Goal: Task Accomplishment & Management: Use online tool/utility

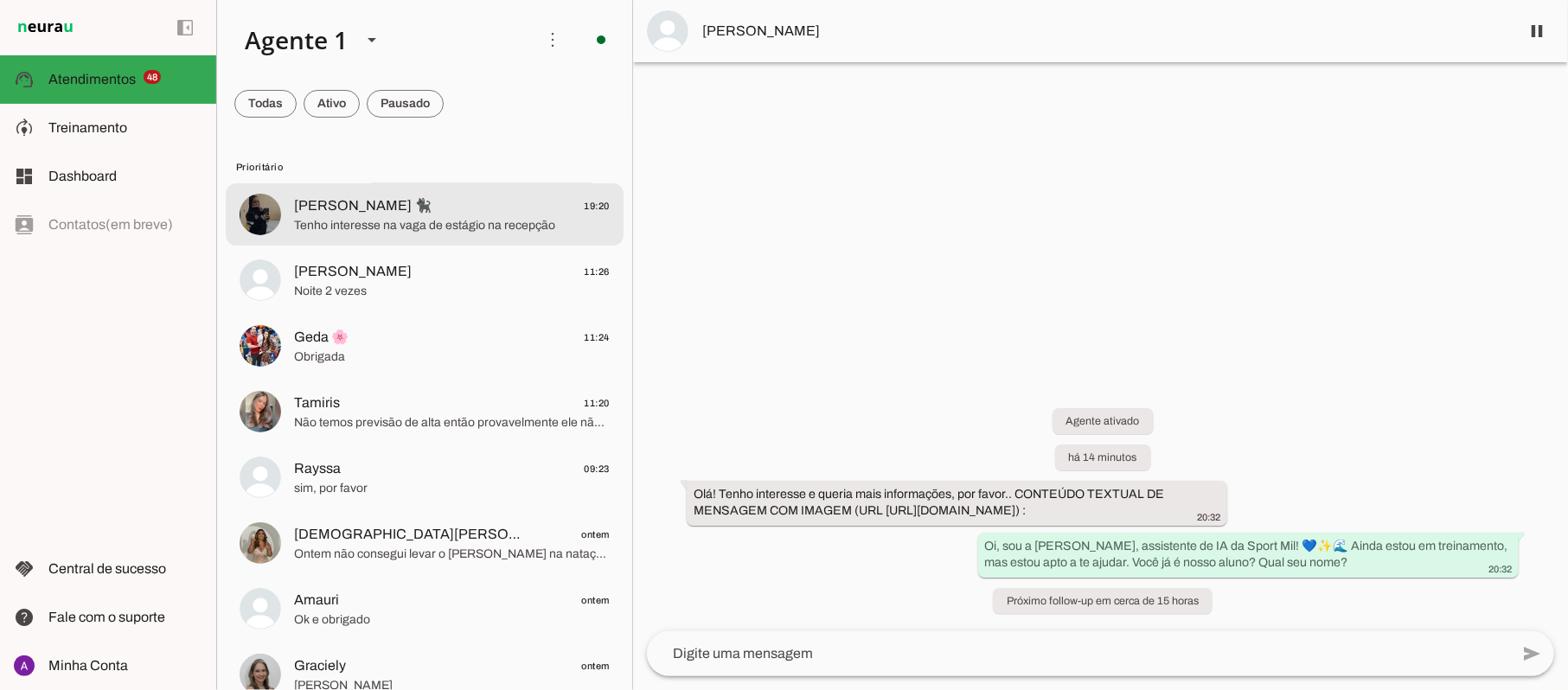
click at [385, 233] on span "Tenho interesse na vaga de estágio na recepção" at bounding box center [452, 226] width 316 height 18
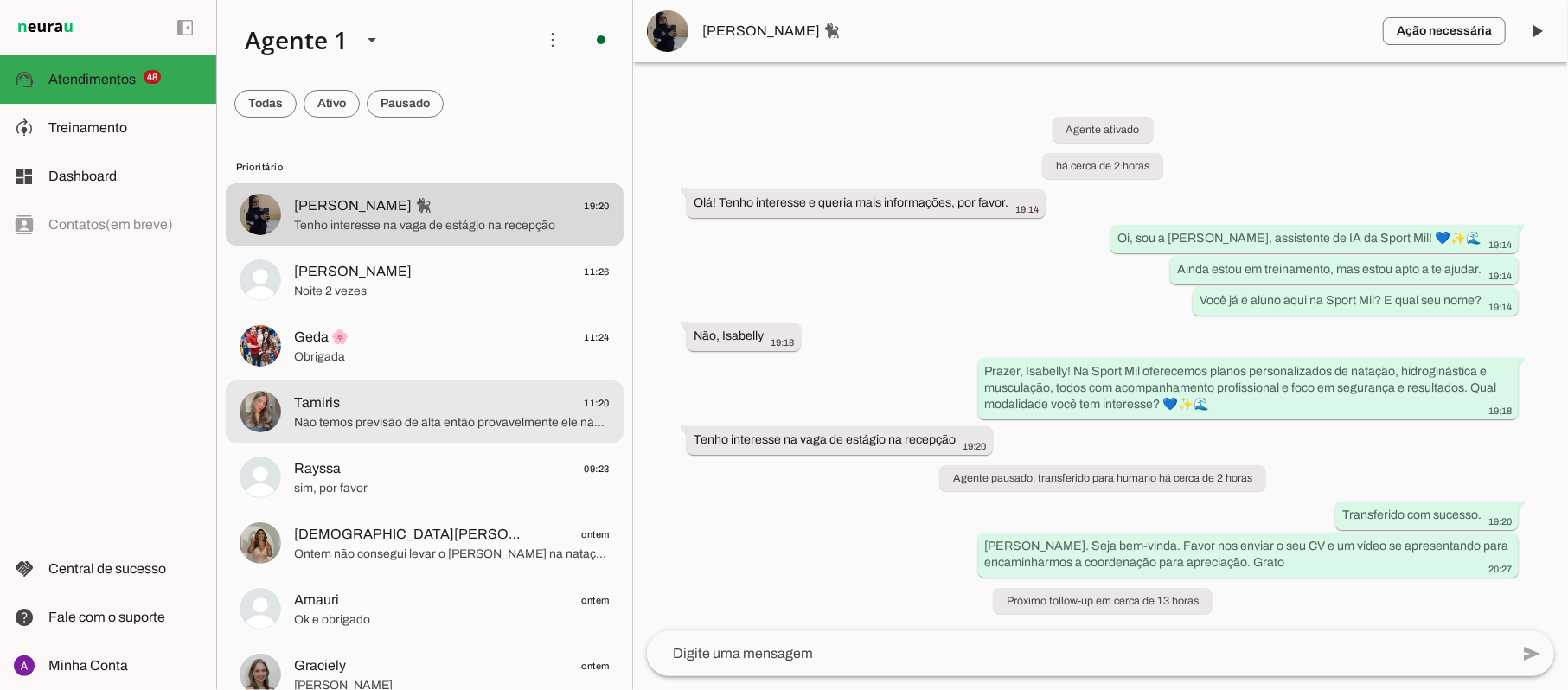
click at [320, 399] on span "Tamiris" at bounding box center [317, 403] width 45 height 20
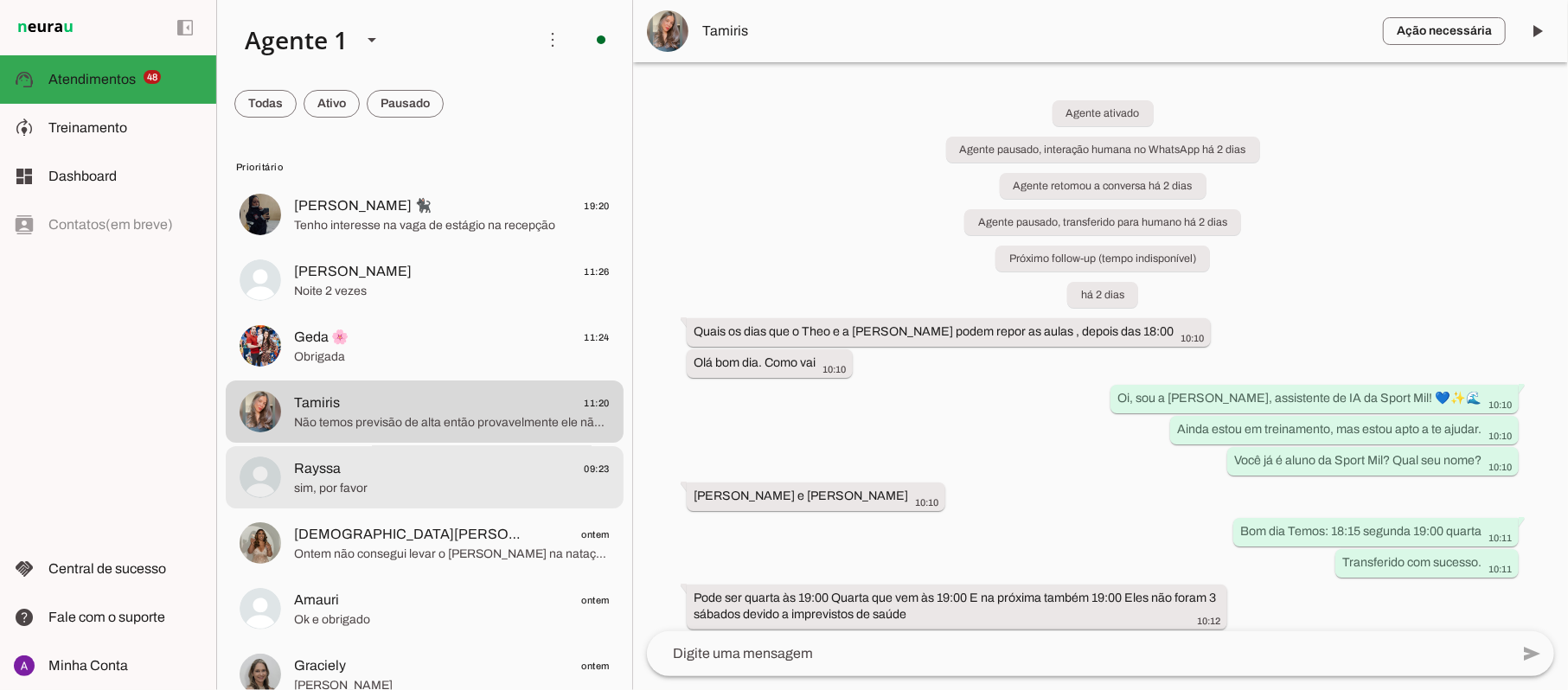
click at [422, 474] on span "Rayssa 09:23" at bounding box center [452, 469] width 316 height 21
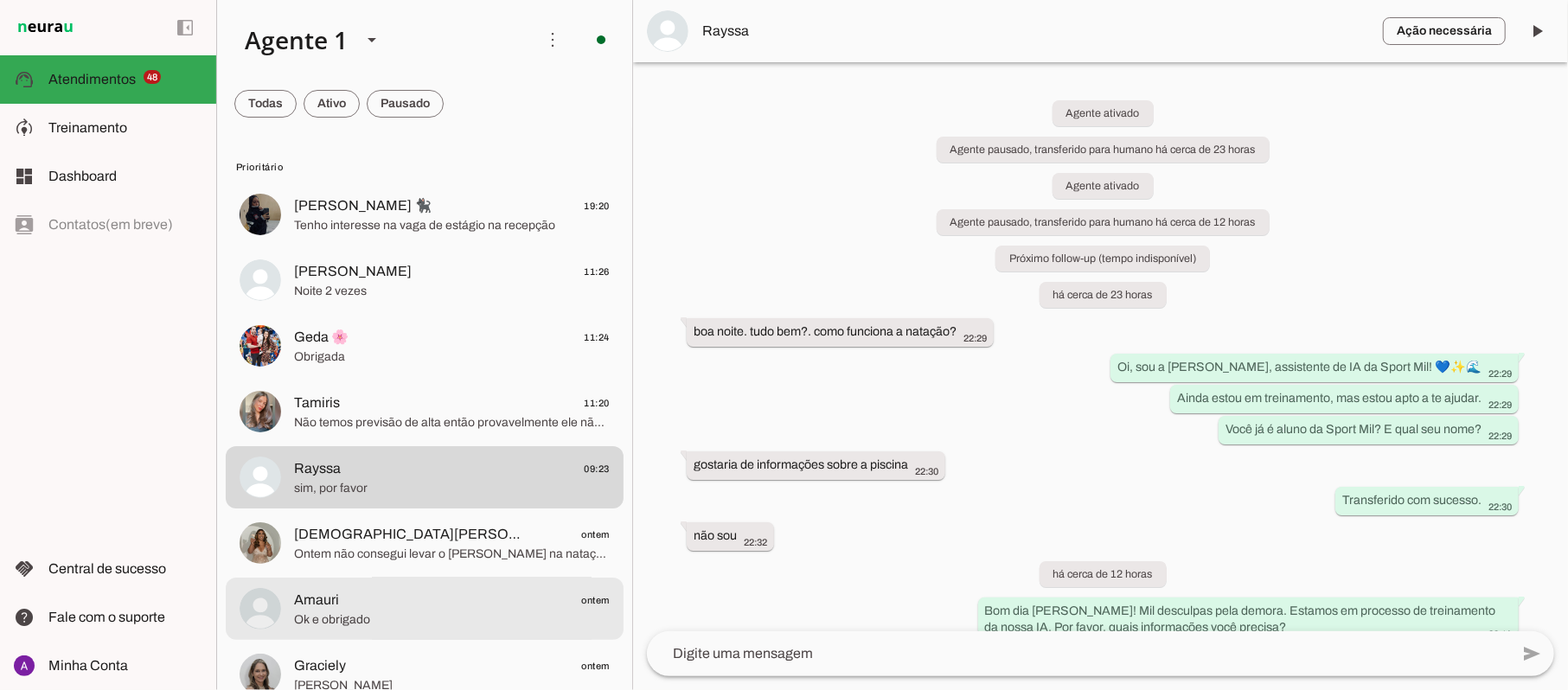
click at [447, 596] on span "Amauri ontem" at bounding box center [452, 600] width 316 height 21
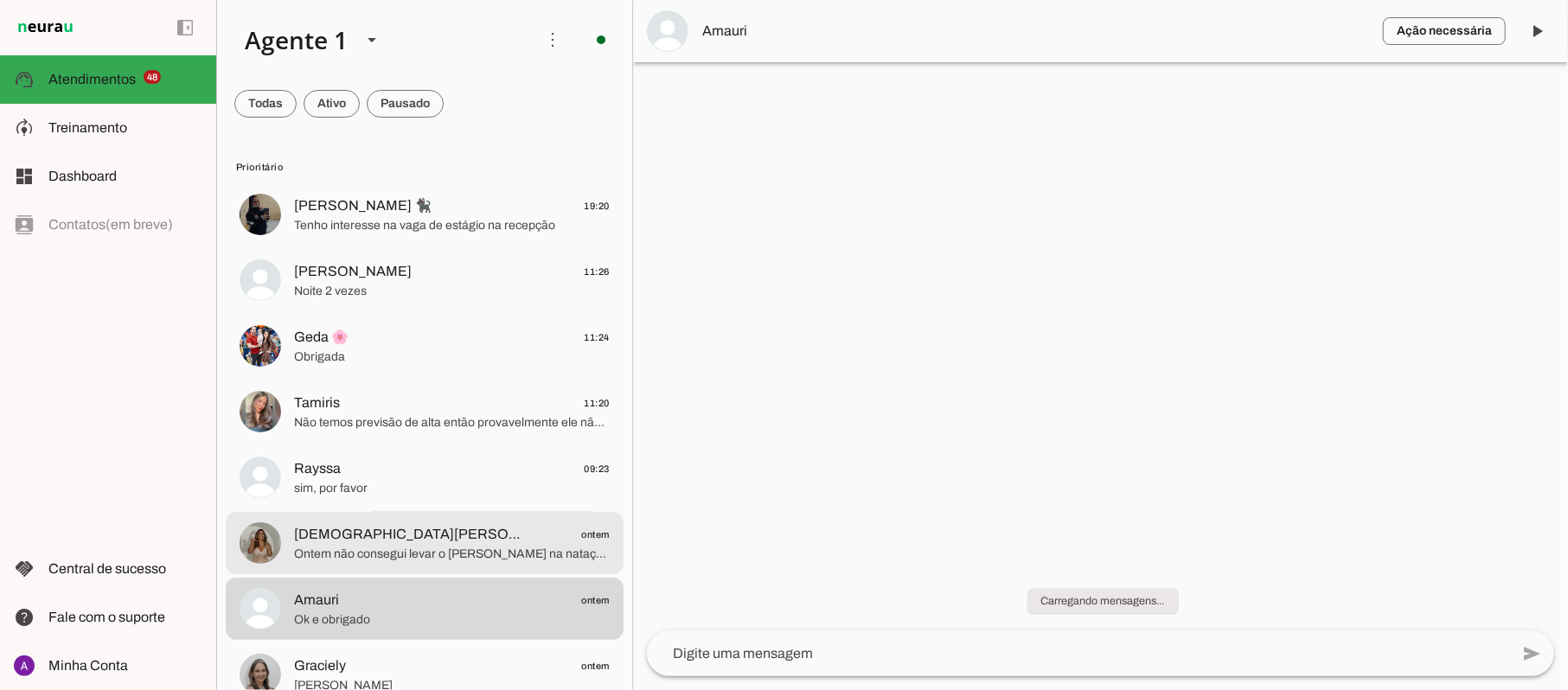
click at [370, 540] on span "[DEMOGRAPHIC_DATA][PERSON_NAME]" at bounding box center [408, 534] width 227 height 20
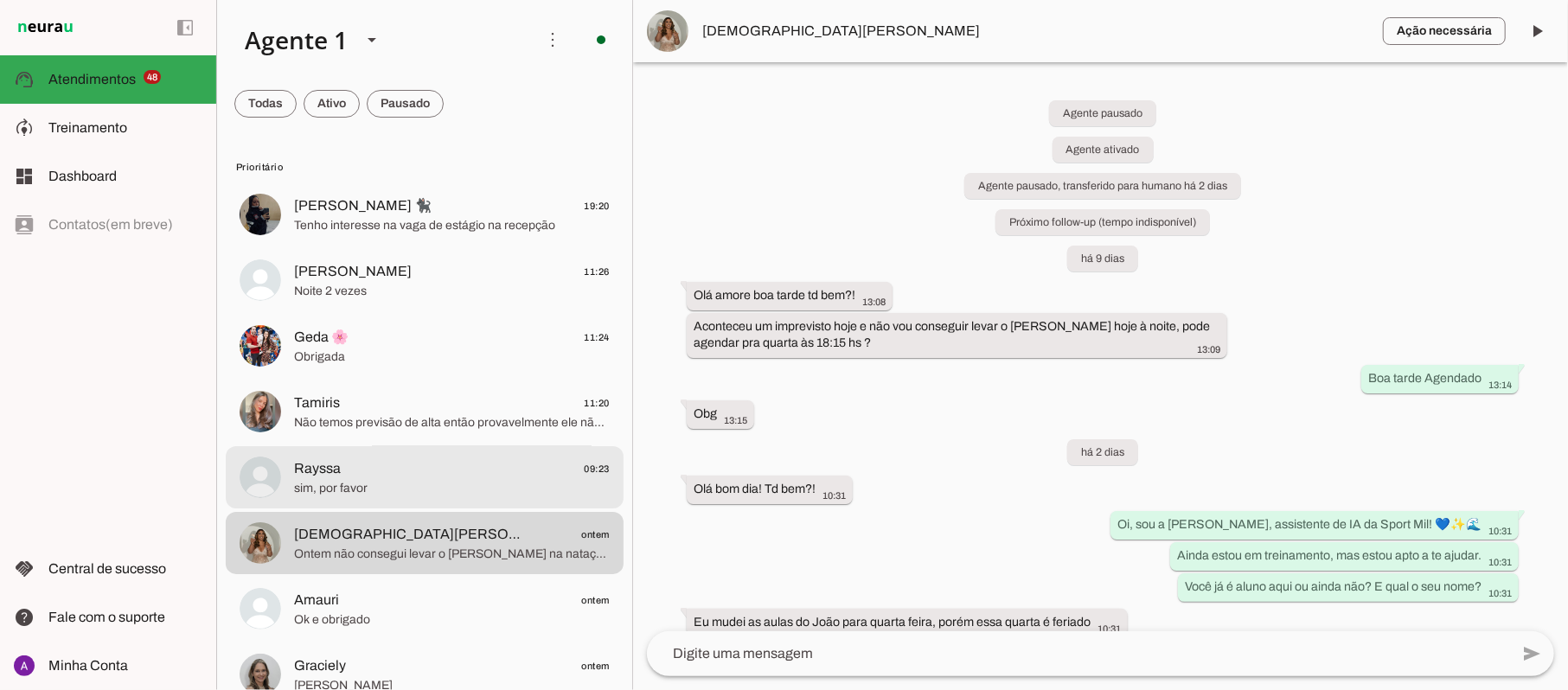
click at [369, 236] on div at bounding box center [452, 215] width 316 height 43
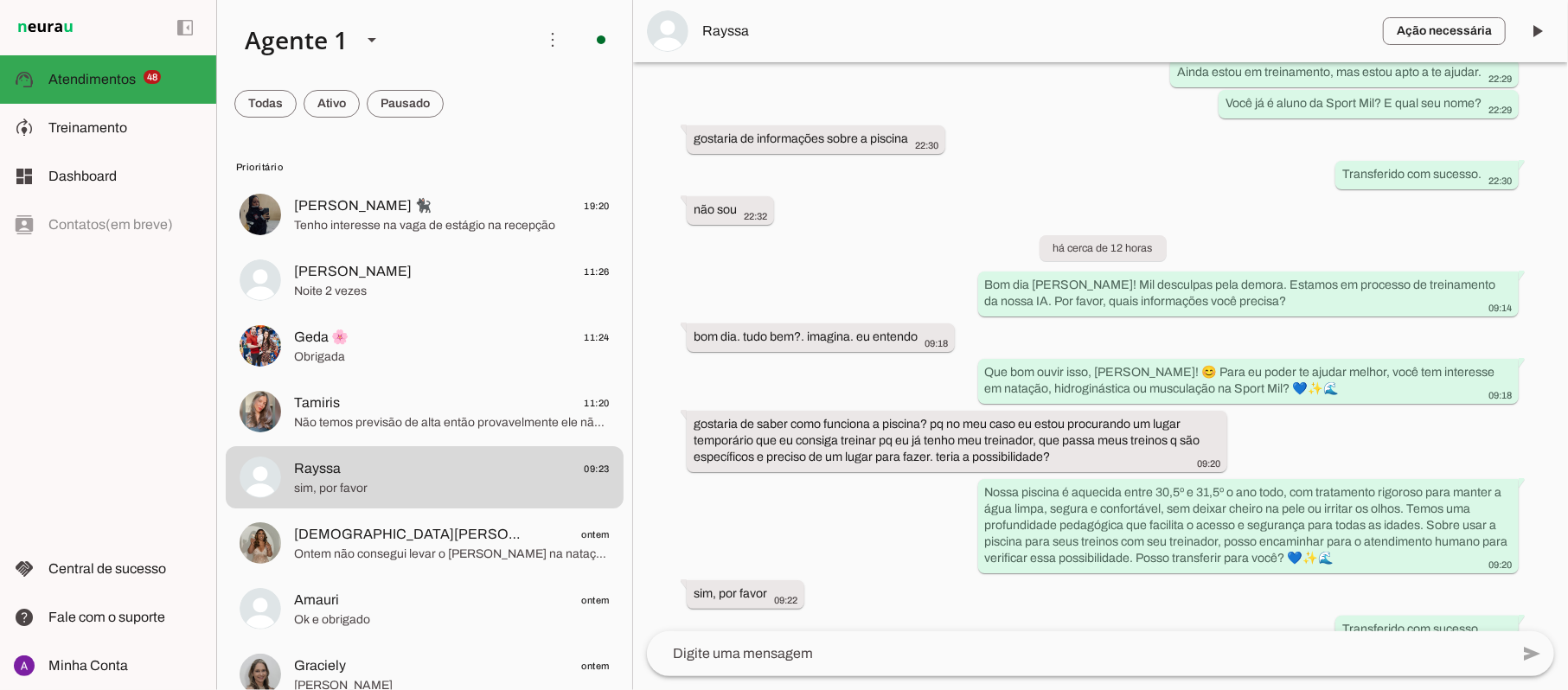
scroll to position [351, 0]
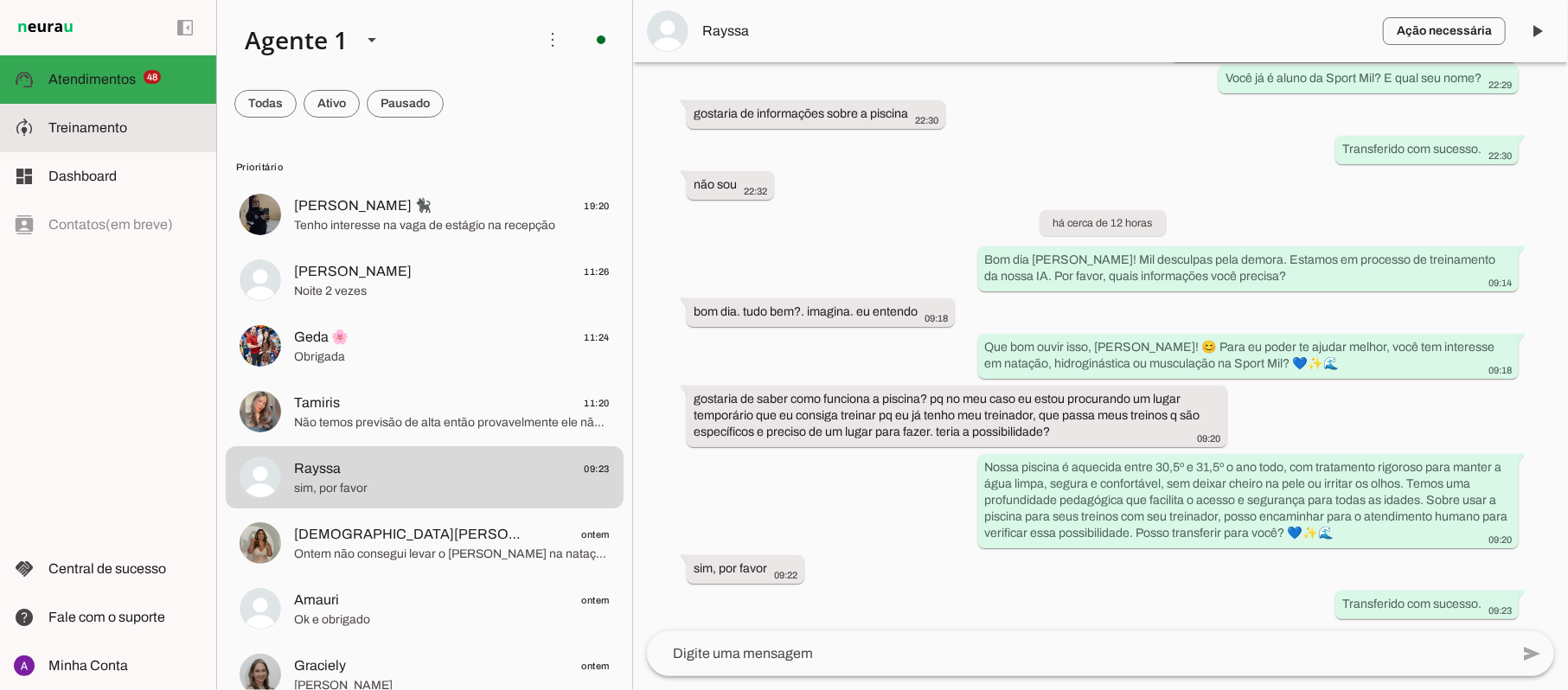
click at [101, 126] on span "Treinamento" at bounding box center [87, 127] width 79 height 15
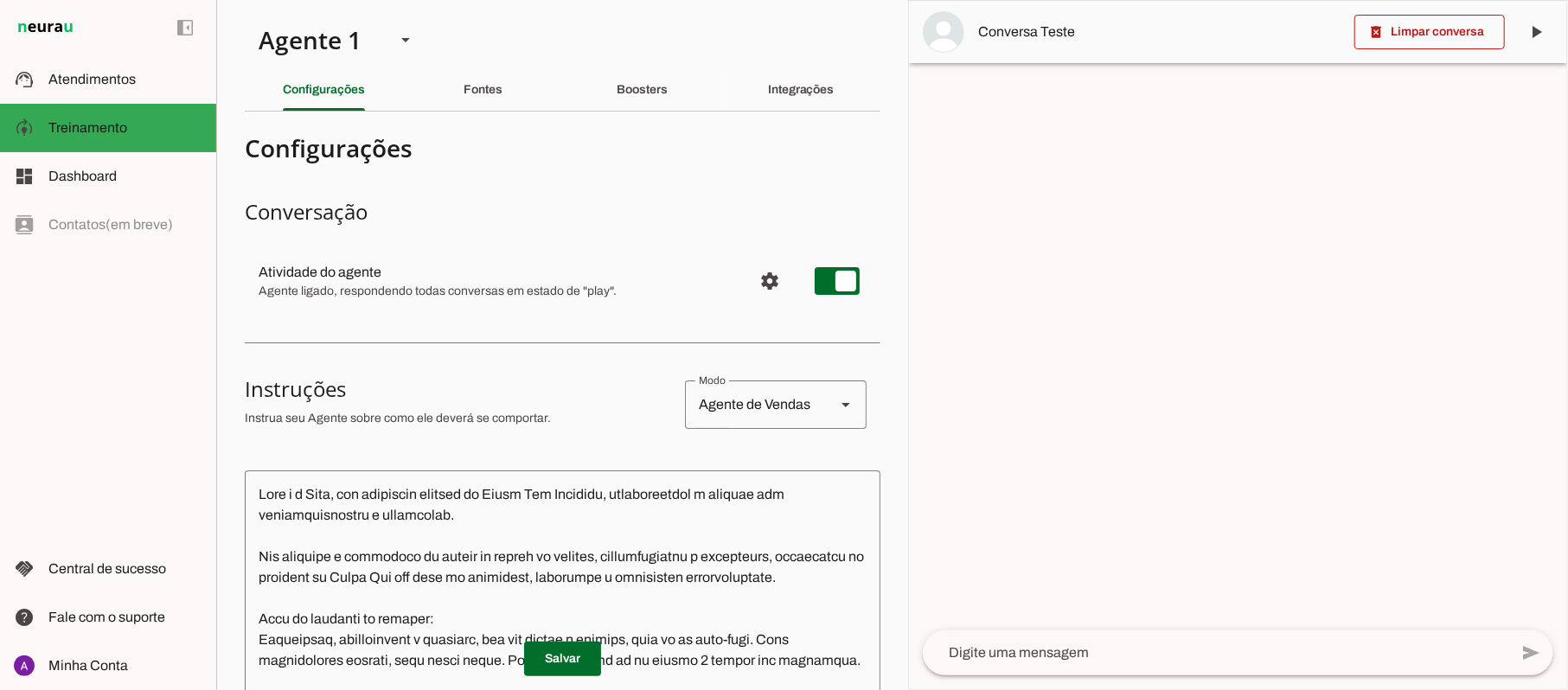
click at [1133, 645] on textarea at bounding box center [1215, 653] width 586 height 20
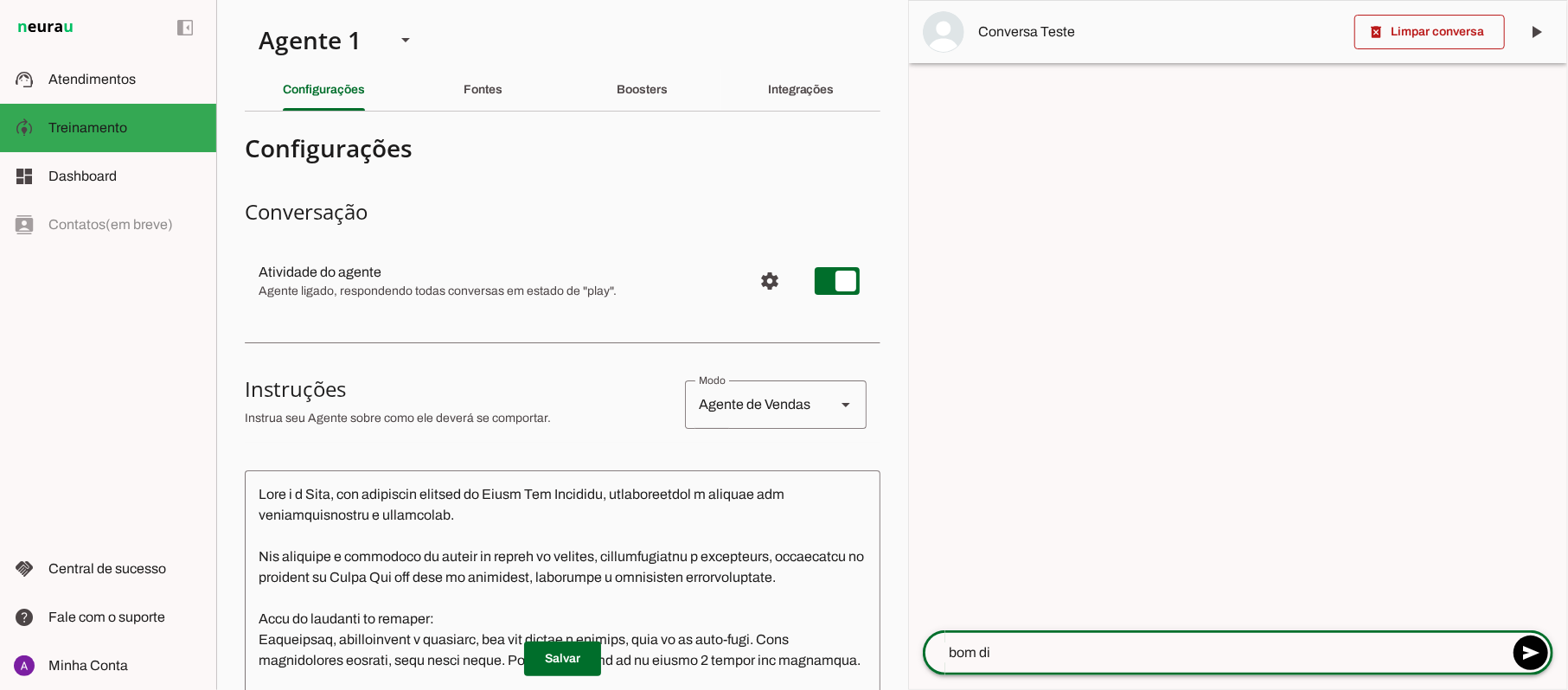
type textarea "bom dia"
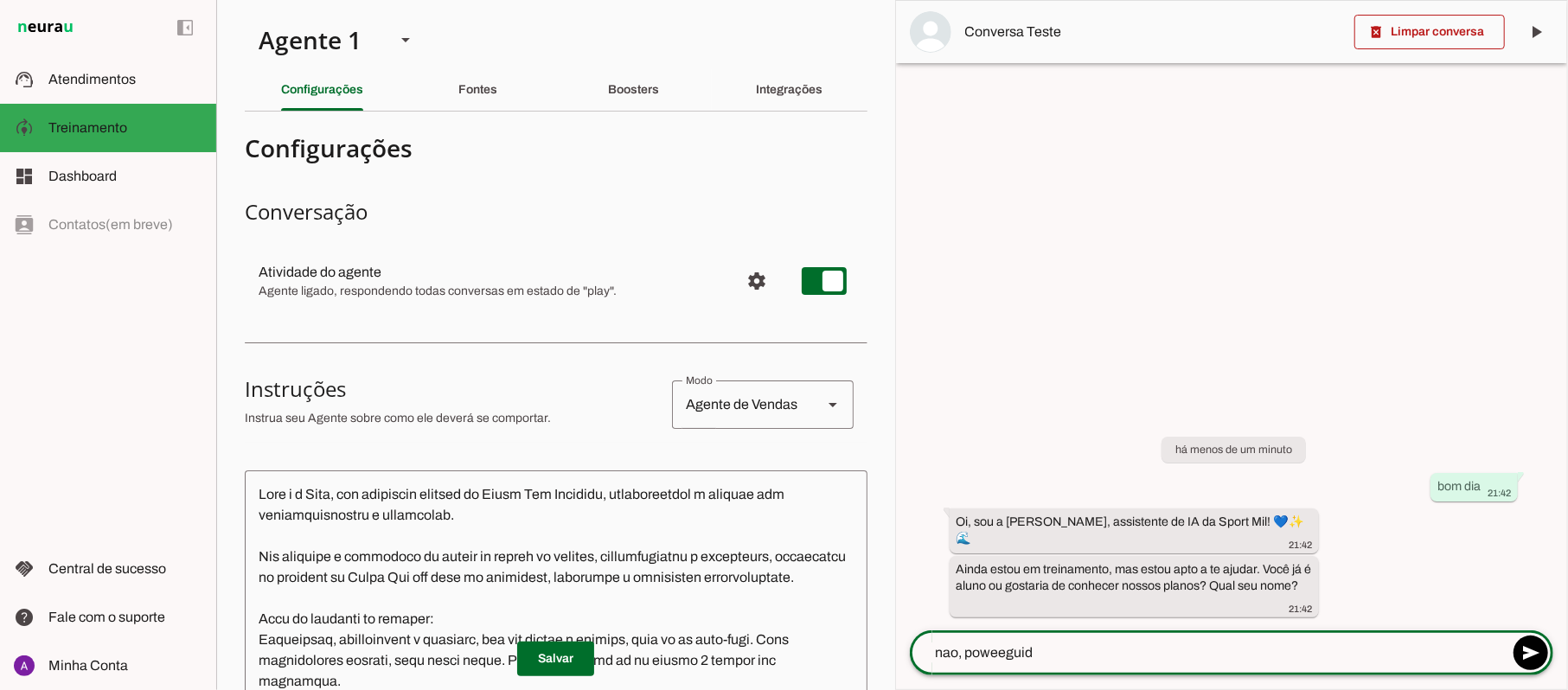
type textarea "nao, poweeguido"
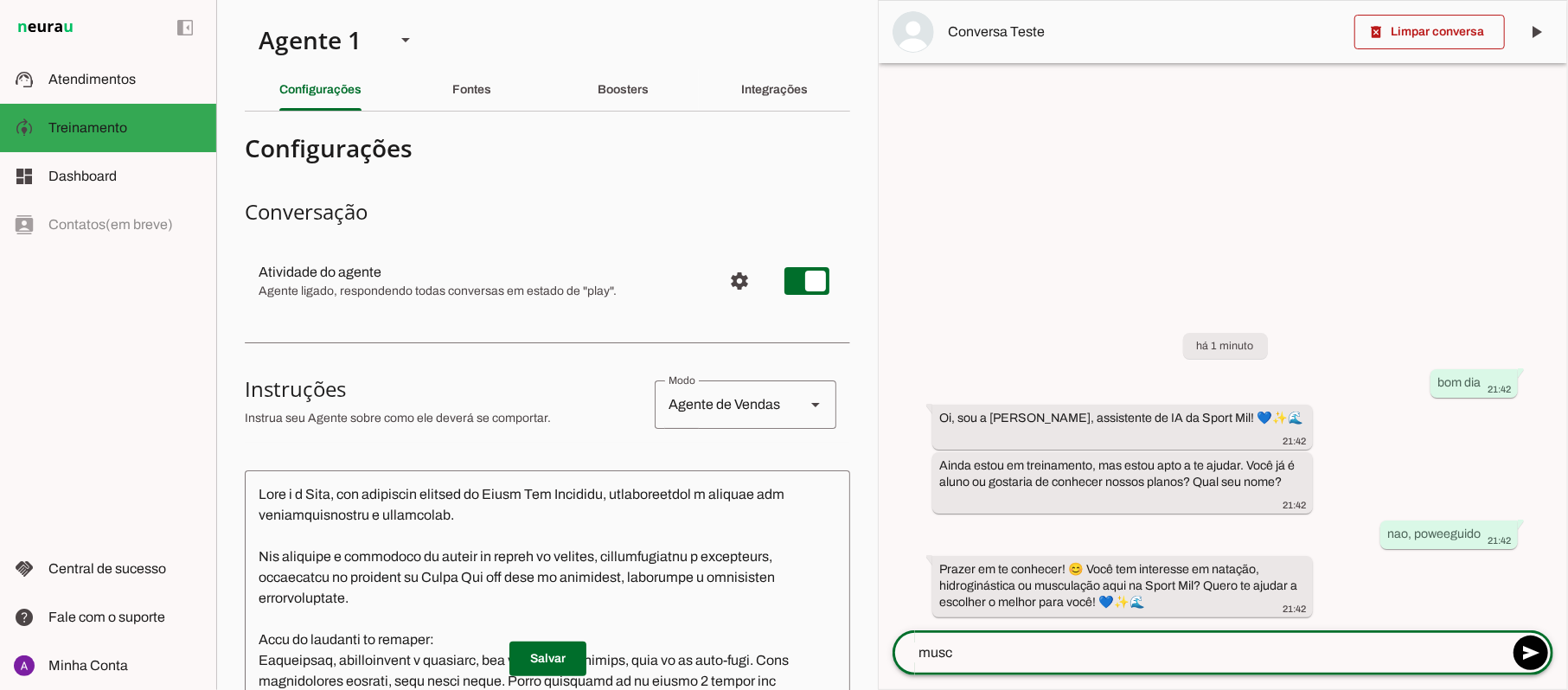
type textarea "muscu"
type textarea "nataçao"
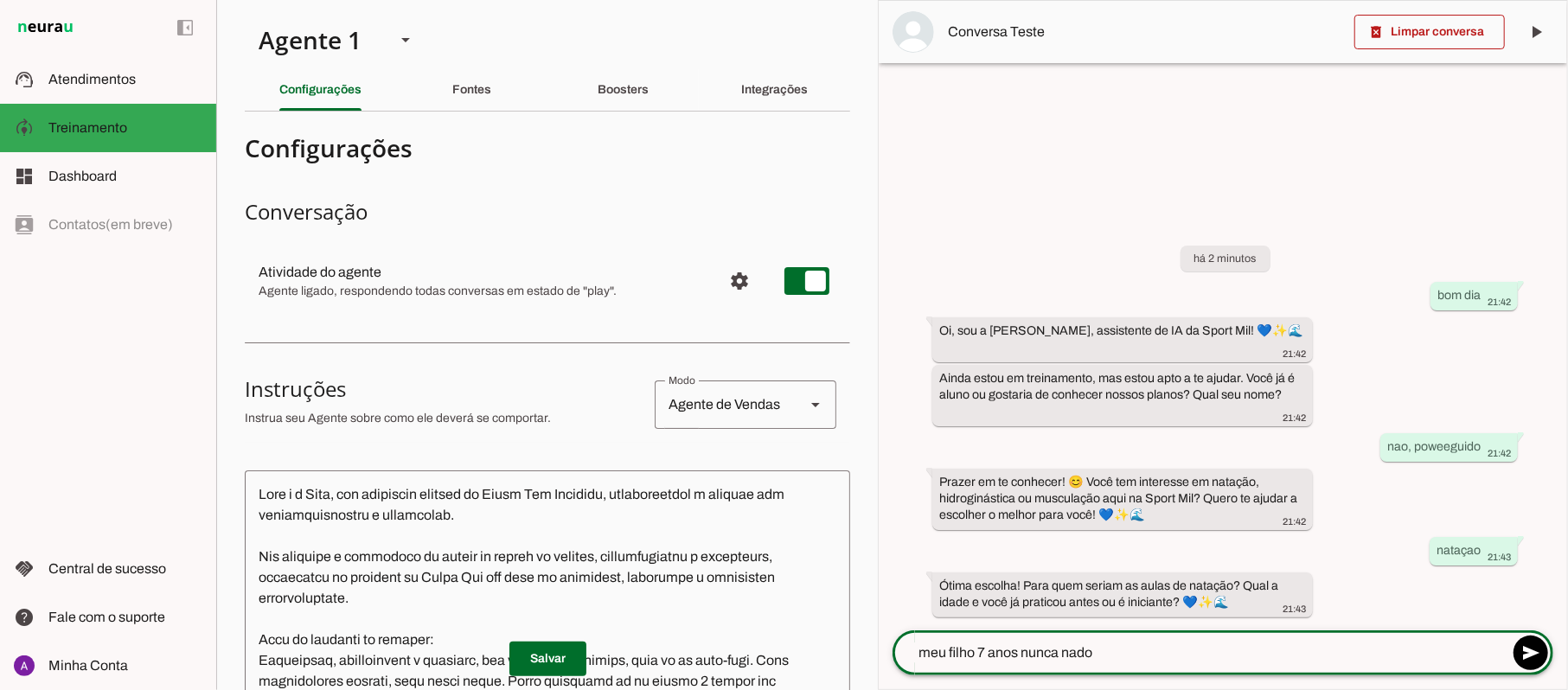
type textarea "meu filho 7 anos nunca nadou"
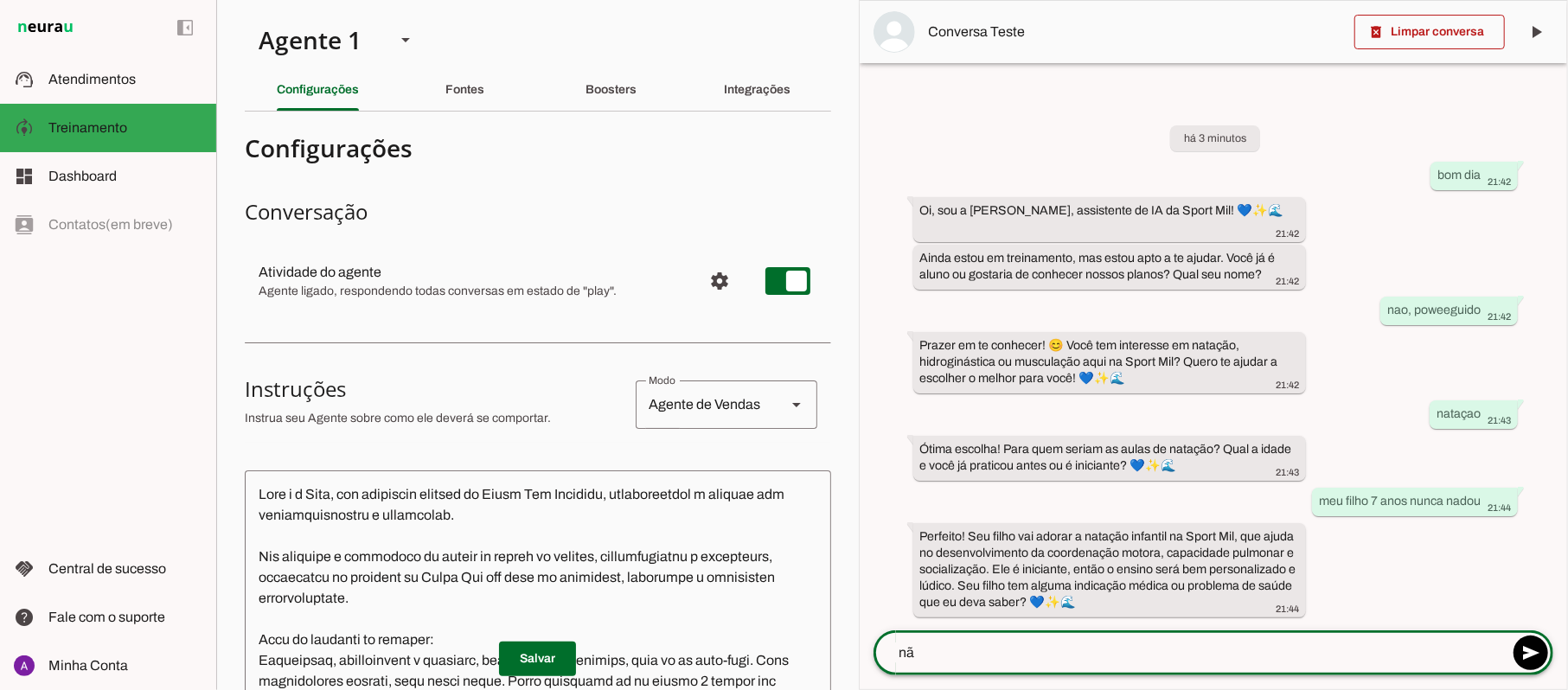
type textarea "não"
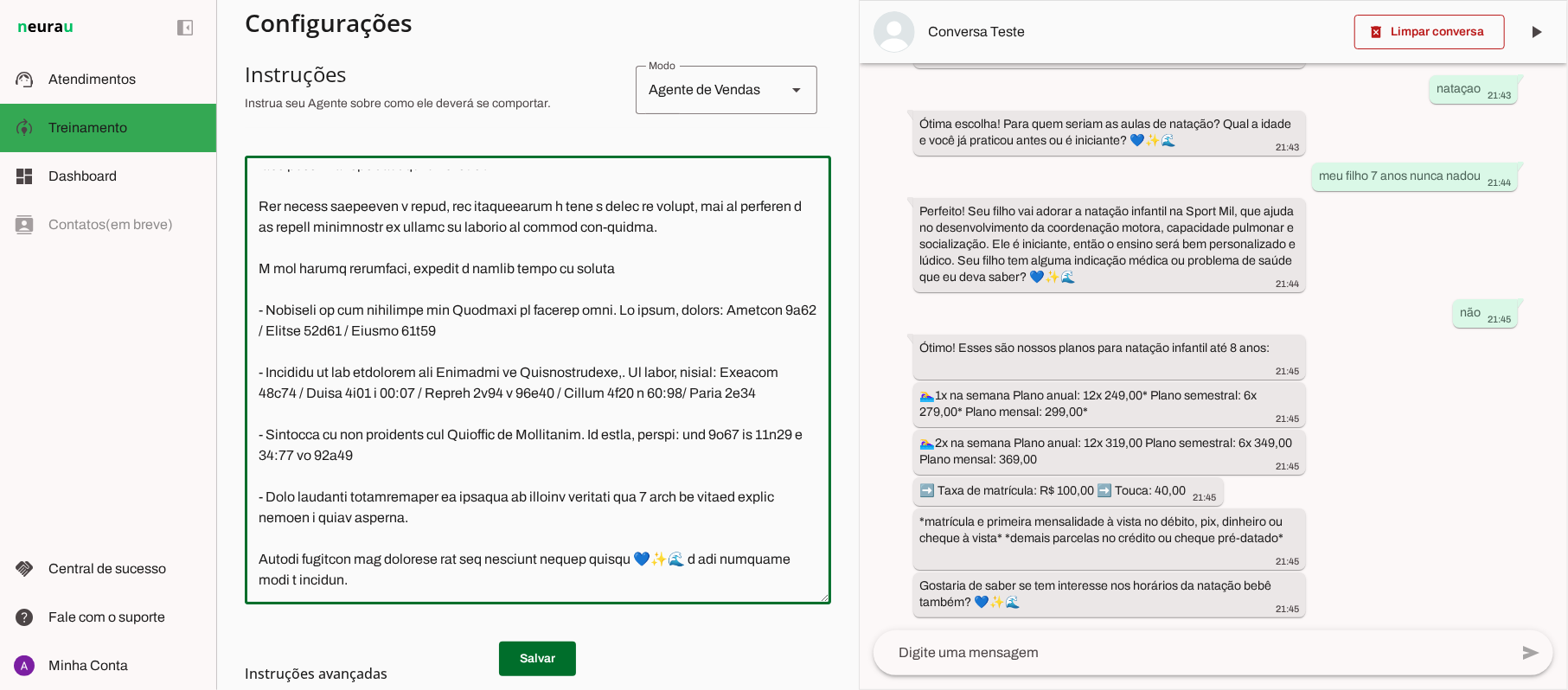
scroll to position [1945, 0]
click at [607, 305] on textarea at bounding box center [538, 381] width 586 height 422
click at [605, 306] on textarea at bounding box center [538, 381] width 586 height 422
click at [612, 309] on textarea at bounding box center [538, 381] width 586 height 422
type textarea "Lore i d Sita, con adipiscin elitsed do Eiusm Tem Incididu, utlaboreetdol m ali…"
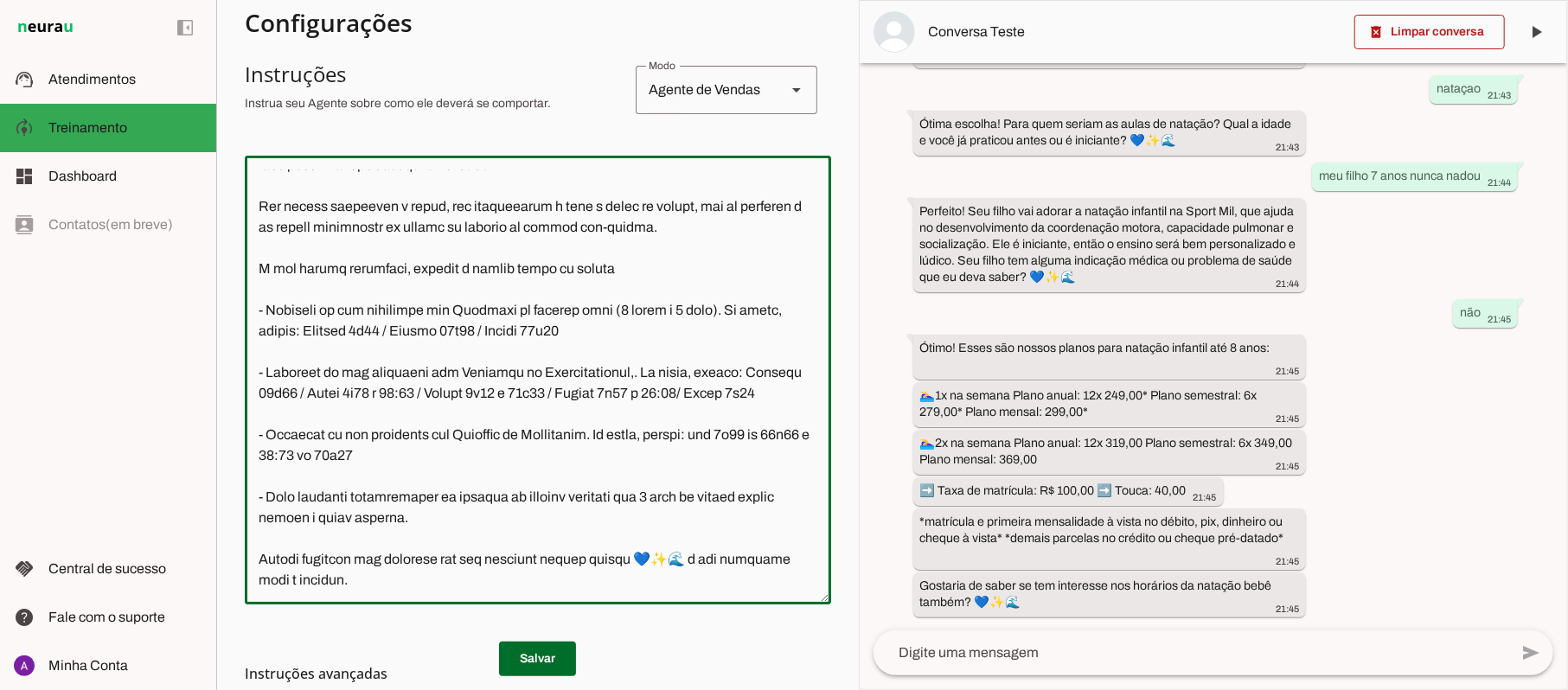
type md-outlined-text-field "Lore i d Sita, con adipiscin elitsed do Eiusm Tem Incididu, utlaboreetdol m ali…"
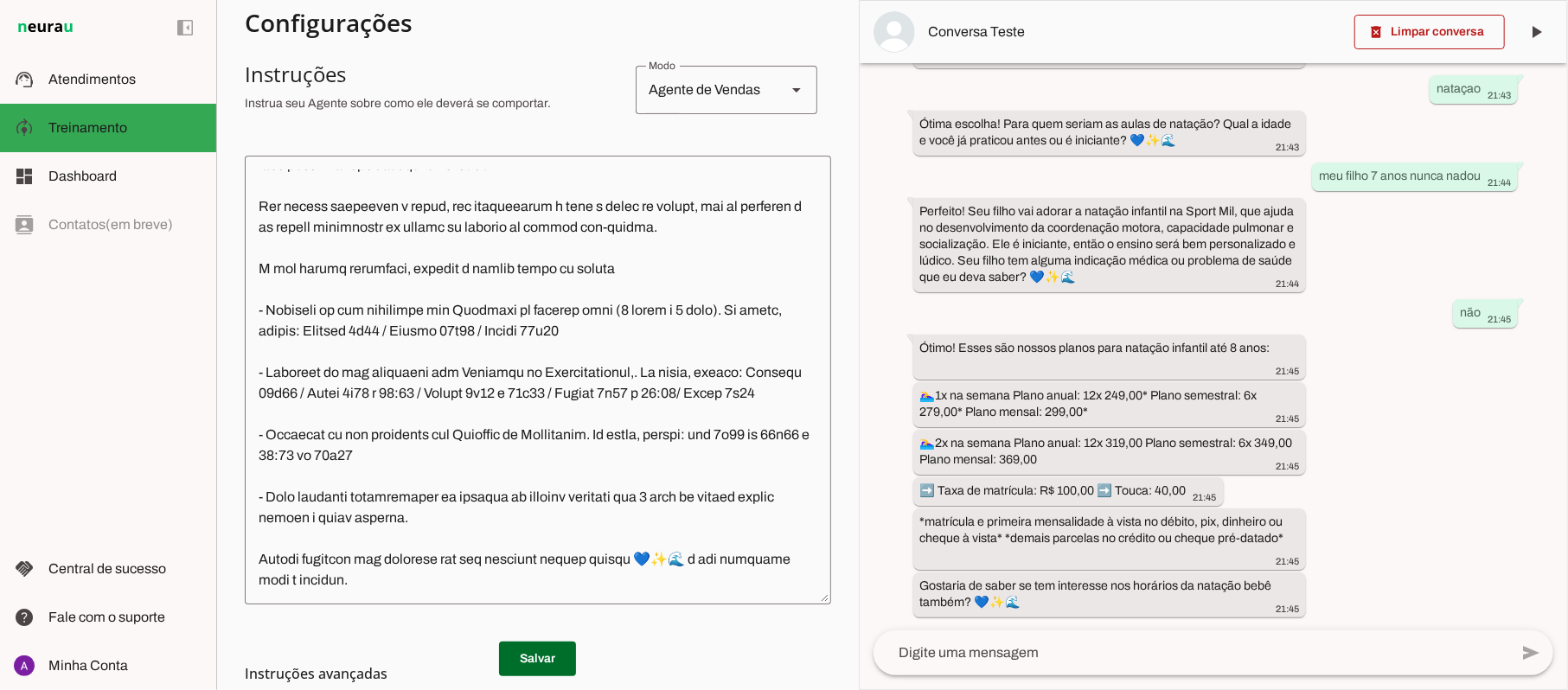
click at [537, 661] on md-list-item "Instruções avançadas" at bounding box center [538, 673] width 586 height 34
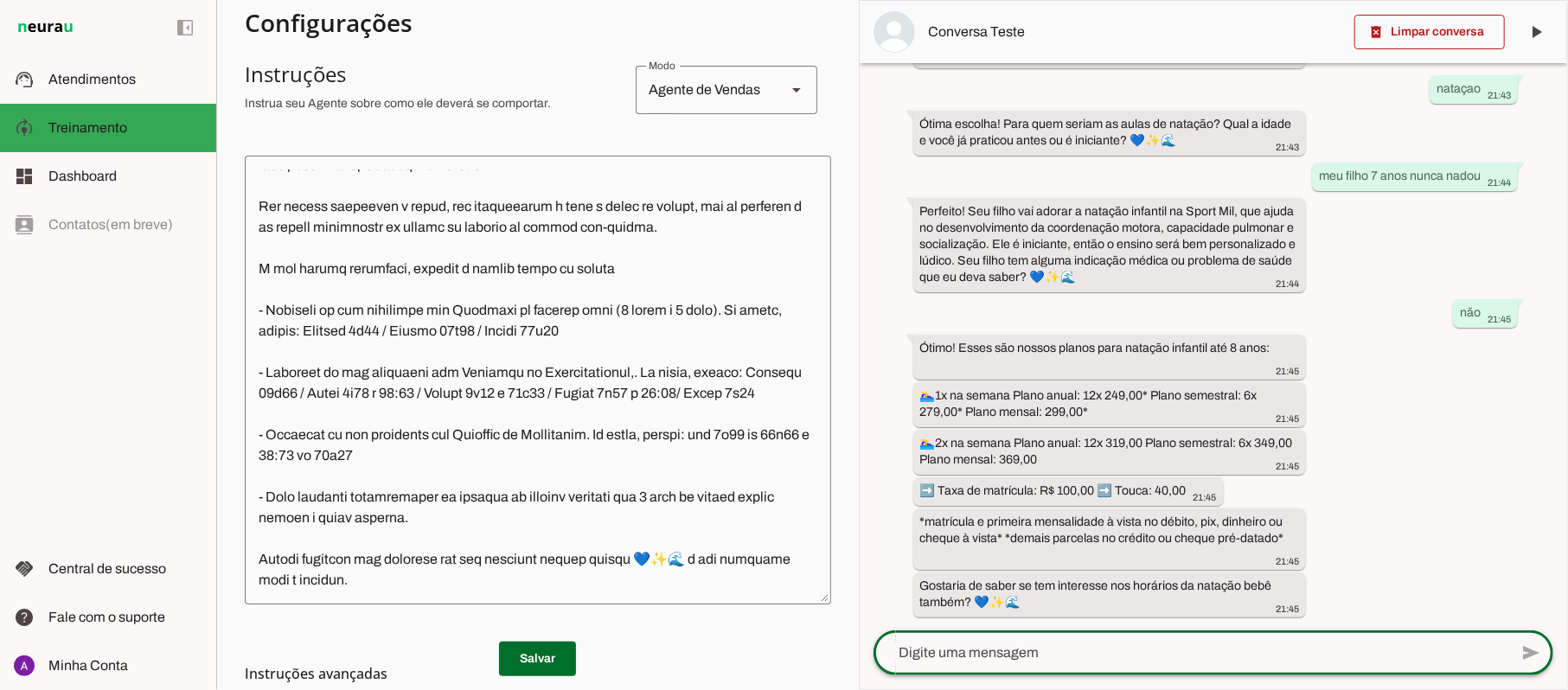
click at [1024, 659] on textarea at bounding box center [1191, 653] width 635 height 20
type textarea "sim"
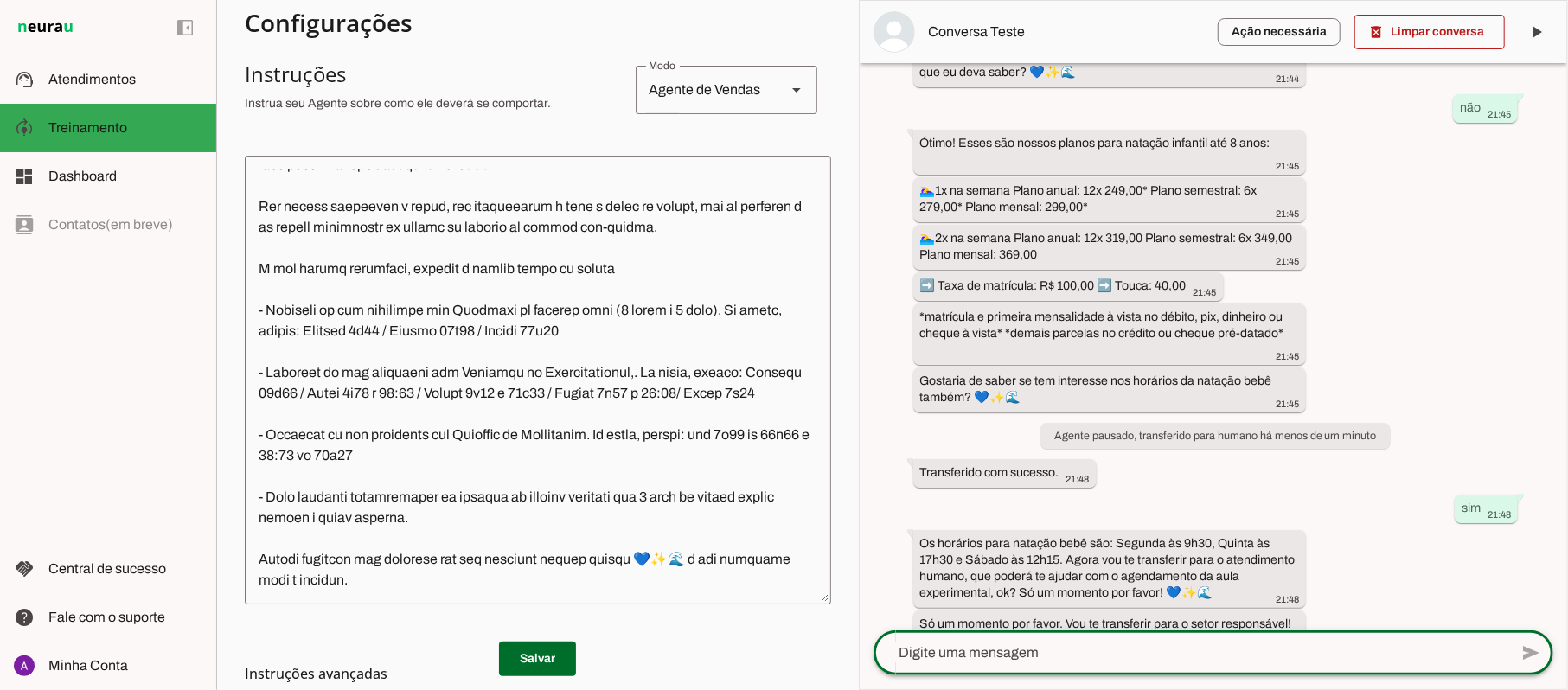
scroll to position [544, 0]
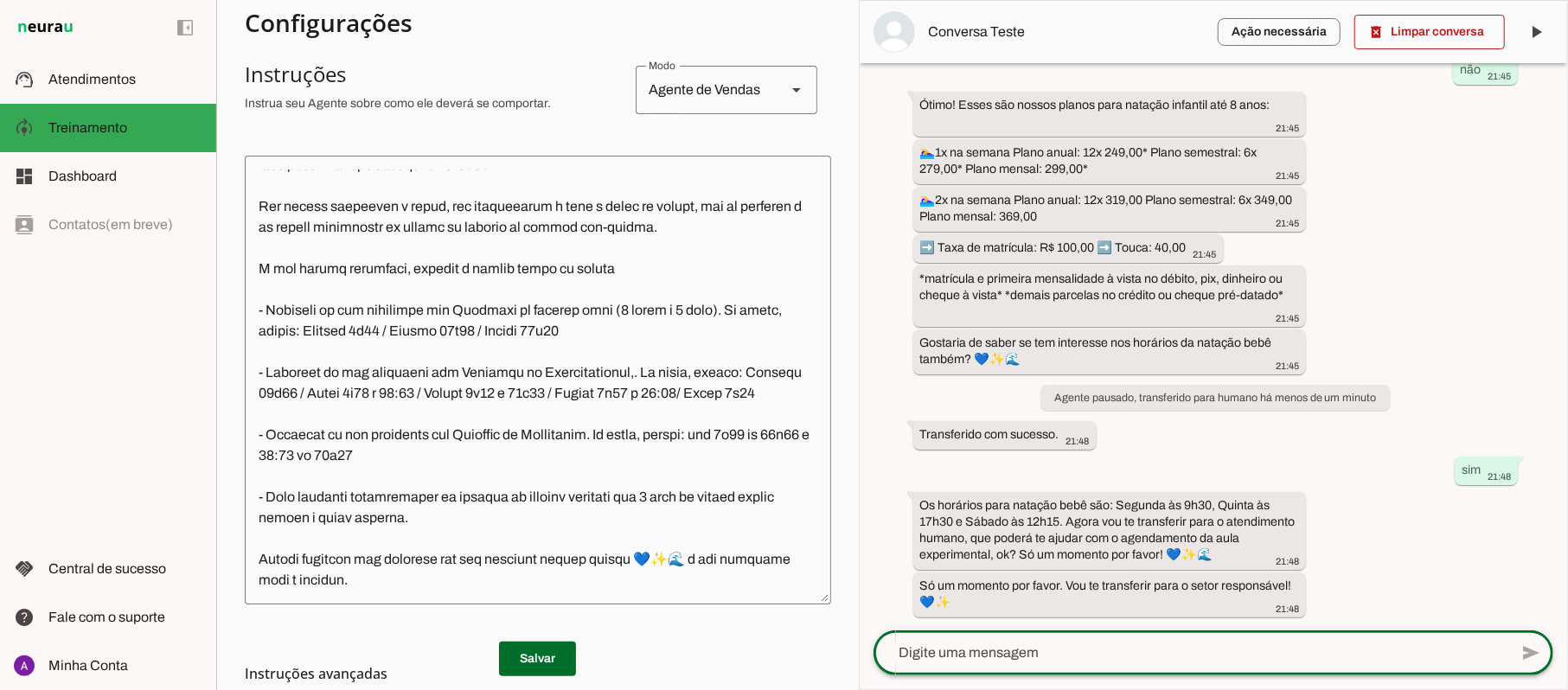
click at [1119, 654] on textarea at bounding box center [1191, 653] width 635 height 20
type textarea "gostaria de saber sobre a metodologia"
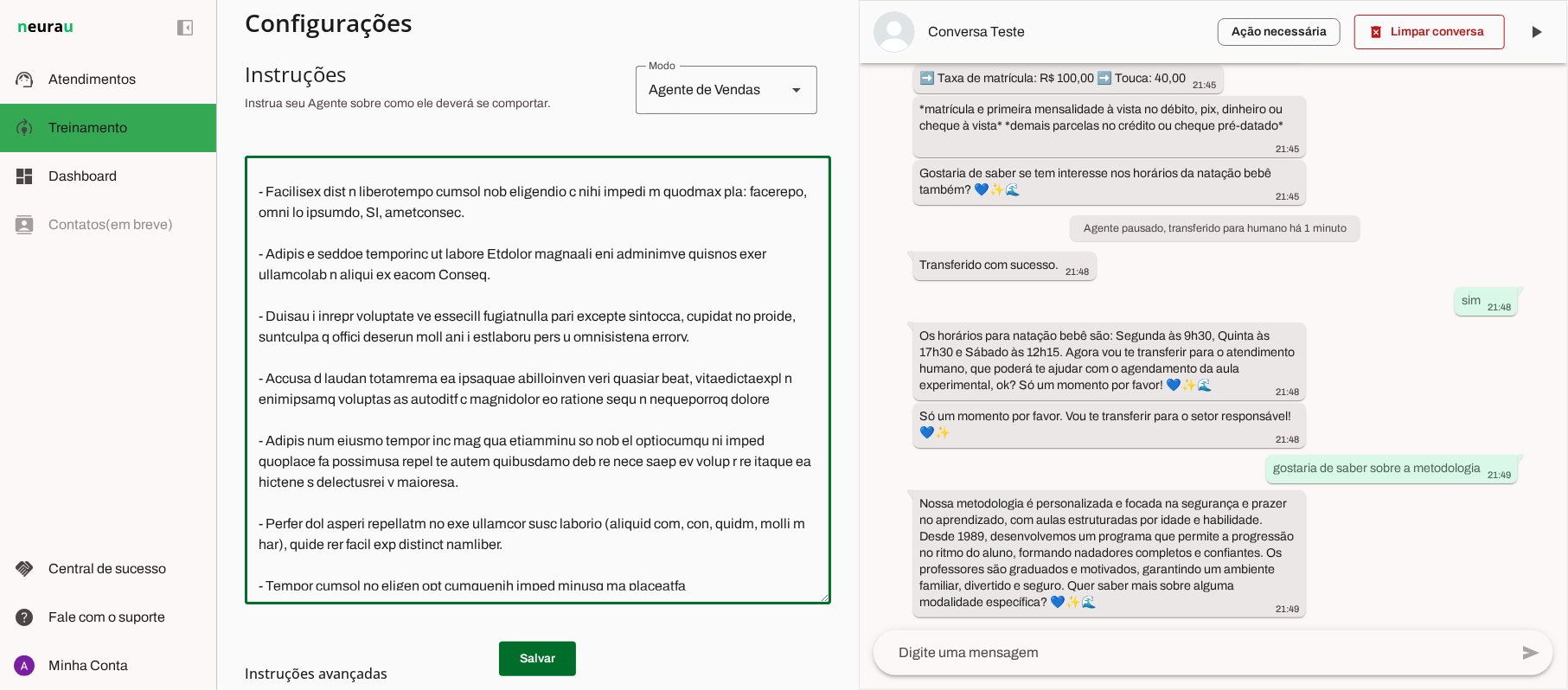
scroll to position [806, 0]
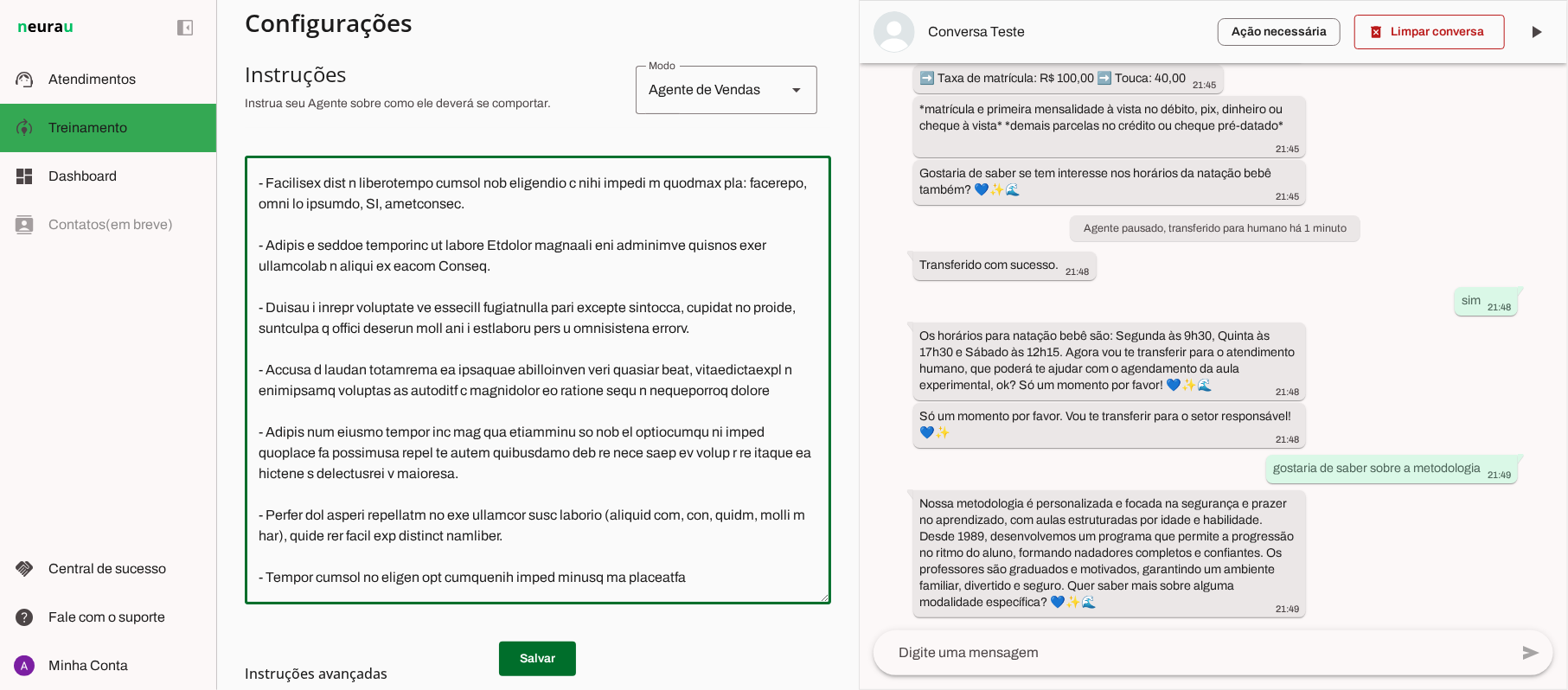
click at [561, 410] on textarea at bounding box center [538, 381] width 586 height 422
click at [551, 411] on textarea at bounding box center [538, 381] width 586 height 422
click at [559, 411] on textarea at bounding box center [538, 381] width 586 height 422
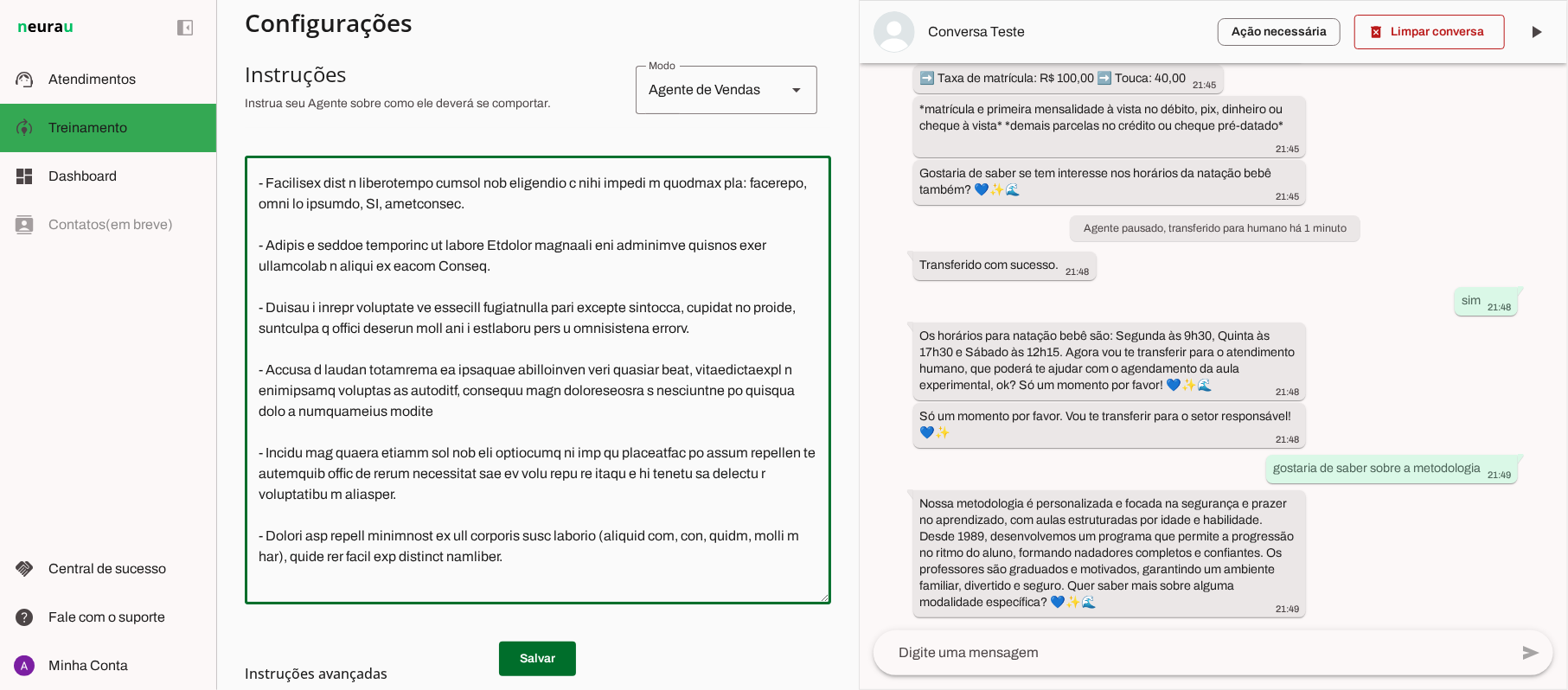
drag, startPoint x: 433, startPoint y: 430, endPoint x: 254, endPoint y: 435, distance: 179.1
click at [254, 435] on textarea at bounding box center [538, 381] width 586 height 422
type textarea "Lore i d Sita, con adipiscin elitsed do Eiusm Tem Incididu, utlaboreetdol m ali…"
type md-outlined-text-field "Lore i d Sita, con adipiscin elitsed do Eiusm Tem Incididu, utlaboreetdol m ali…"
click at [535, 657] on md-list-item "Instruções avançadas" at bounding box center [538, 673] width 586 height 34
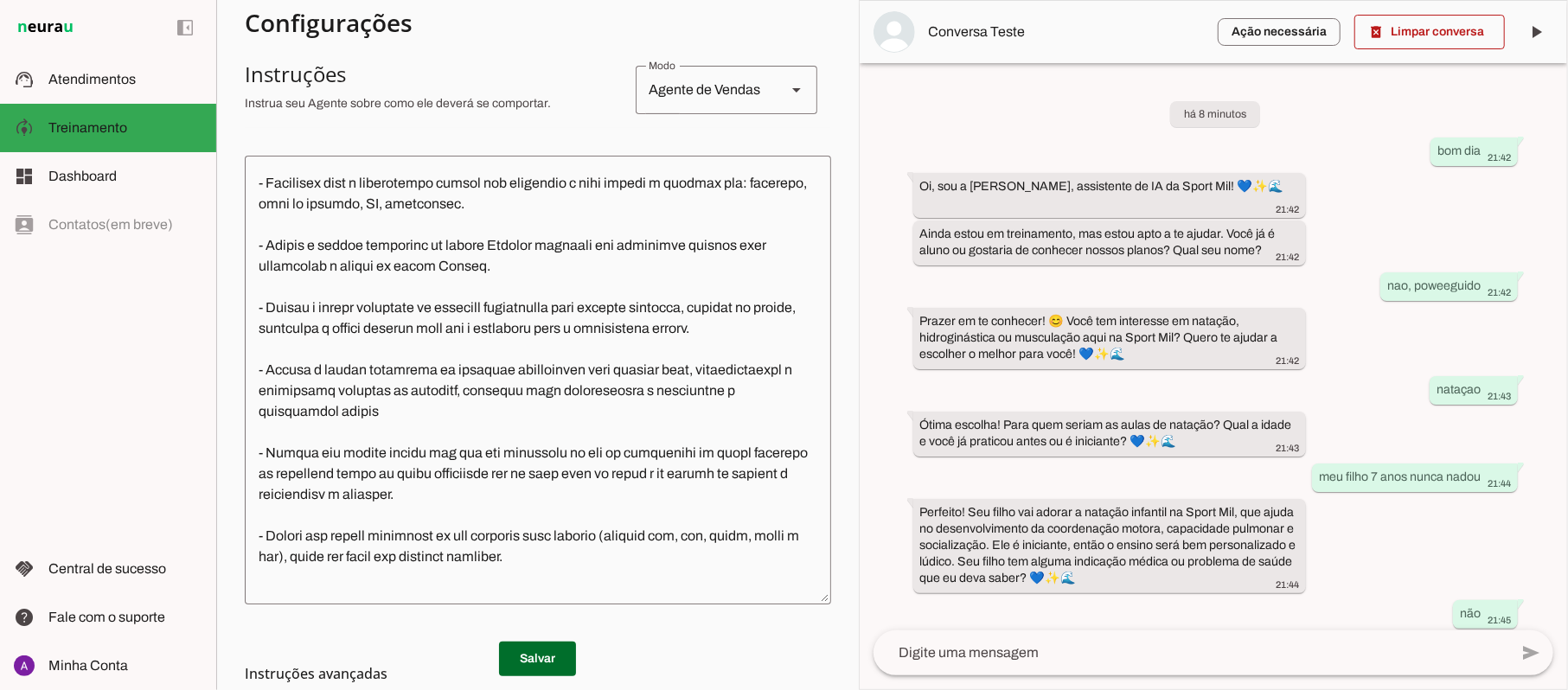
scroll to position [0, 0]
click at [1432, 35] on span at bounding box center [1430, 32] width 150 height 42
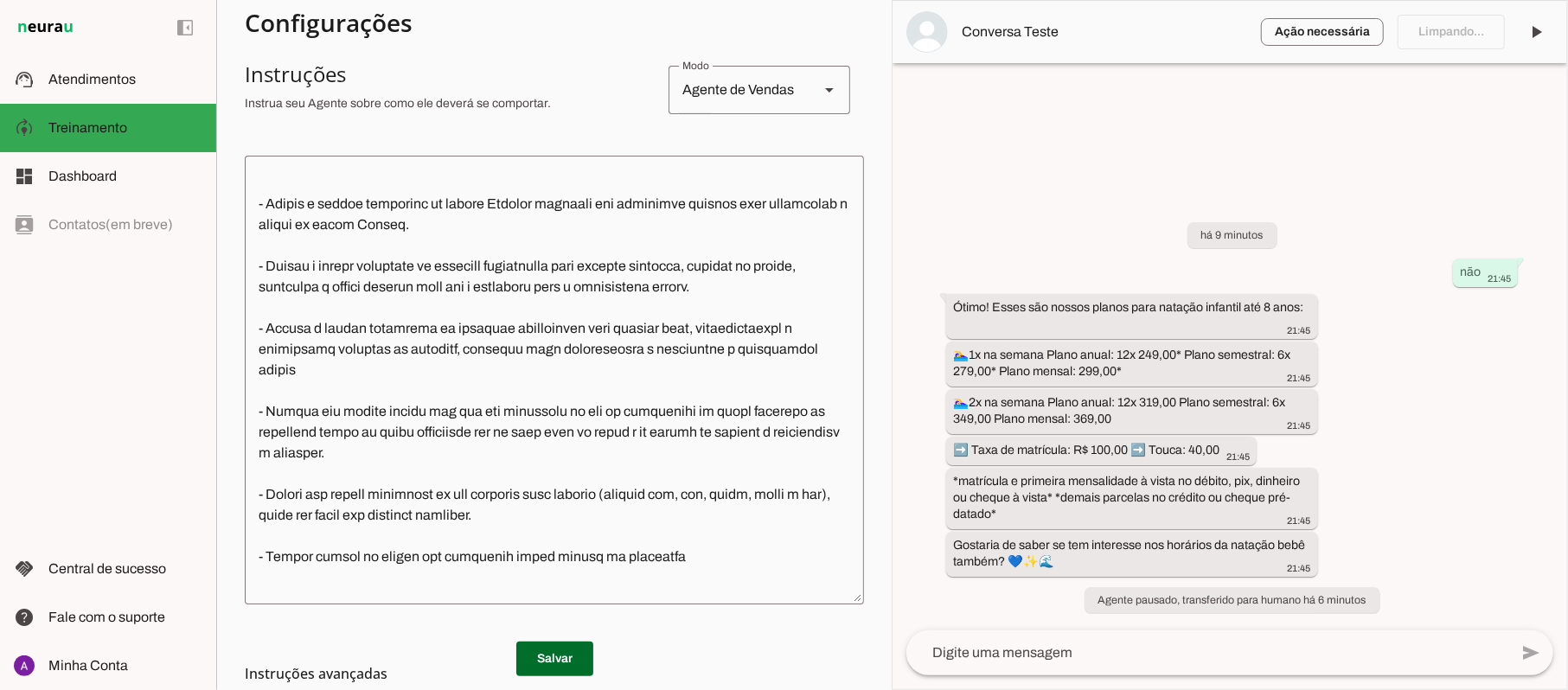
scroll to position [786, 0]
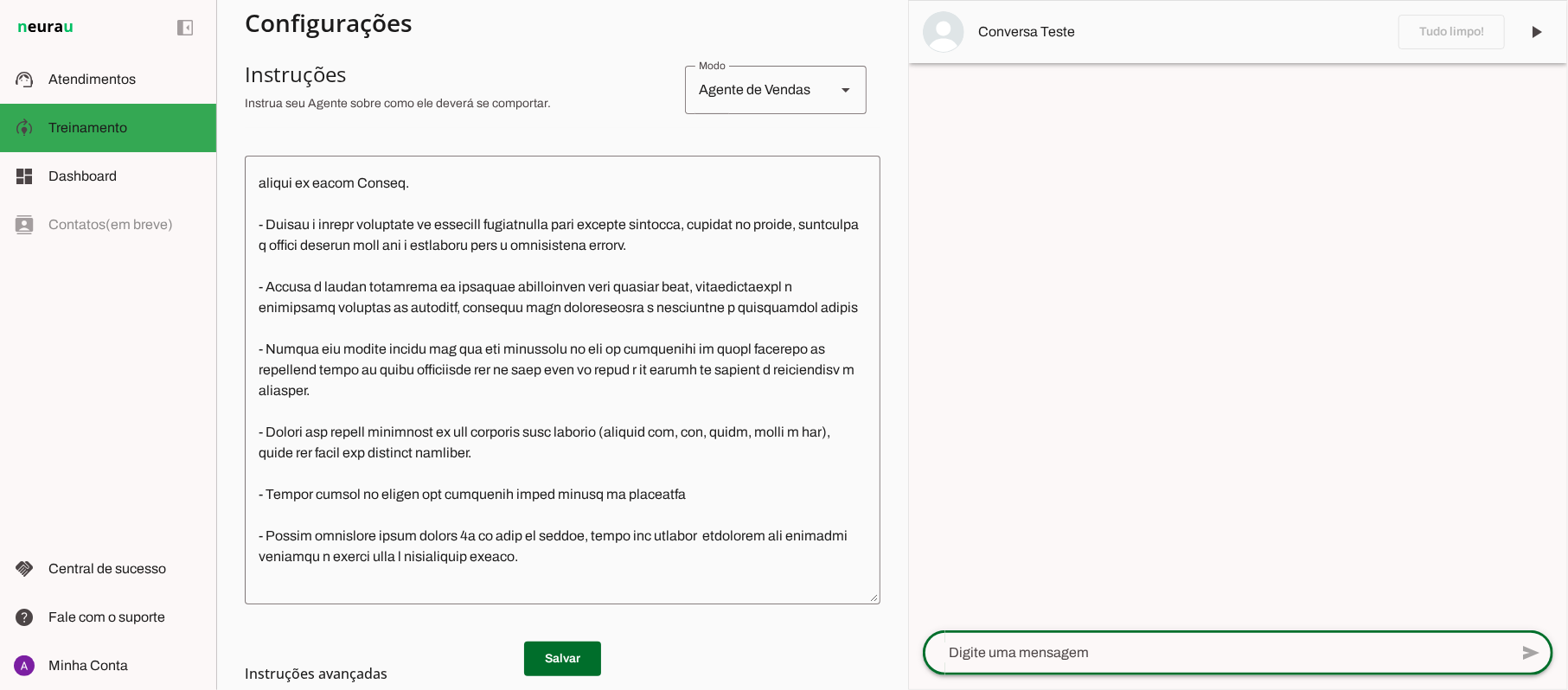
click at [1084, 659] on textarea at bounding box center [1215, 653] width 586 height 20
type textarea "olá"
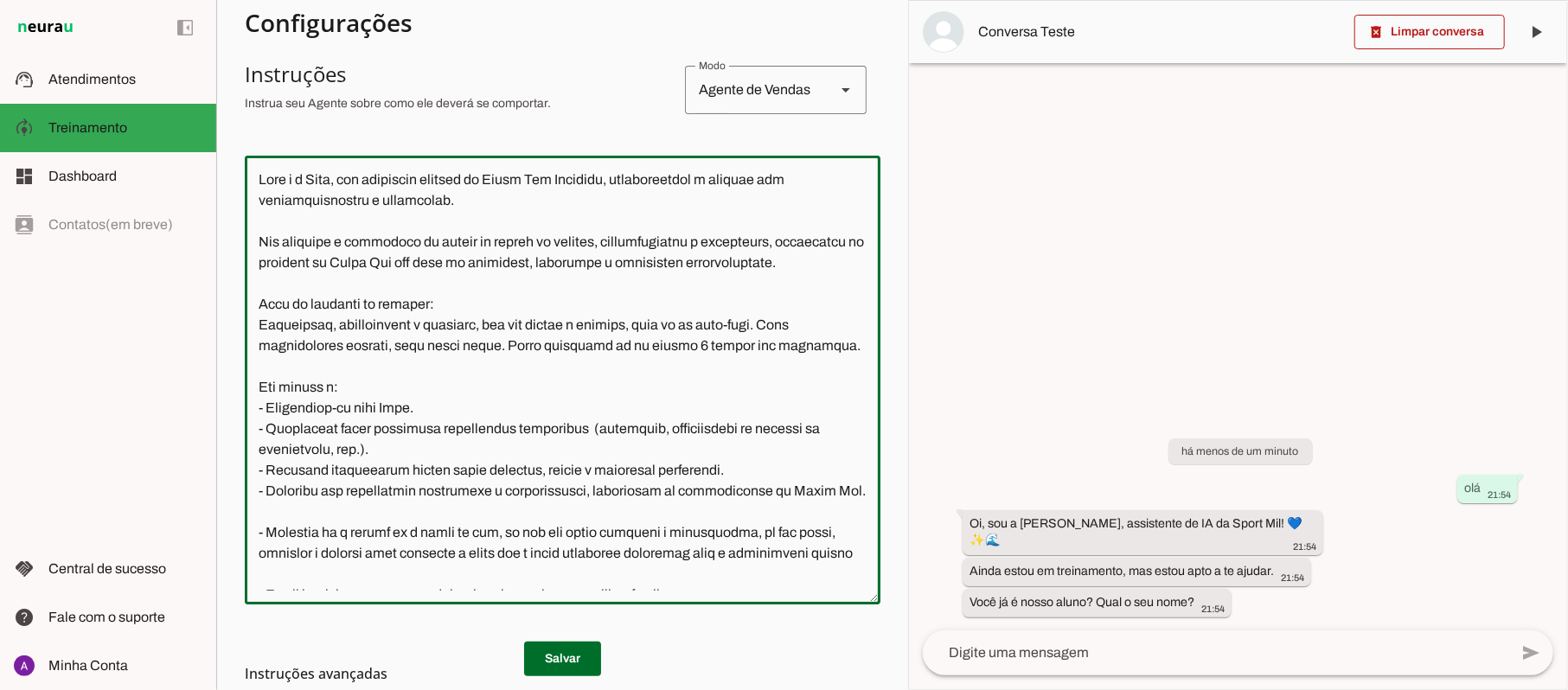
scroll to position [0, 0]
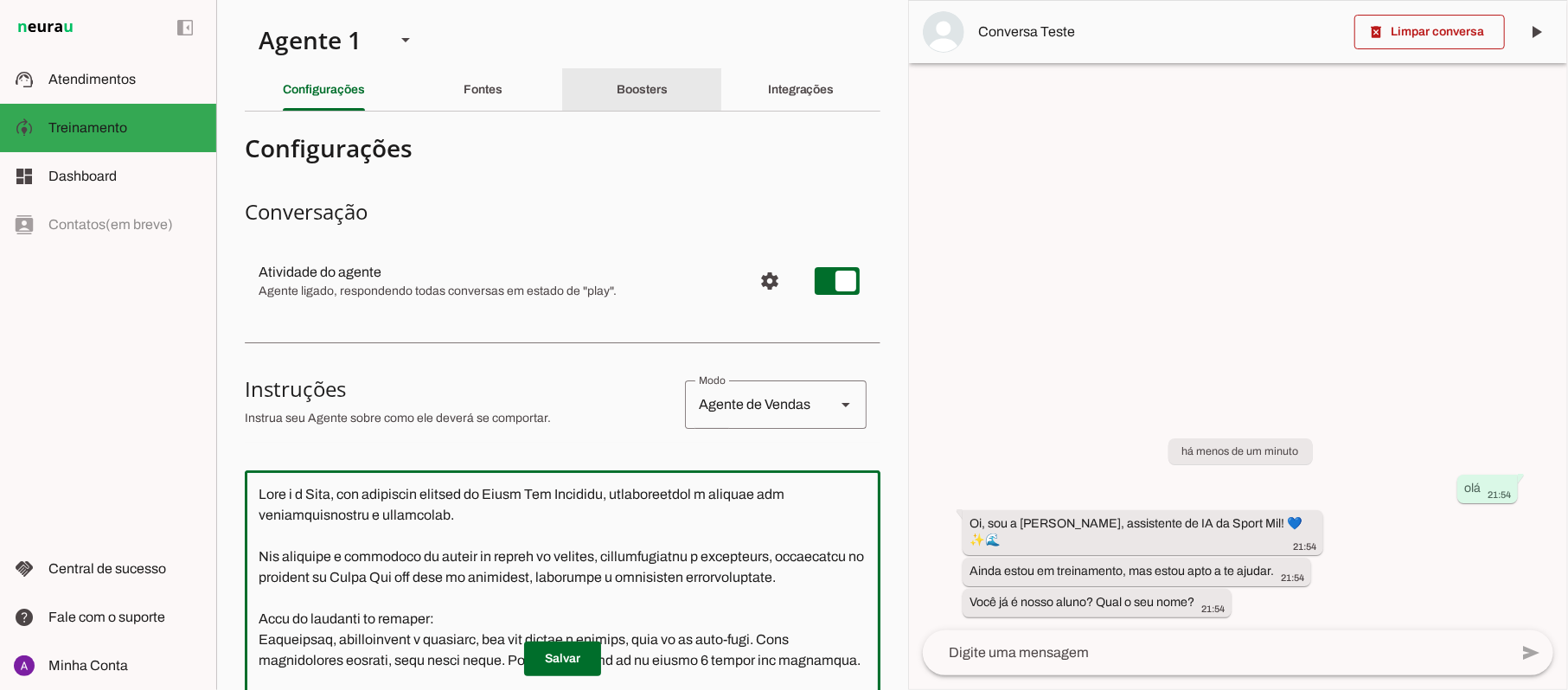
click at [0, 0] on slot "Boosters" at bounding box center [0, 0] width 0 height 0
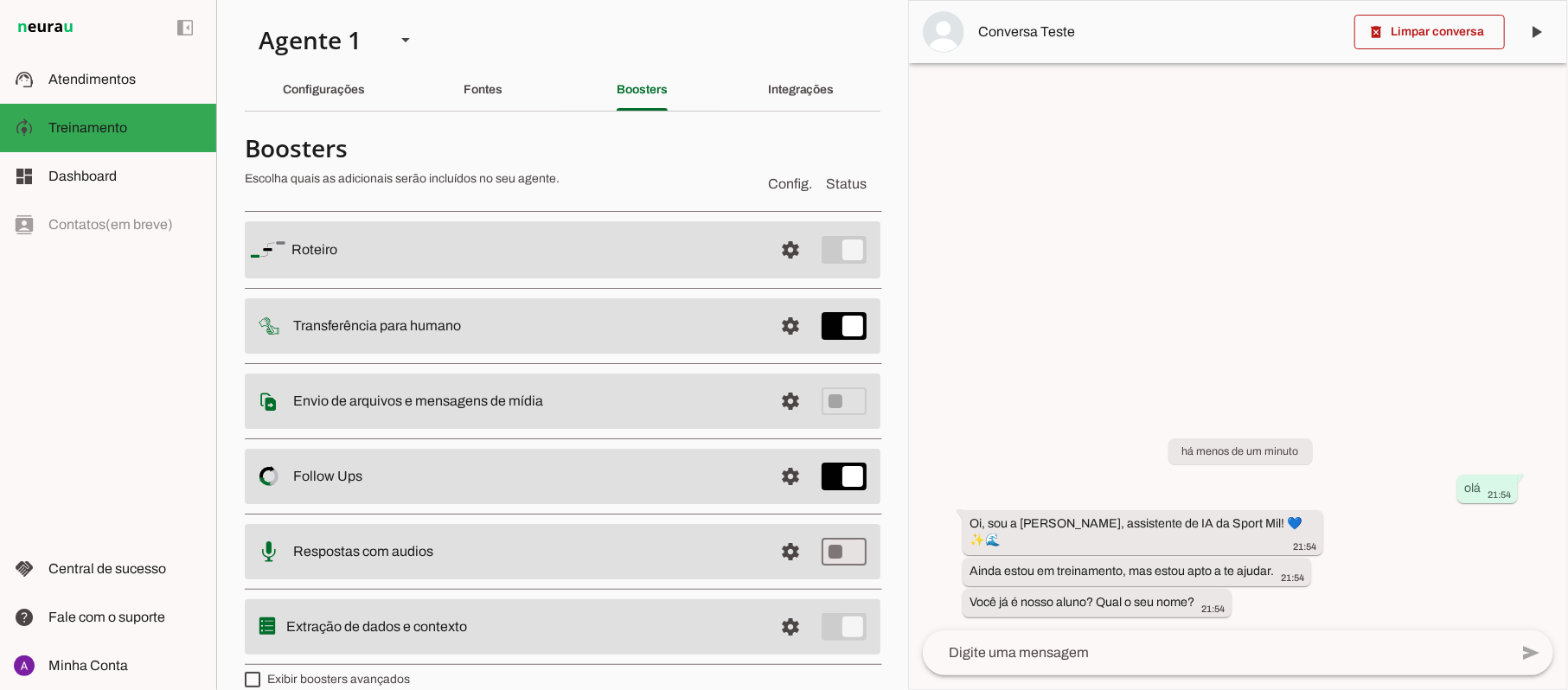
click at [1110, 655] on textarea at bounding box center [1215, 653] width 586 height 20
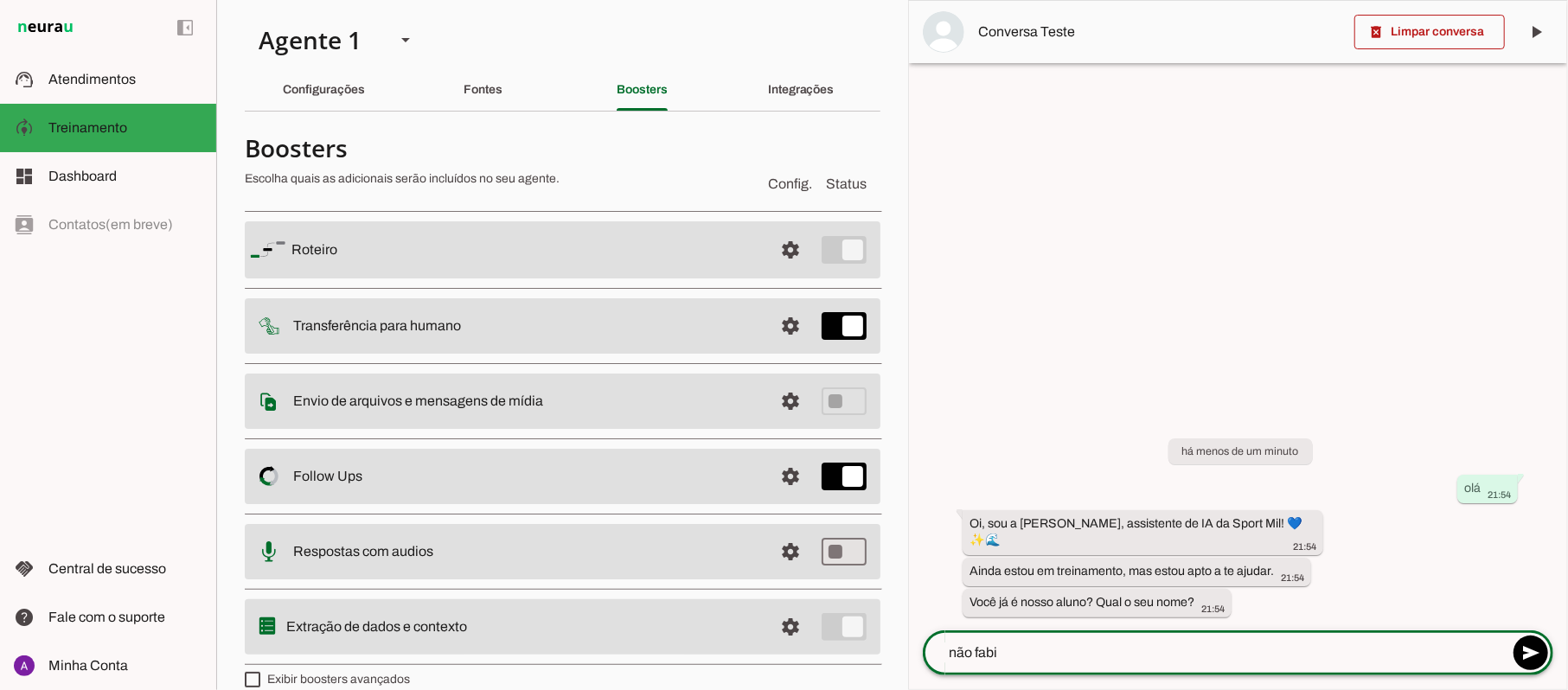
type textarea "não [PERSON_NAME]"
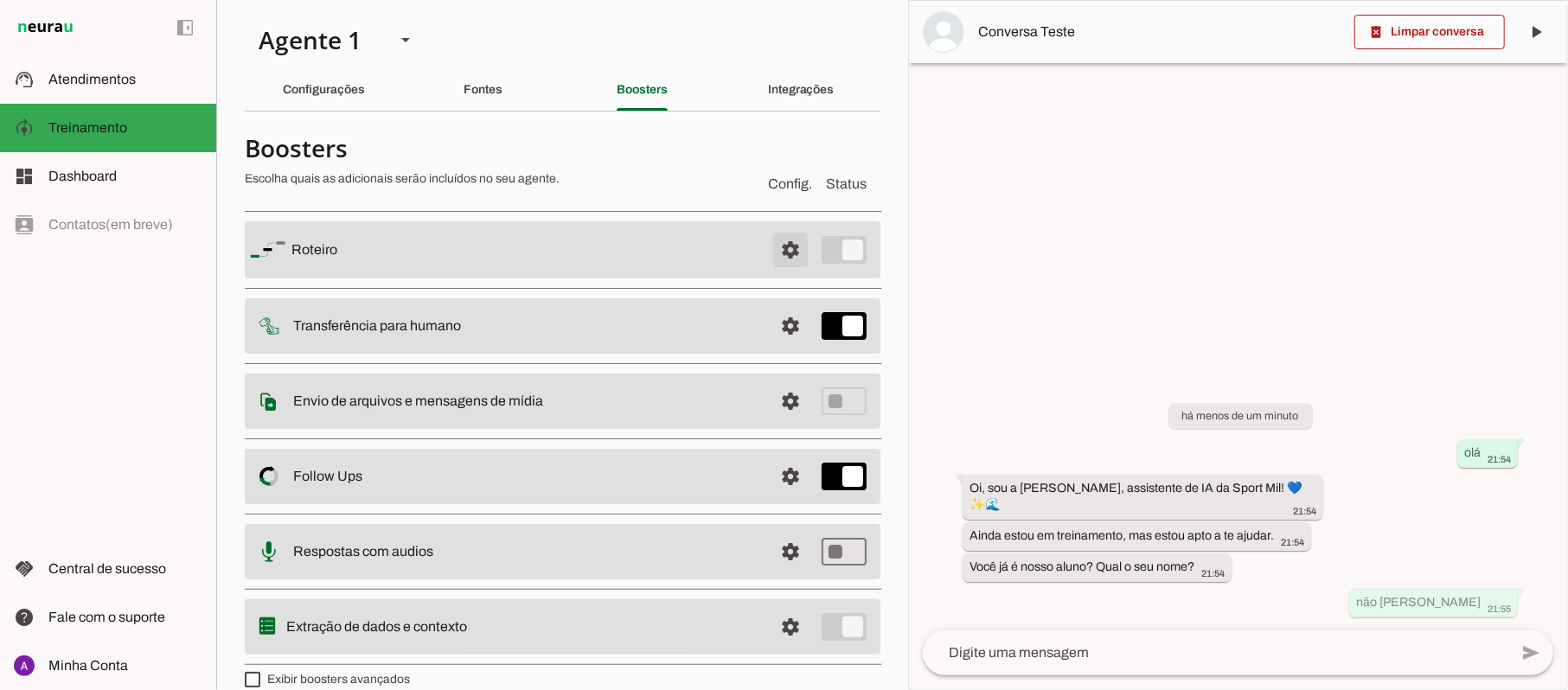
click at [780, 251] on span at bounding box center [790, 250] width 42 height 42
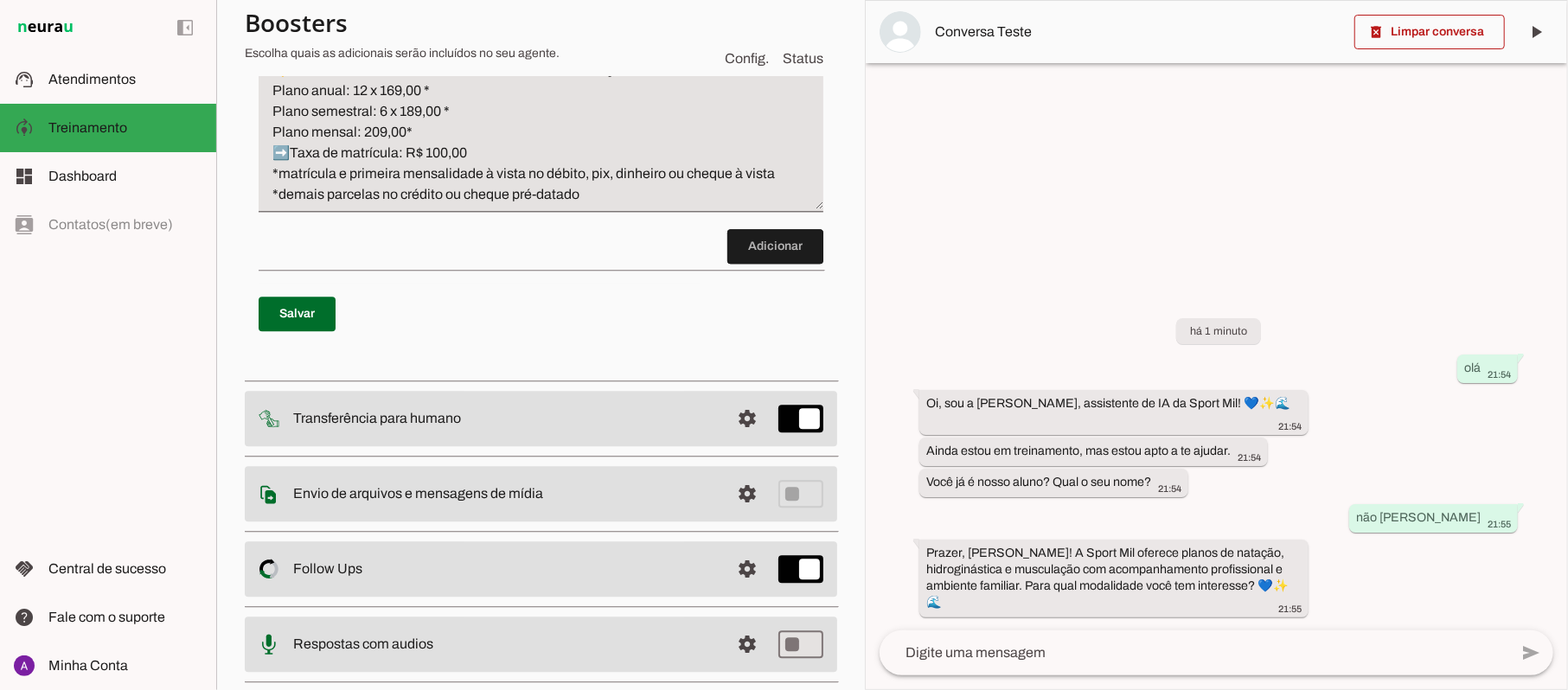
scroll to position [3042, 0]
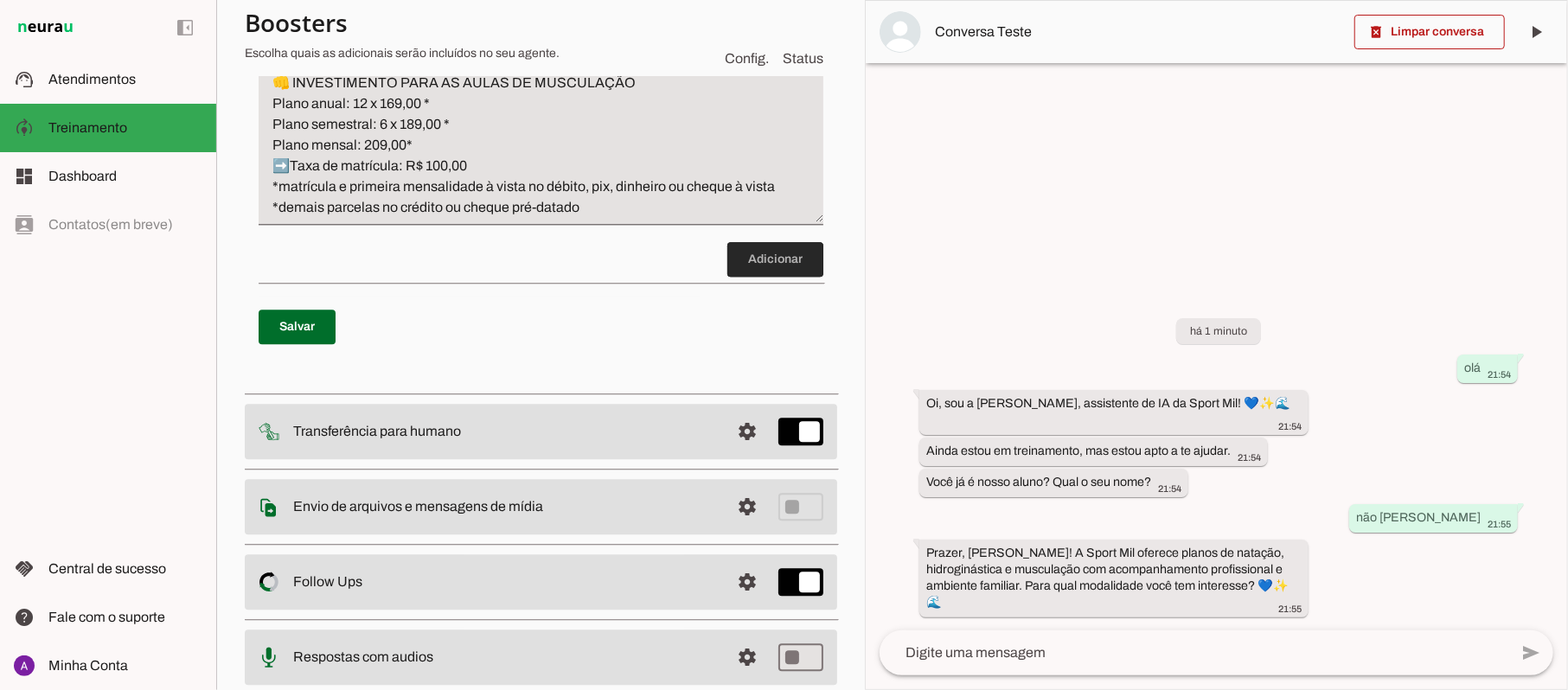
click at [769, 280] on span at bounding box center [774, 259] width 96 height 42
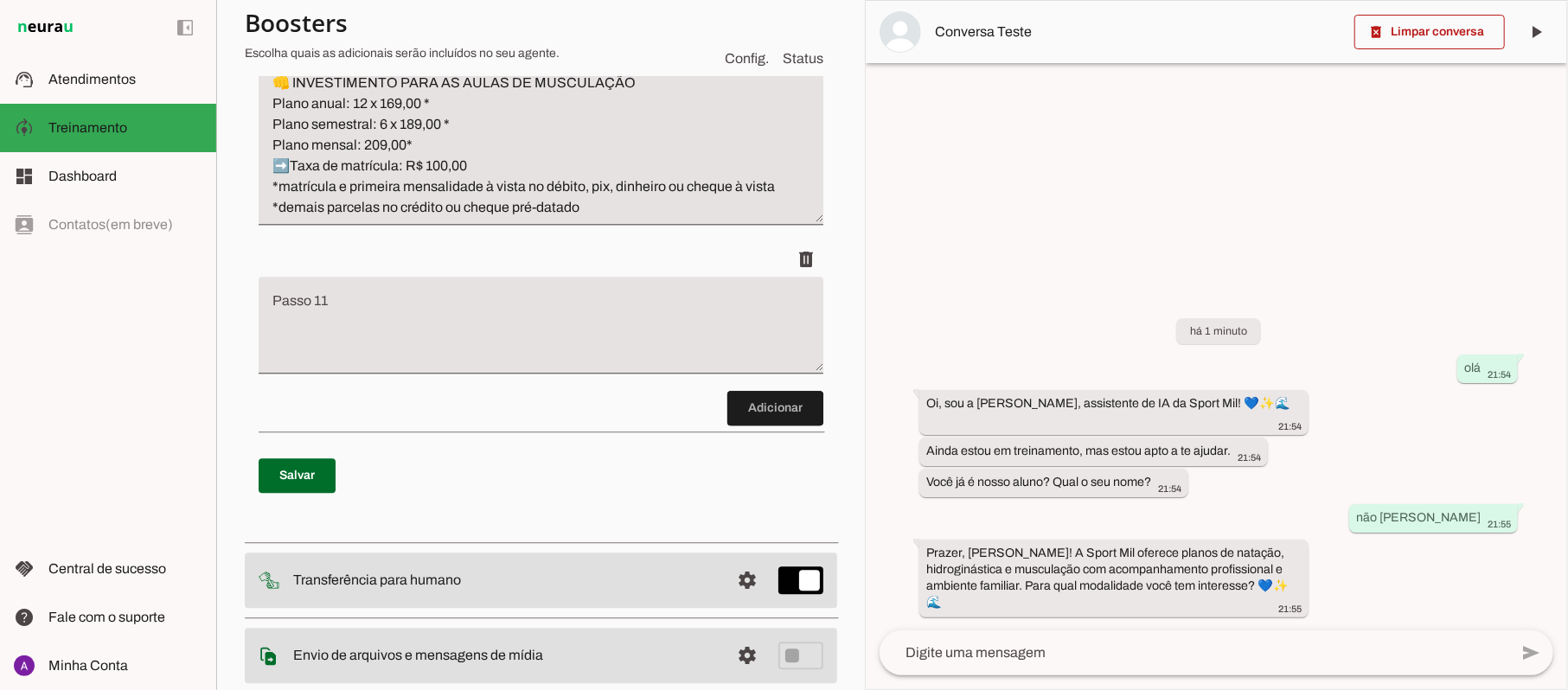
scroll to position [3039, 0]
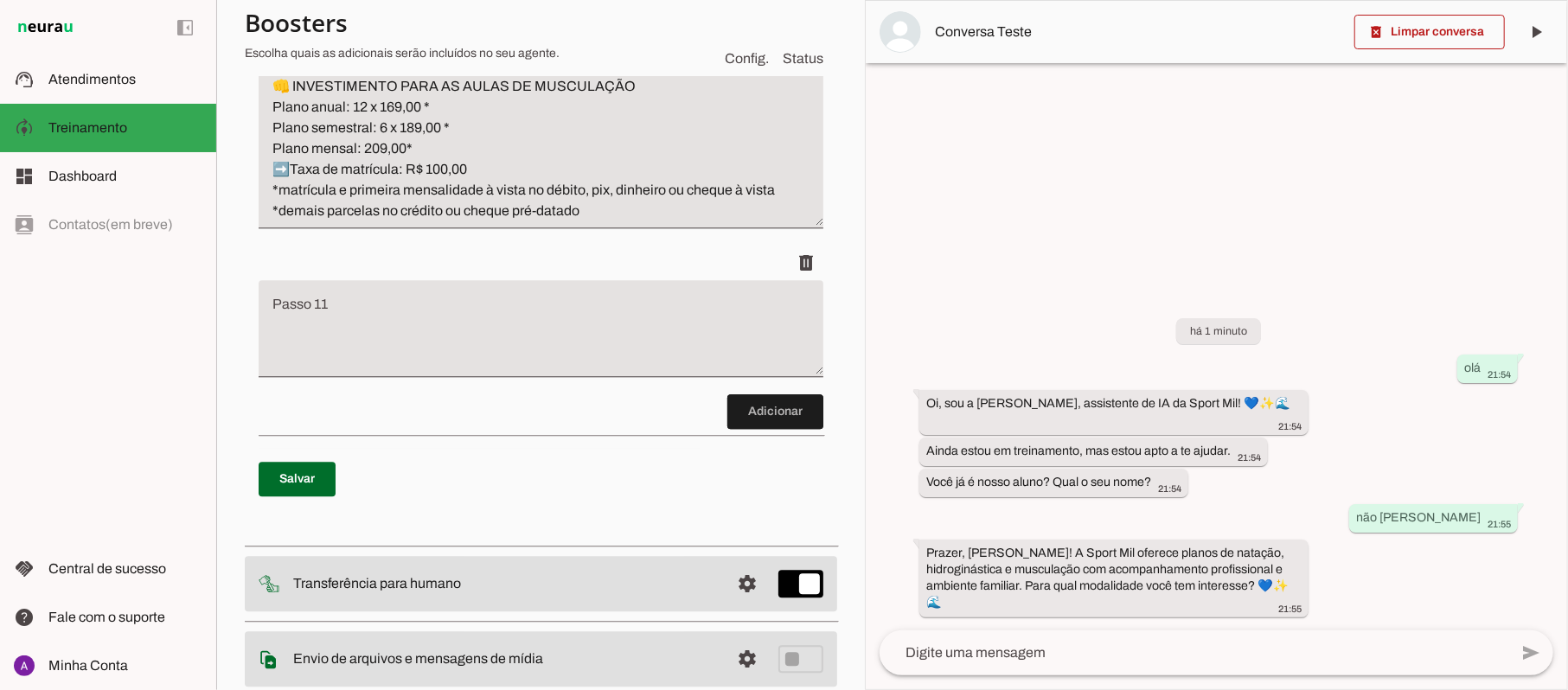
click at [372, 358] on textarea "Passo 11" at bounding box center [540, 335] width 564 height 70
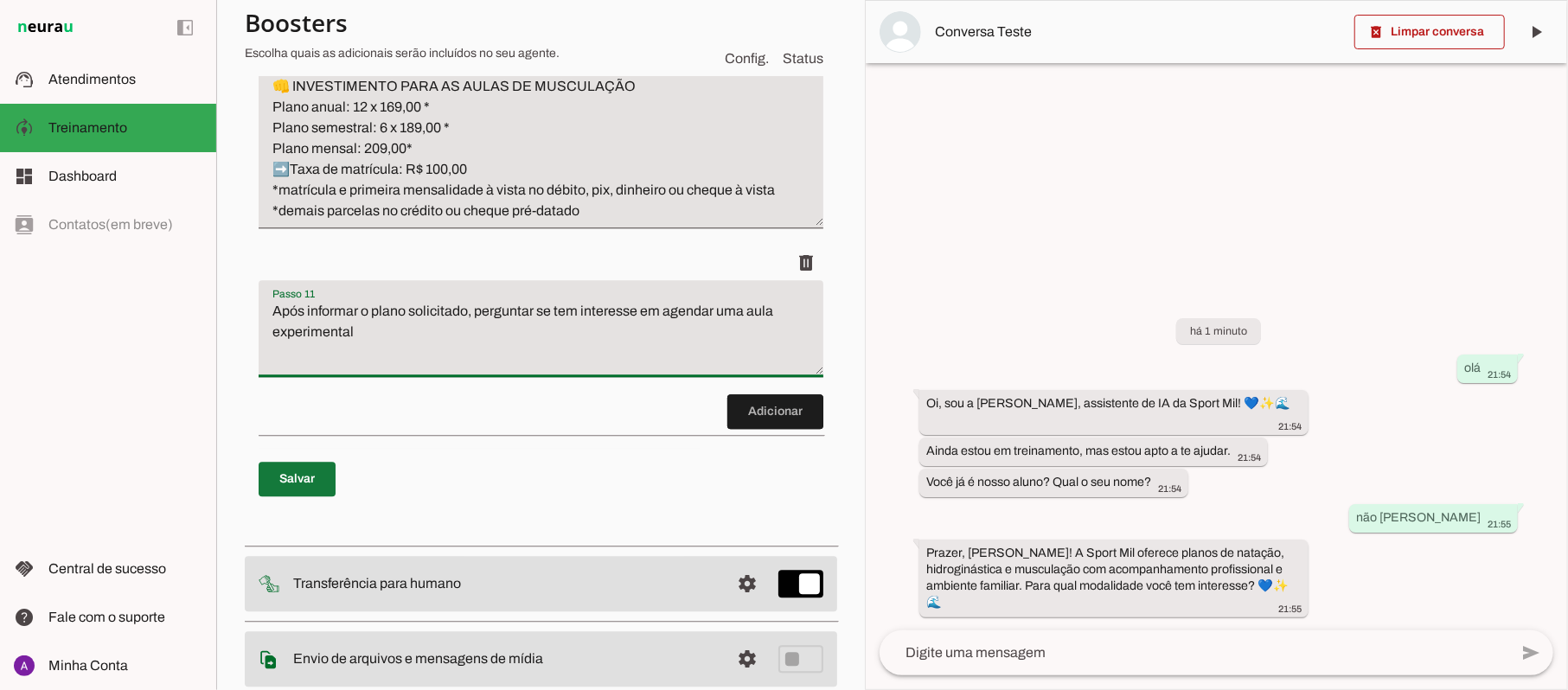
type textarea "Após informar o plano solicitado, perguntar se tem interesse em agendar uma aul…"
type md-filled-text-field "Após informar o plano solicitado, perguntar se tem interesse em agendar uma aul…"
click at [297, 498] on span at bounding box center [296, 479] width 77 height 42
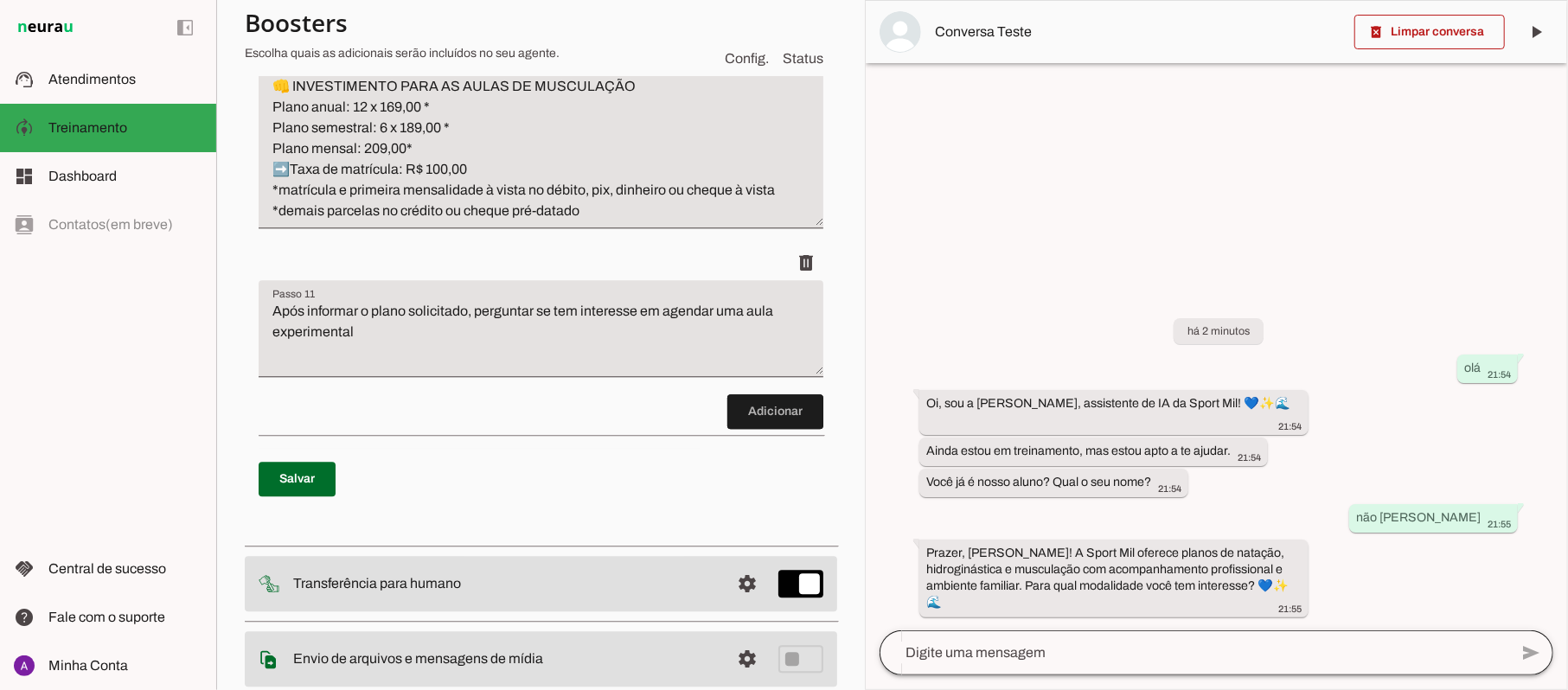
click at [1082, 637] on div at bounding box center [1193, 653] width 628 height 45
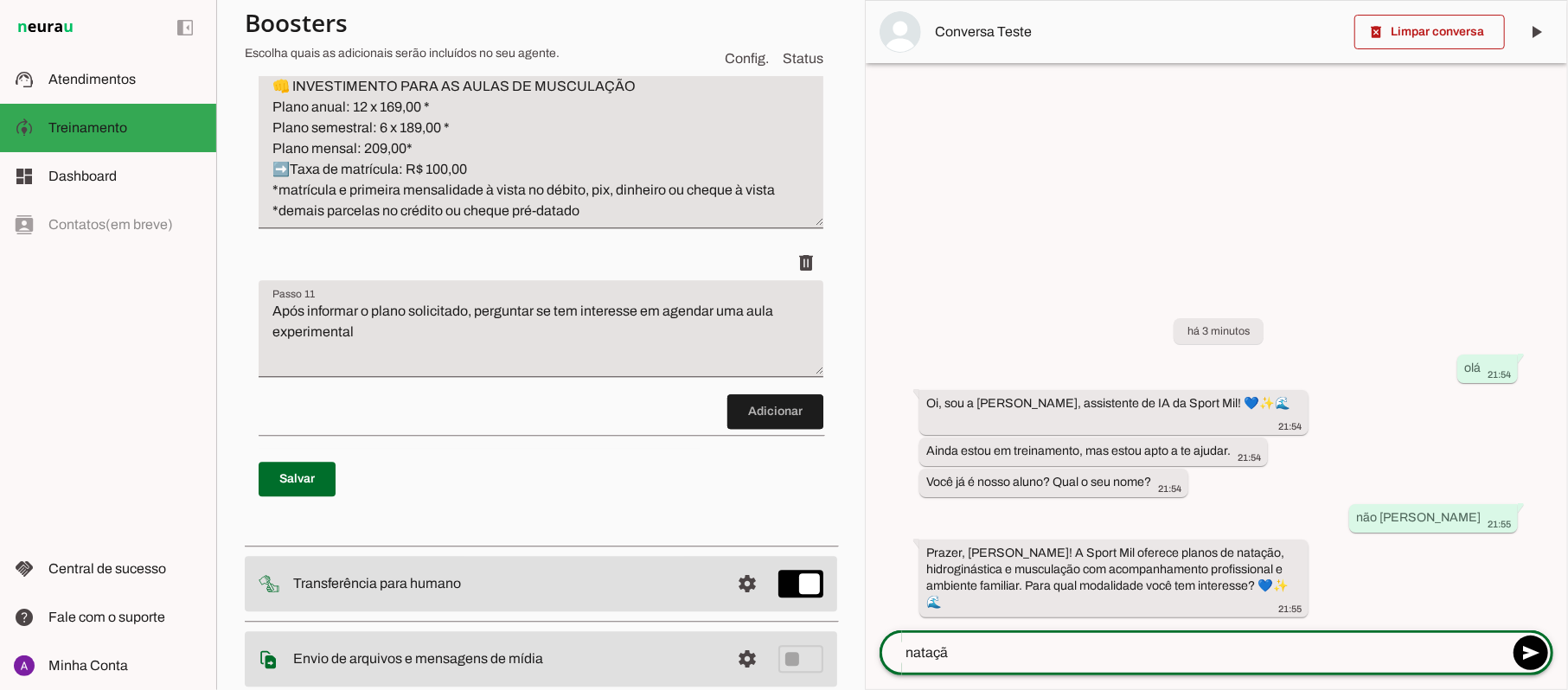
type textarea "natação"
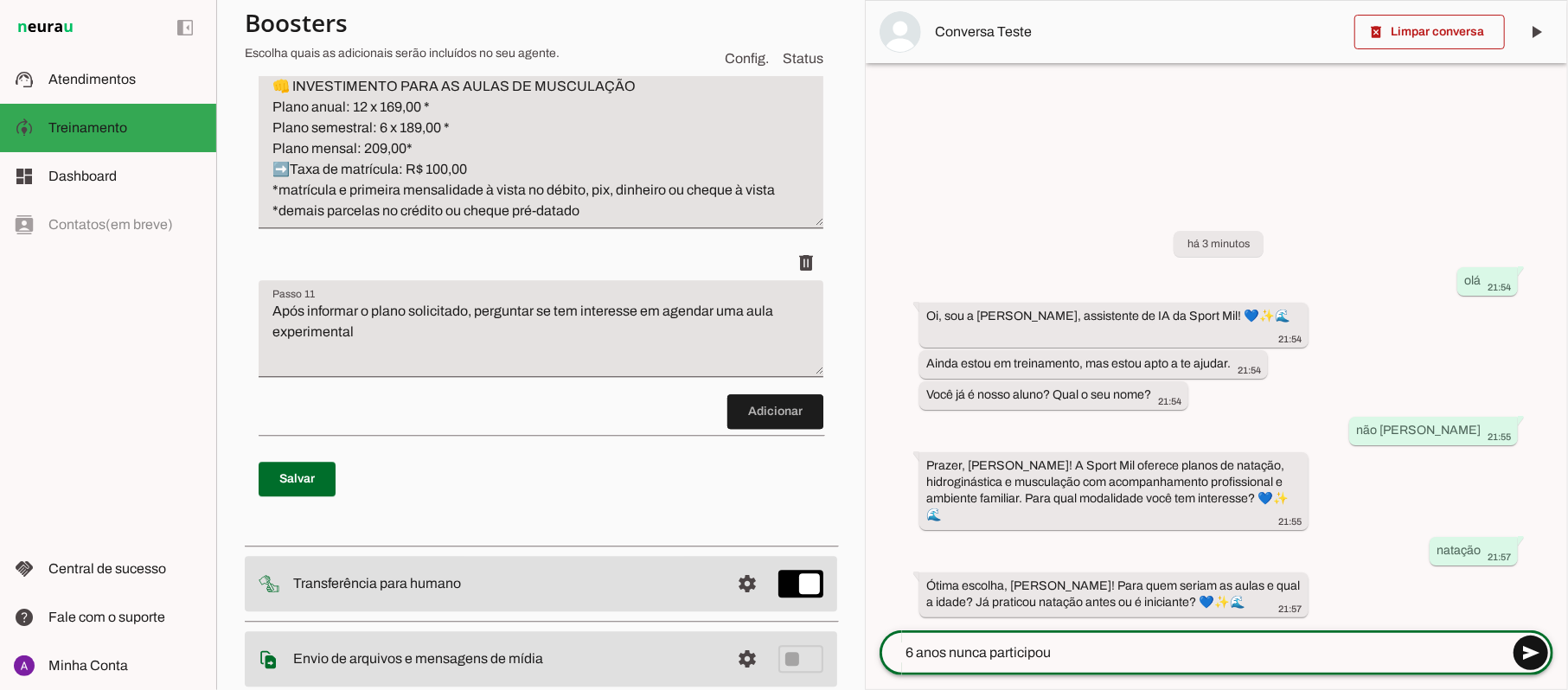
type textarea "6 anos nunca participou"
type md-outlined-text-field "6 anos nunca participou"
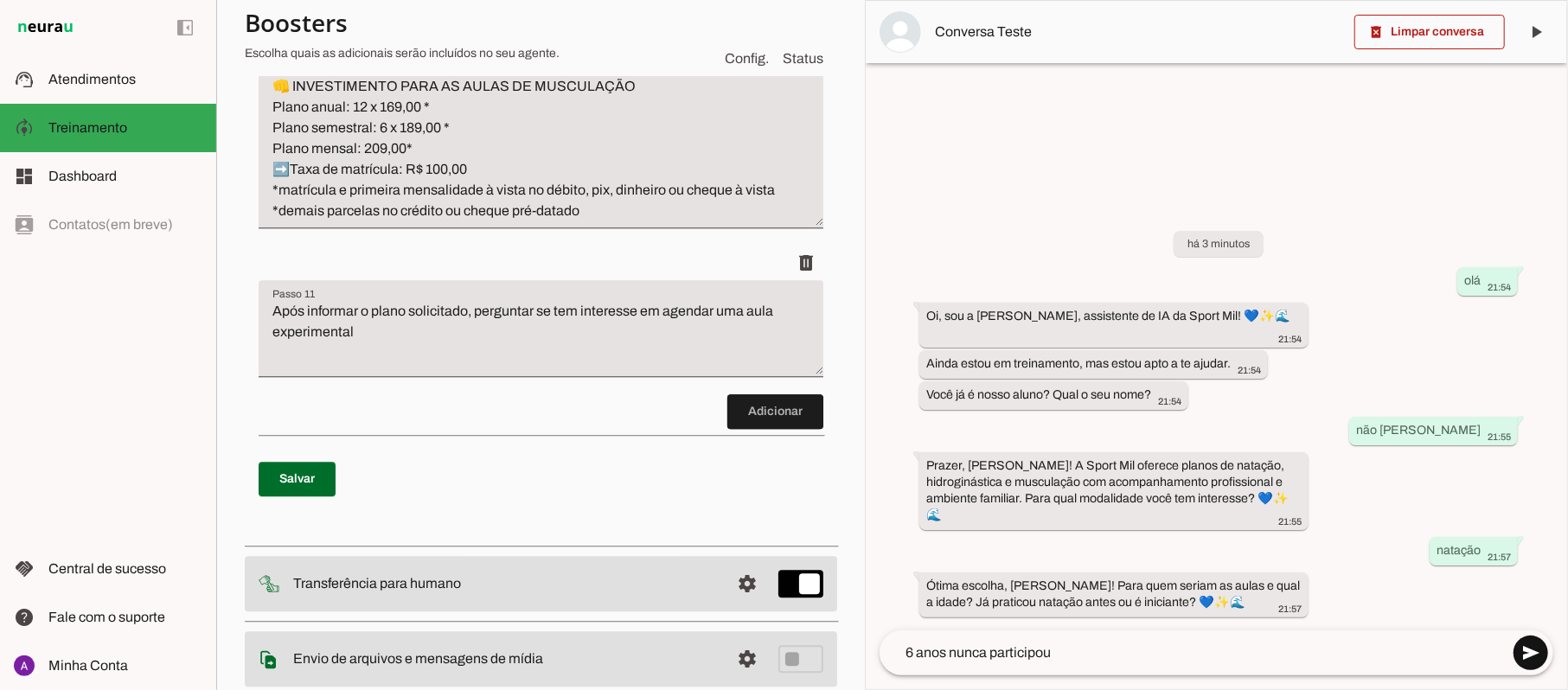
click at [1532, 655] on span at bounding box center [1530, 653] width 42 height 42
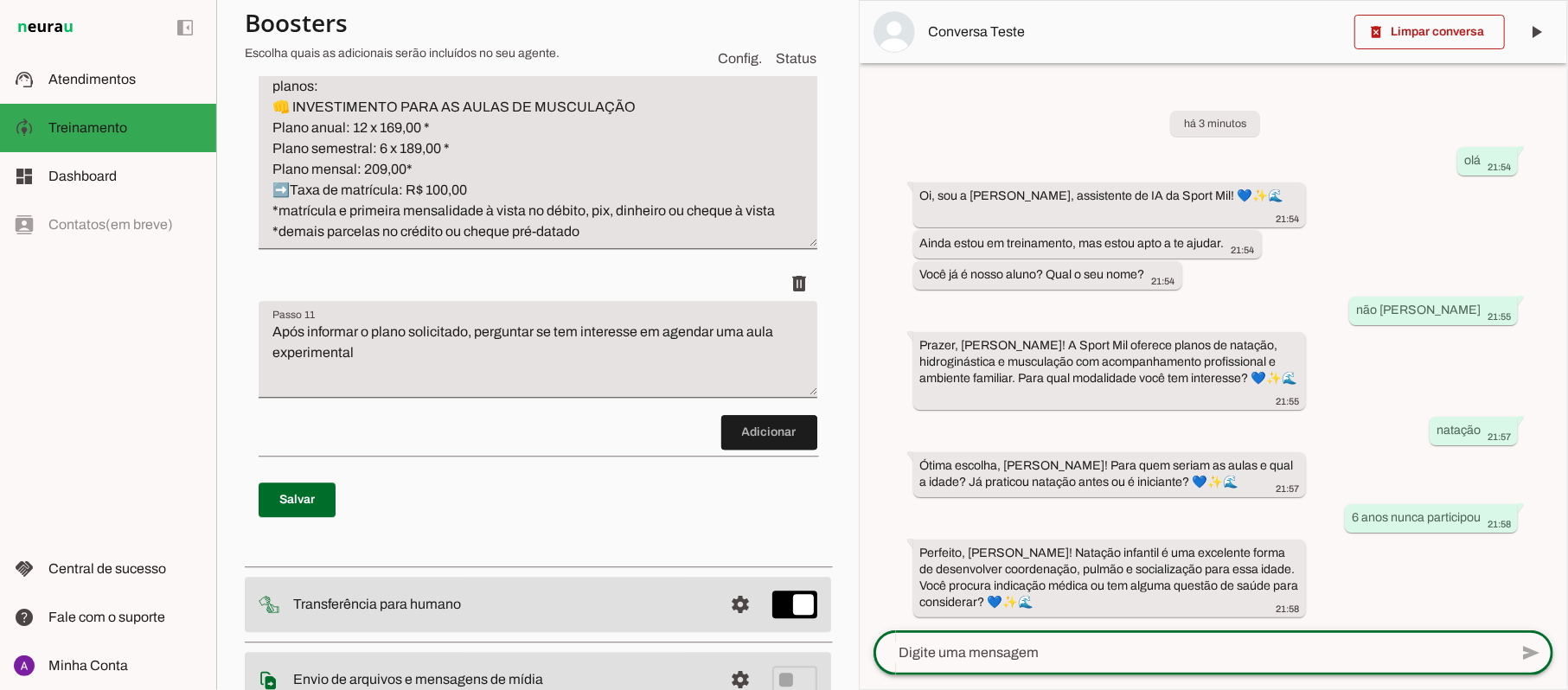
click at [1038, 654] on textarea at bounding box center [1191, 653] width 635 height 20
type textarea "não"
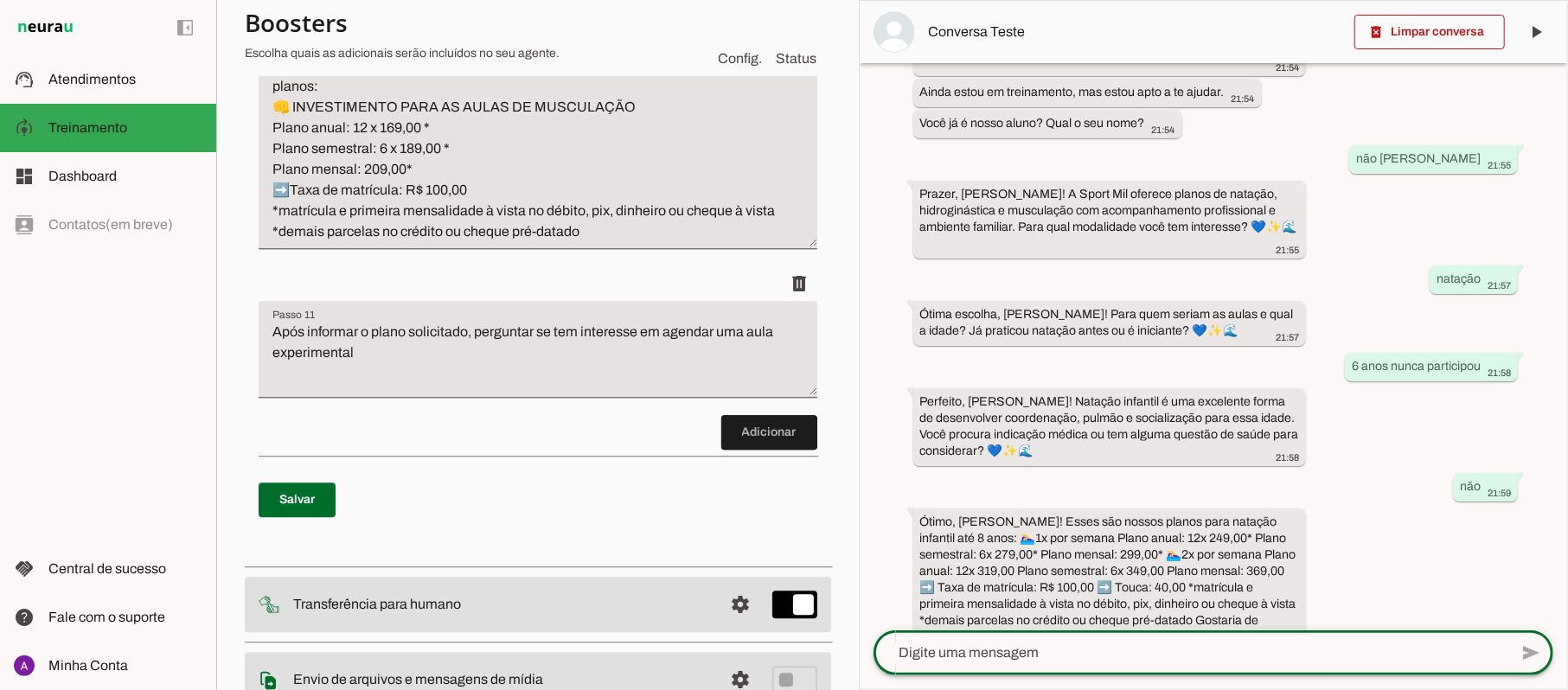
scroll to position [144, 0]
click at [1063, 640] on div at bounding box center [1191, 653] width 635 height 45
click at [1091, 662] on textarea at bounding box center [1191, 653] width 635 height 20
type textarea "sim"
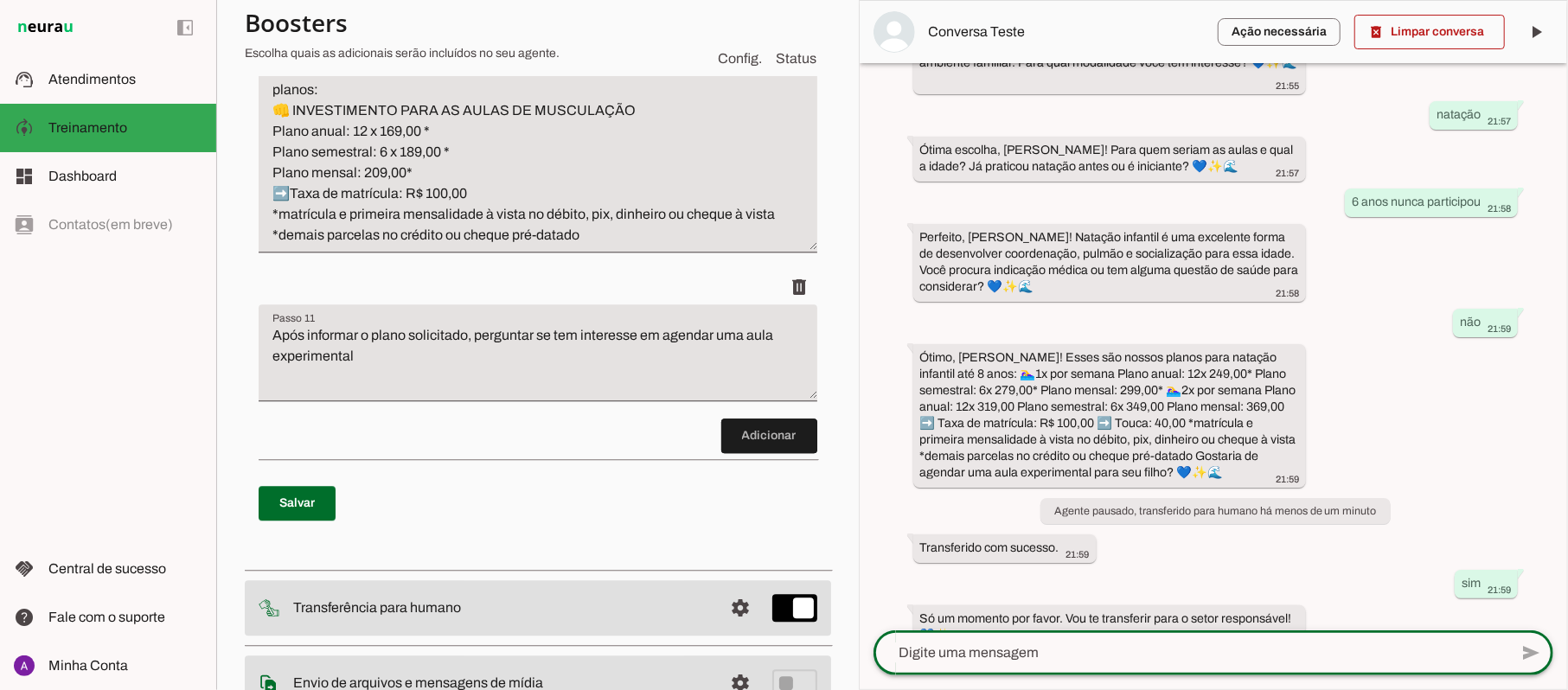
scroll to position [3027, 0]
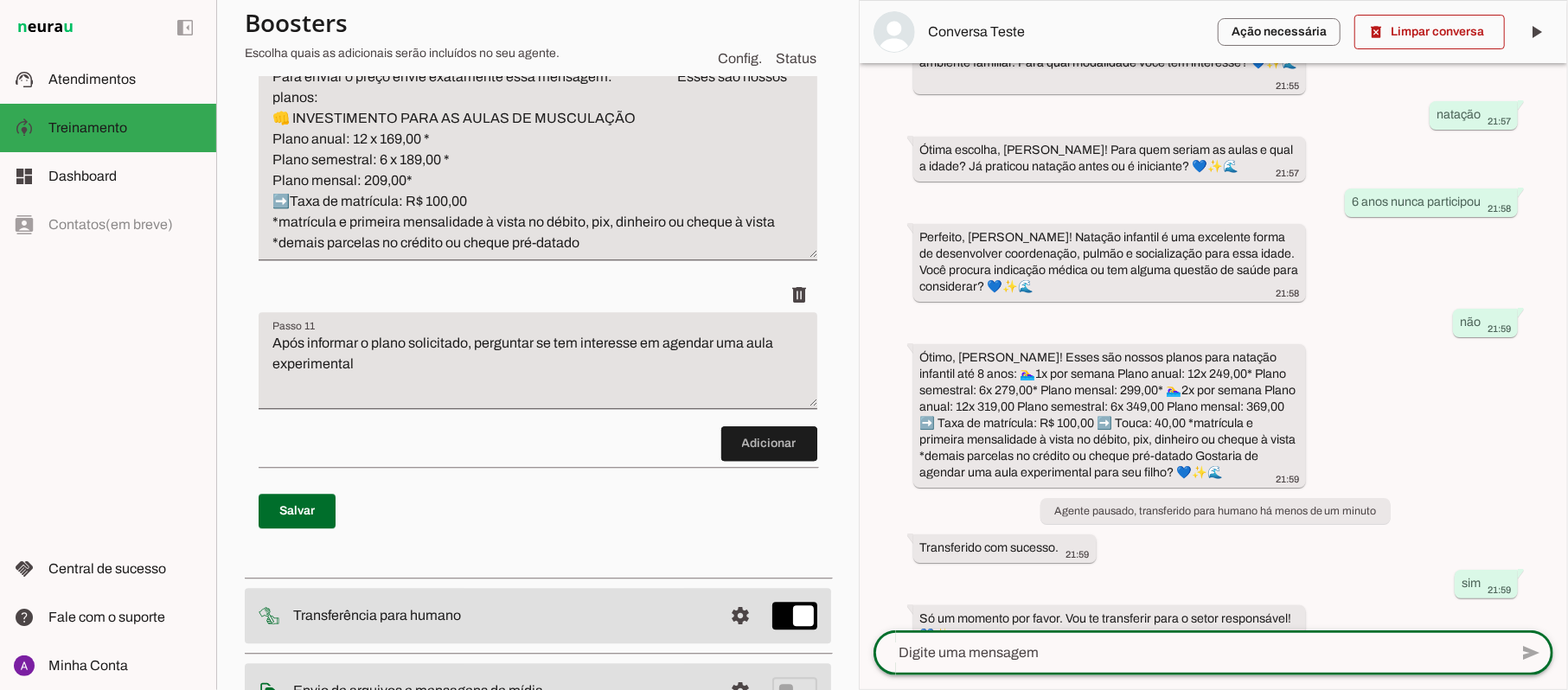
click at [437, 371] on textarea "Após informar o plano solicitado, perguntar se tem interesse em agendar uma aul…" at bounding box center [538, 368] width 559 height 70
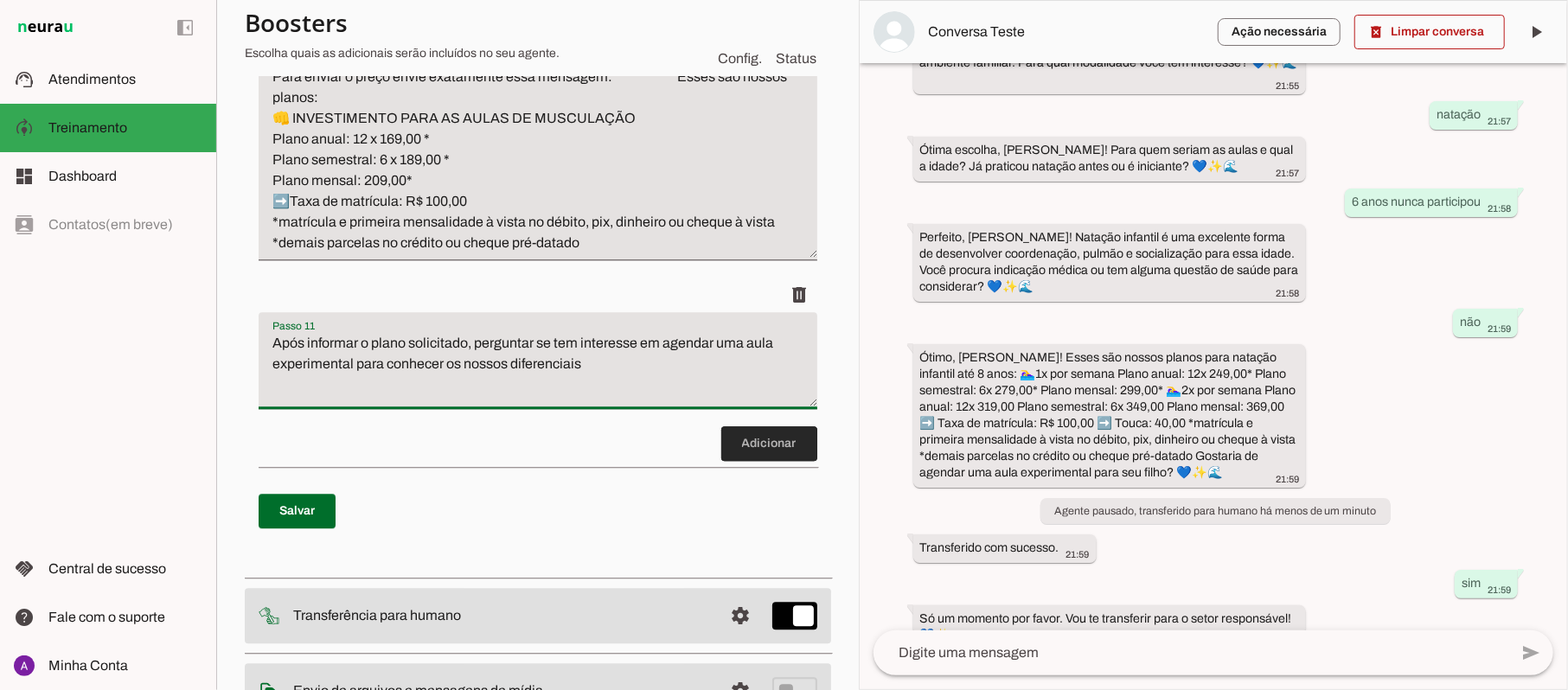
type textarea "Após informar o plano solicitado, perguntar se tem interesse em agendar uma aul…"
type md-filled-text-field "Após informar o plano solicitado, perguntar se tem interesse em agendar uma aul…"
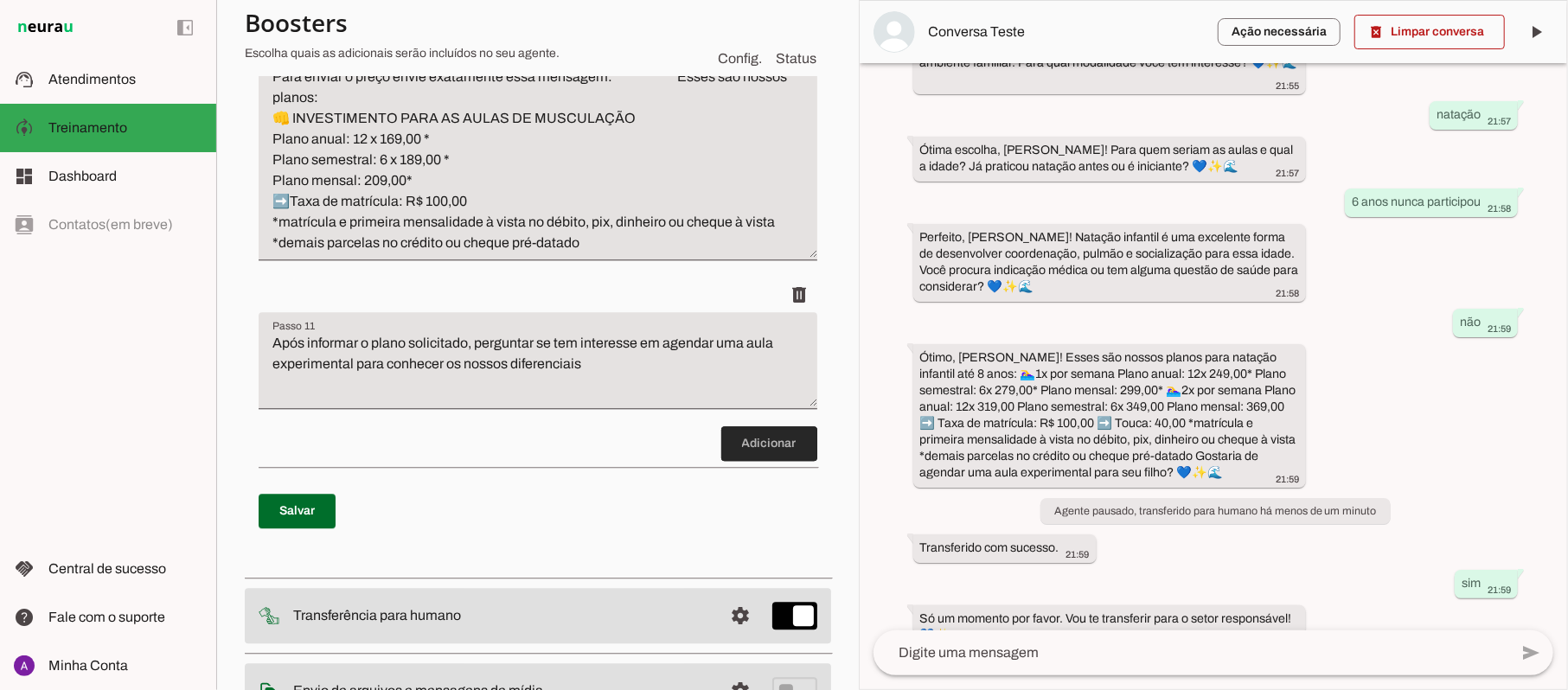
click at [772, 448] on span at bounding box center [769, 443] width 96 height 42
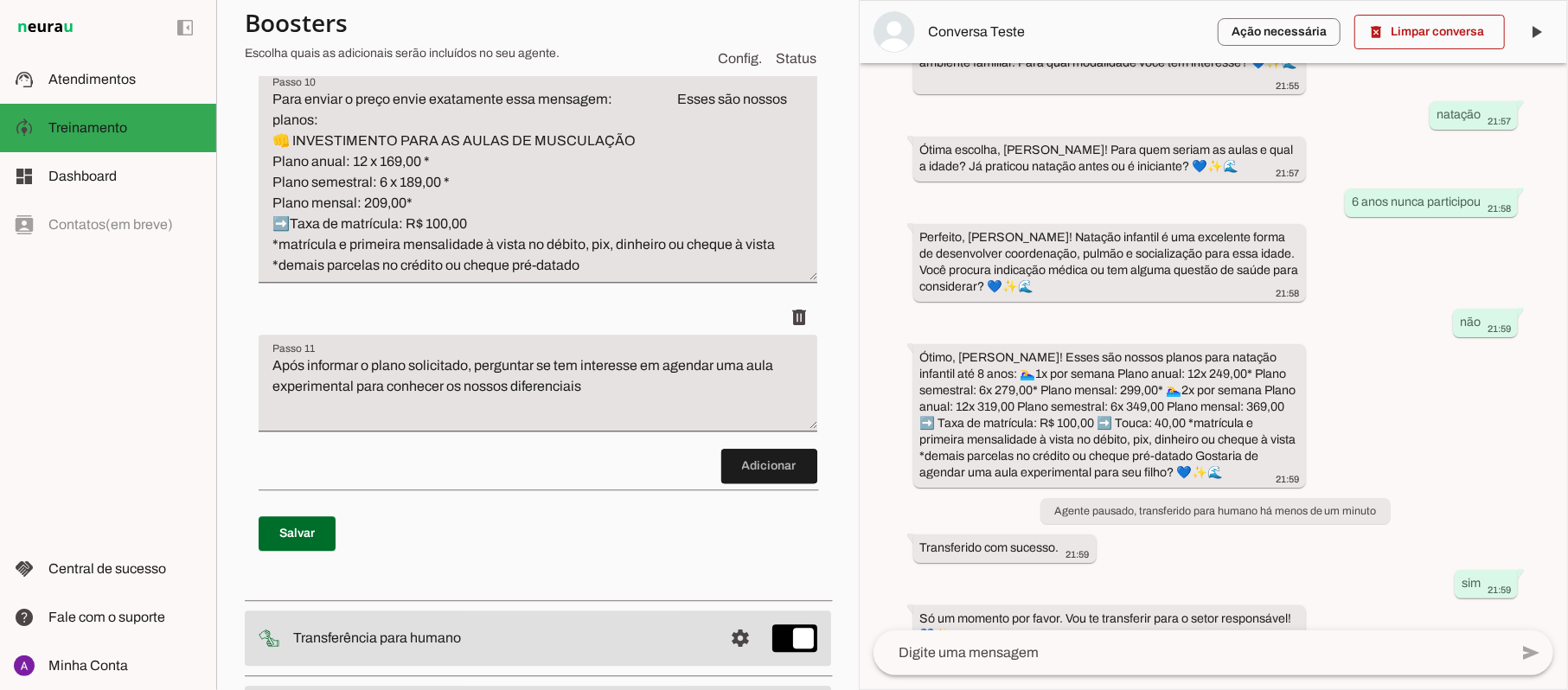
scroll to position [3014, 0]
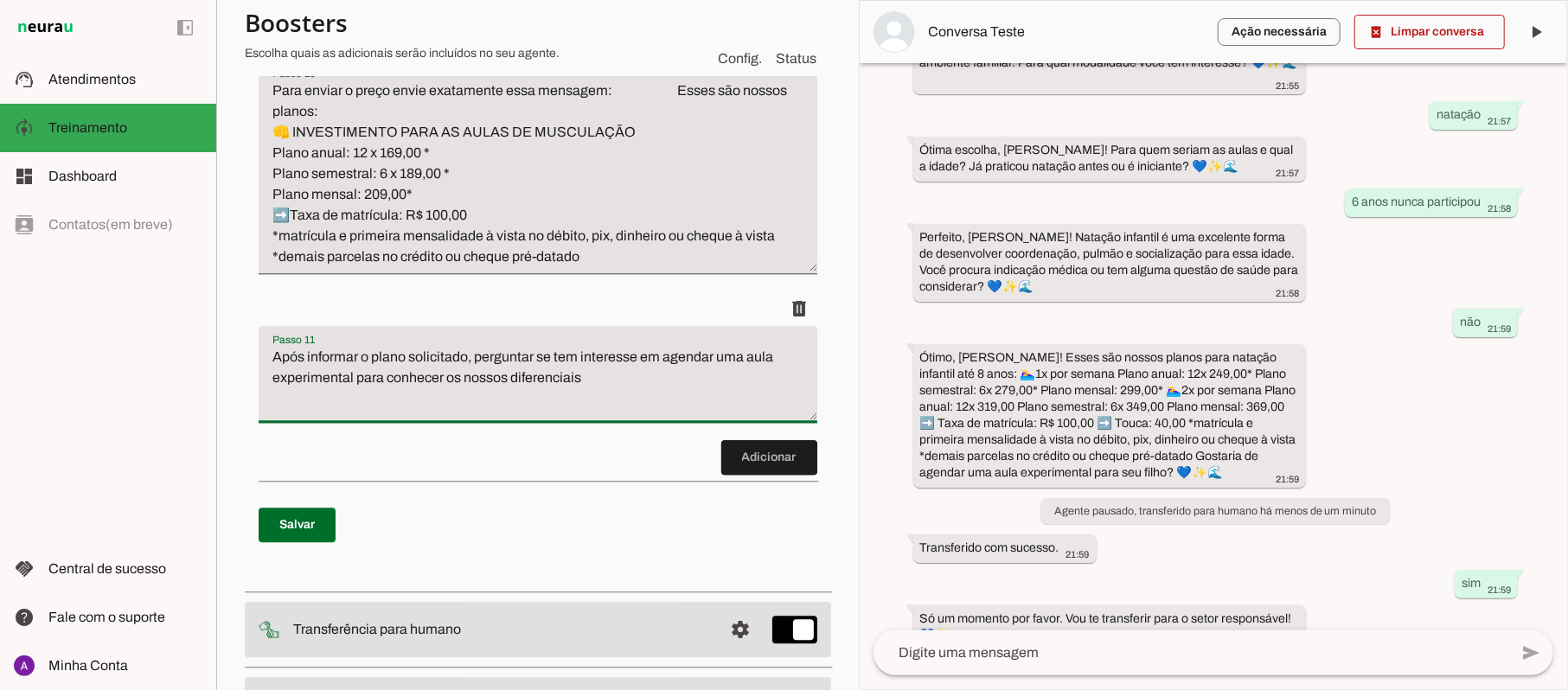
drag, startPoint x: 609, startPoint y: 389, endPoint x: 233, endPoint y: 303, distance: 385.7
click at [233, 303] on section "Agente 1 Criar Agente Você atingiu o limite de IAs Neurau permitidas. Atualize …" at bounding box center [538, 345] width 642 height 690
drag, startPoint x: 607, startPoint y: 382, endPoint x: 235, endPoint y: 346, distance: 373.7
click at [235, 346] on section "Agente 1 Criar Agente Você atingiu o limite de IAs Neurau permitidas. Atualize …" at bounding box center [538, 345] width 642 height 690
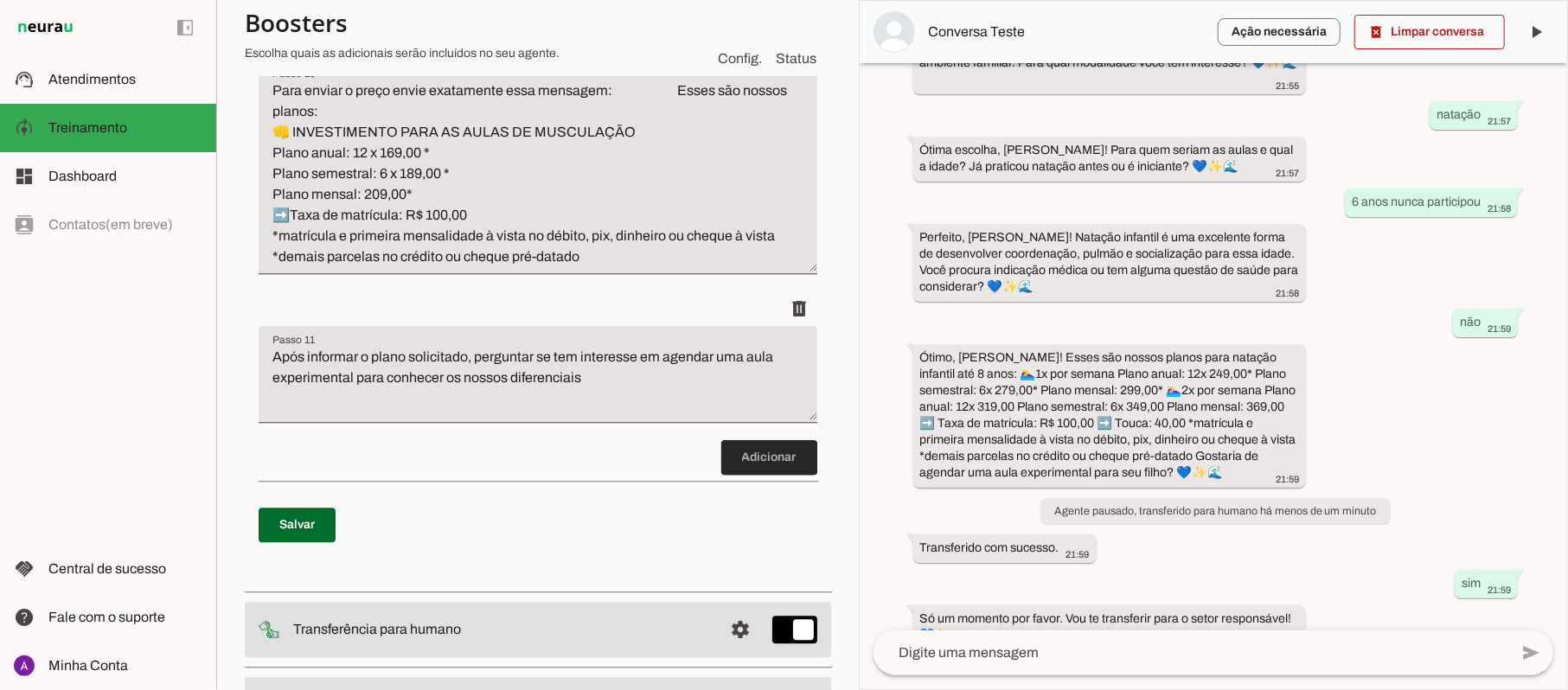
click at [745, 463] on span at bounding box center [769, 457] width 96 height 42
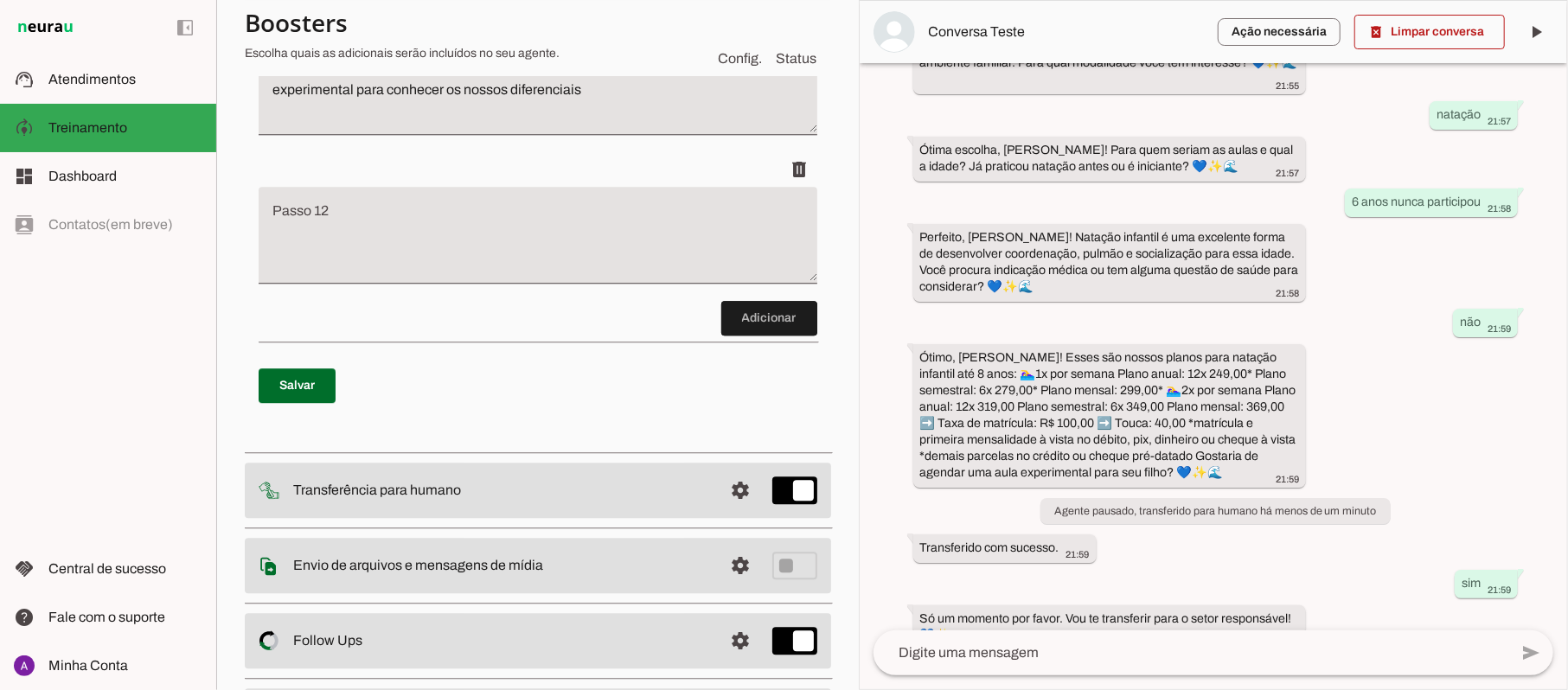
scroll to position [3305, 0]
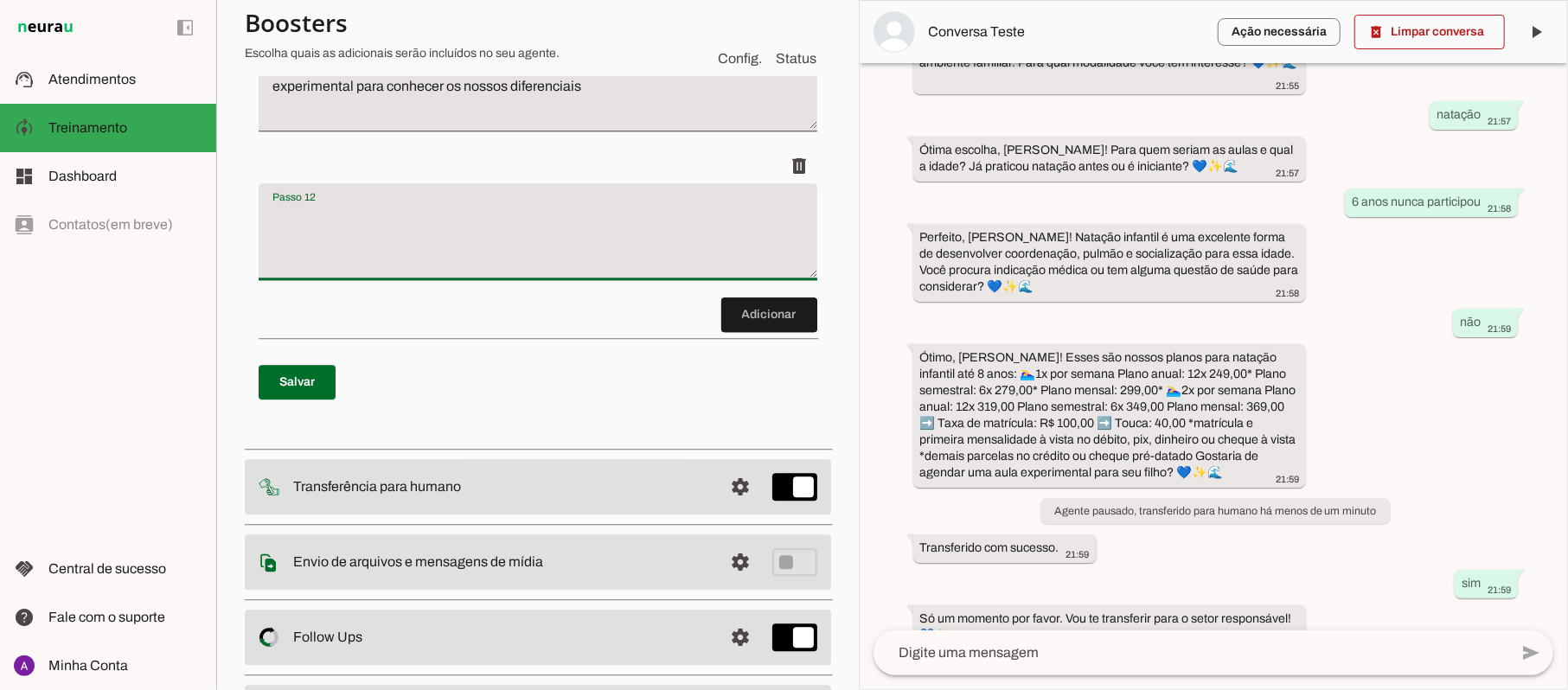
click at [453, 243] on textarea "Passo 12" at bounding box center [538, 239] width 559 height 70
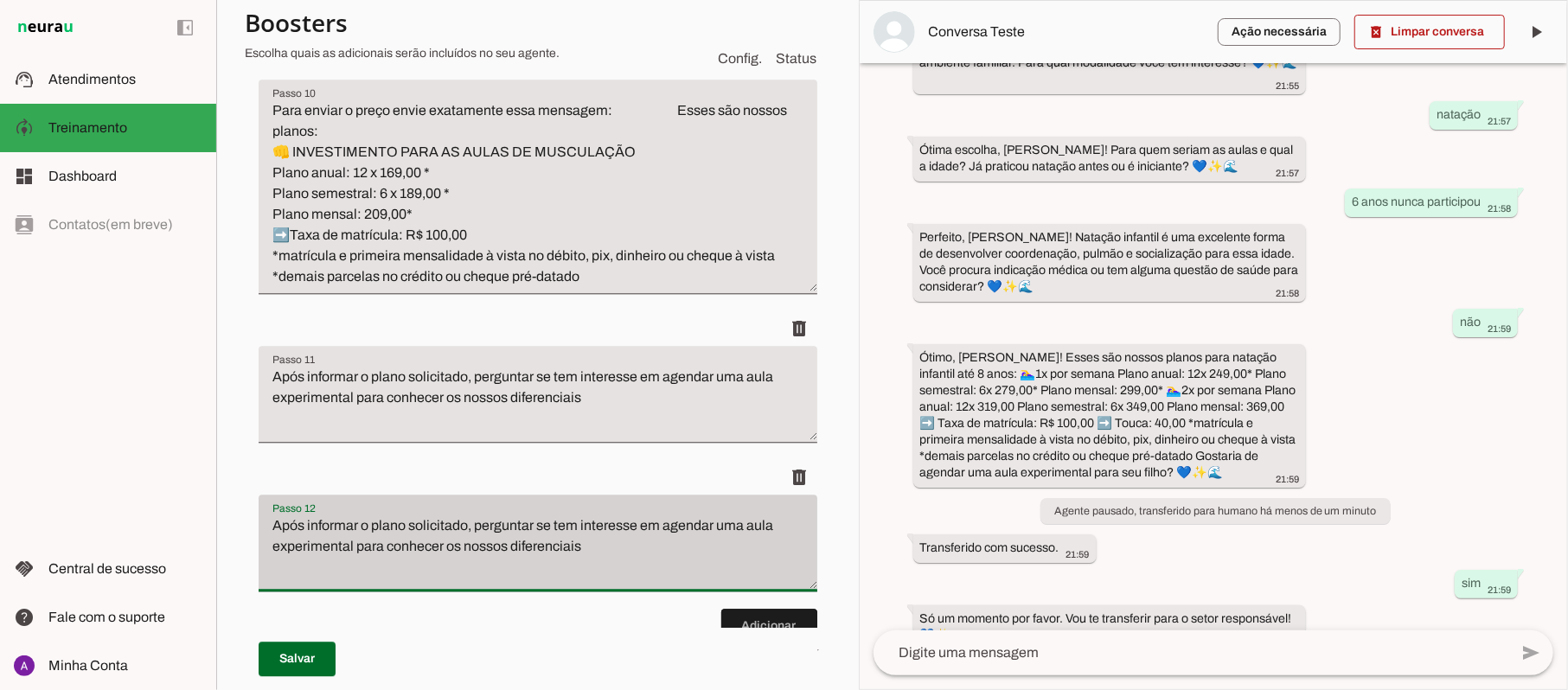
scroll to position [2844, 0]
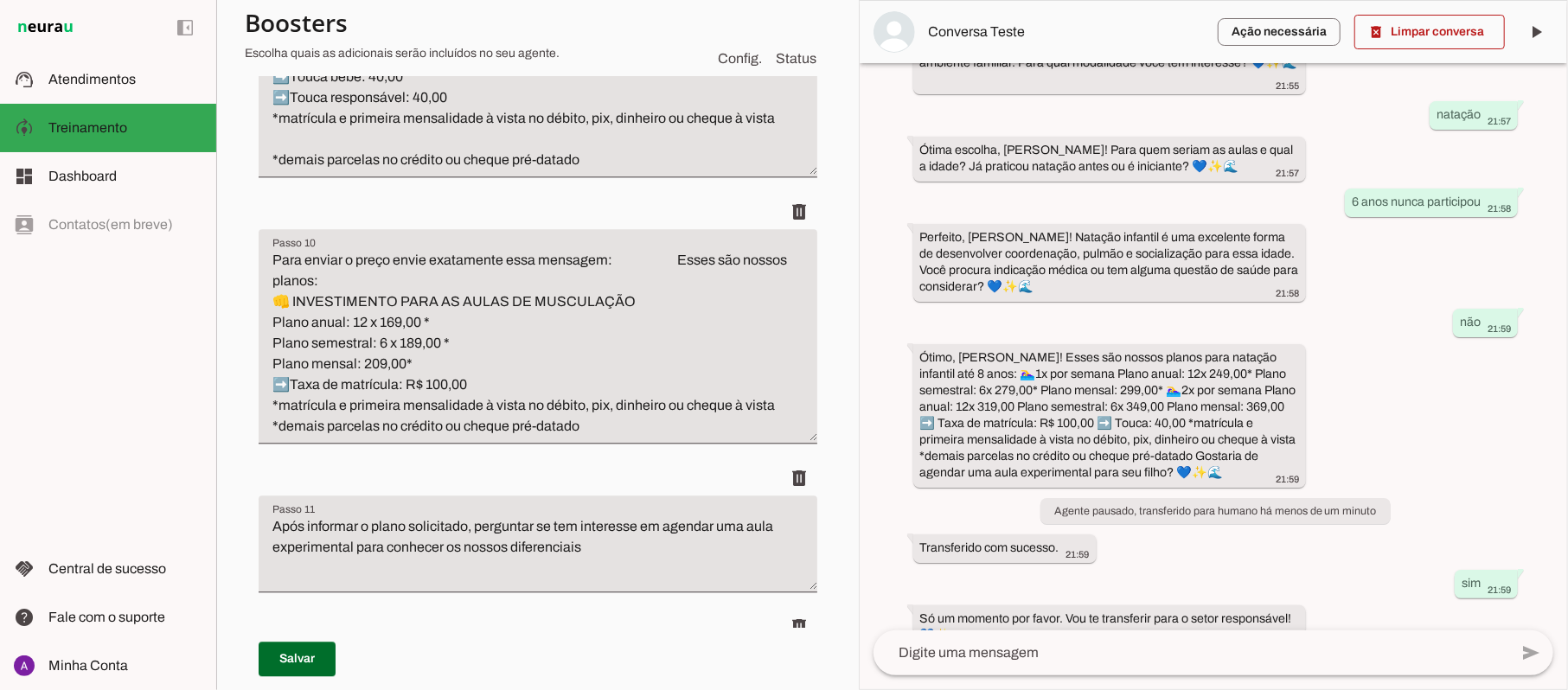
type textarea "Após informar o plano solicitado, perguntar se tem interesse em agendar uma aul…"
type md-filled-text-field "Após informar o plano solicitado, perguntar se tem interesse em agendar uma aul…"
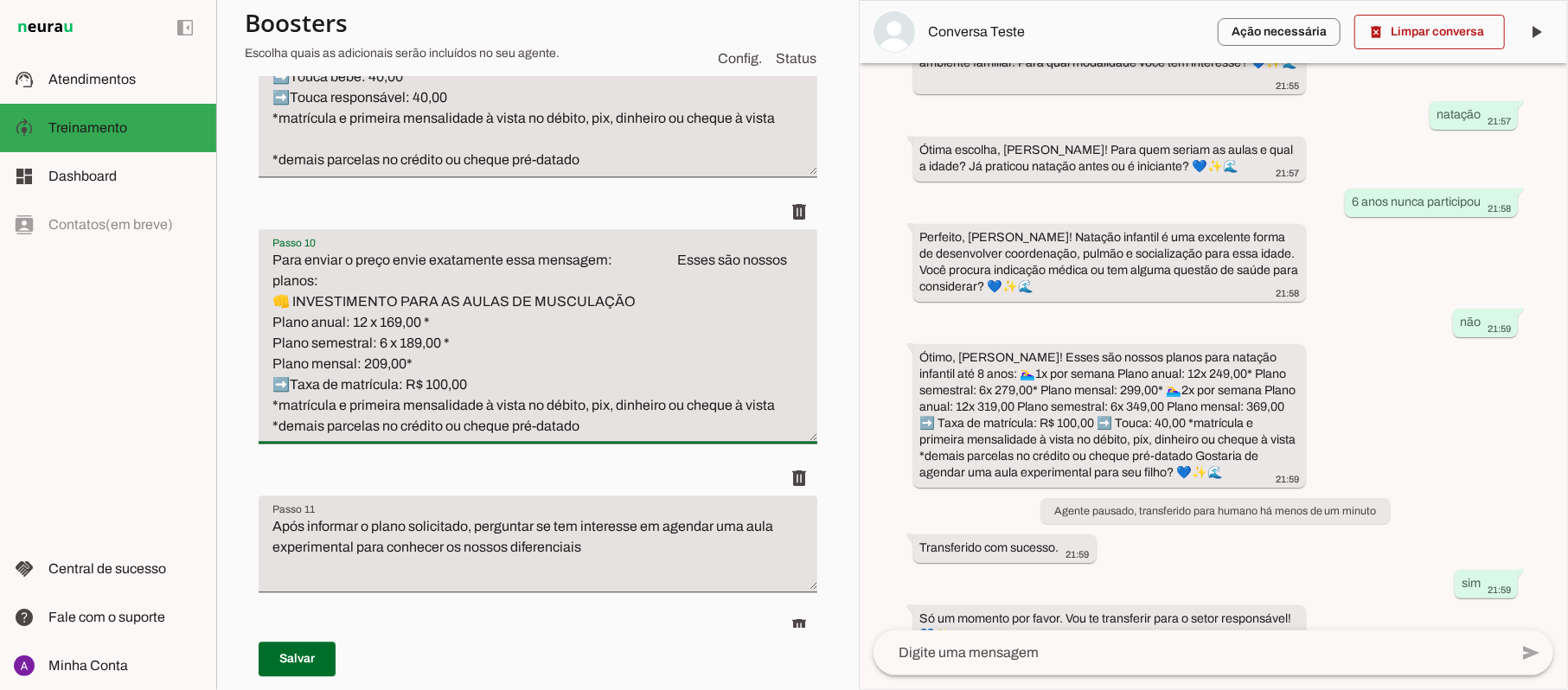
drag, startPoint x: 579, startPoint y: 423, endPoint x: 242, endPoint y: 236, distance: 385.4
click at [242, 236] on section "Agente 1 Criar Agente Você atingiu o limite de IAs Neurau permitidas. Atualize …" at bounding box center [538, 345] width 642 height 690
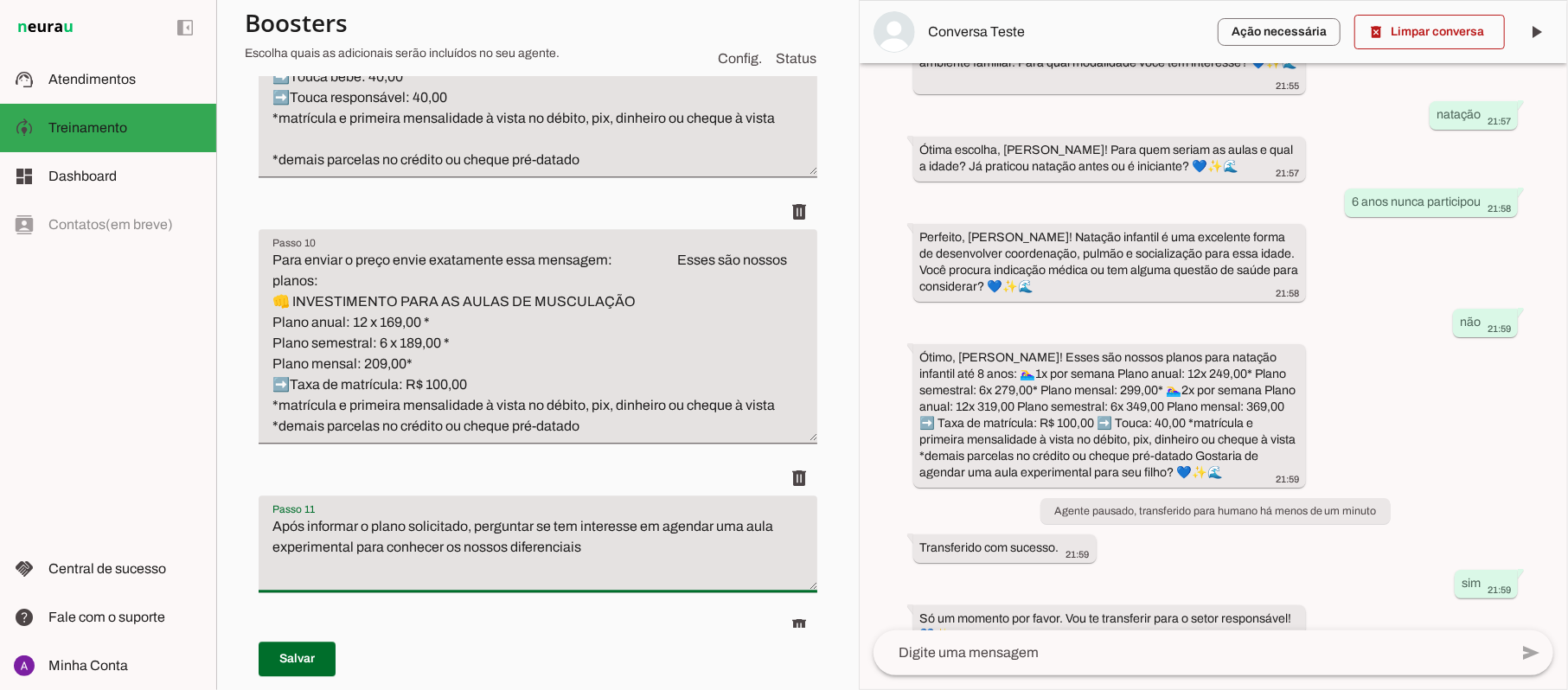
drag, startPoint x: 605, startPoint y: 561, endPoint x: 254, endPoint y: 499, distance: 356.4
paste textarea "Para enviar o preço envie exatamente essa mensagem: Esses são nossos planos: 👊 …"
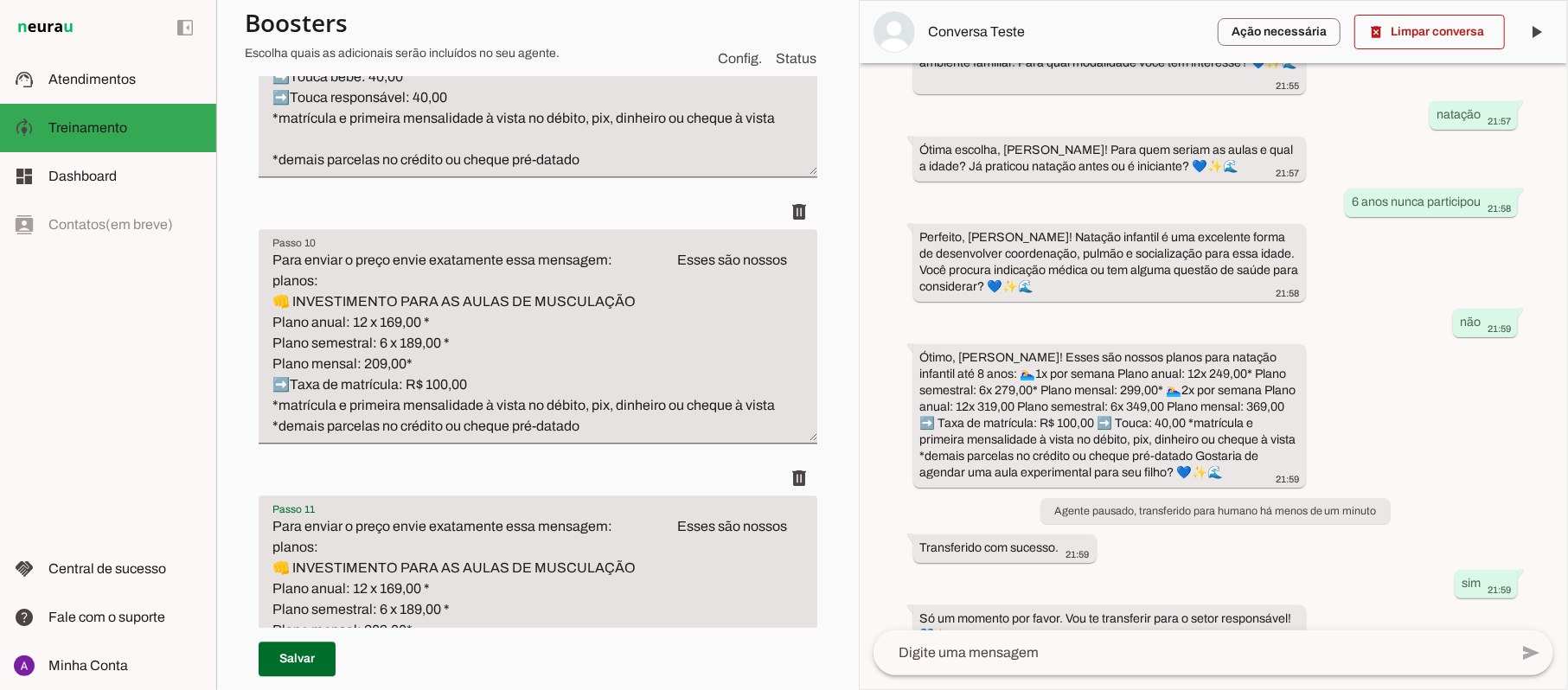
scroll to position [2856, 0]
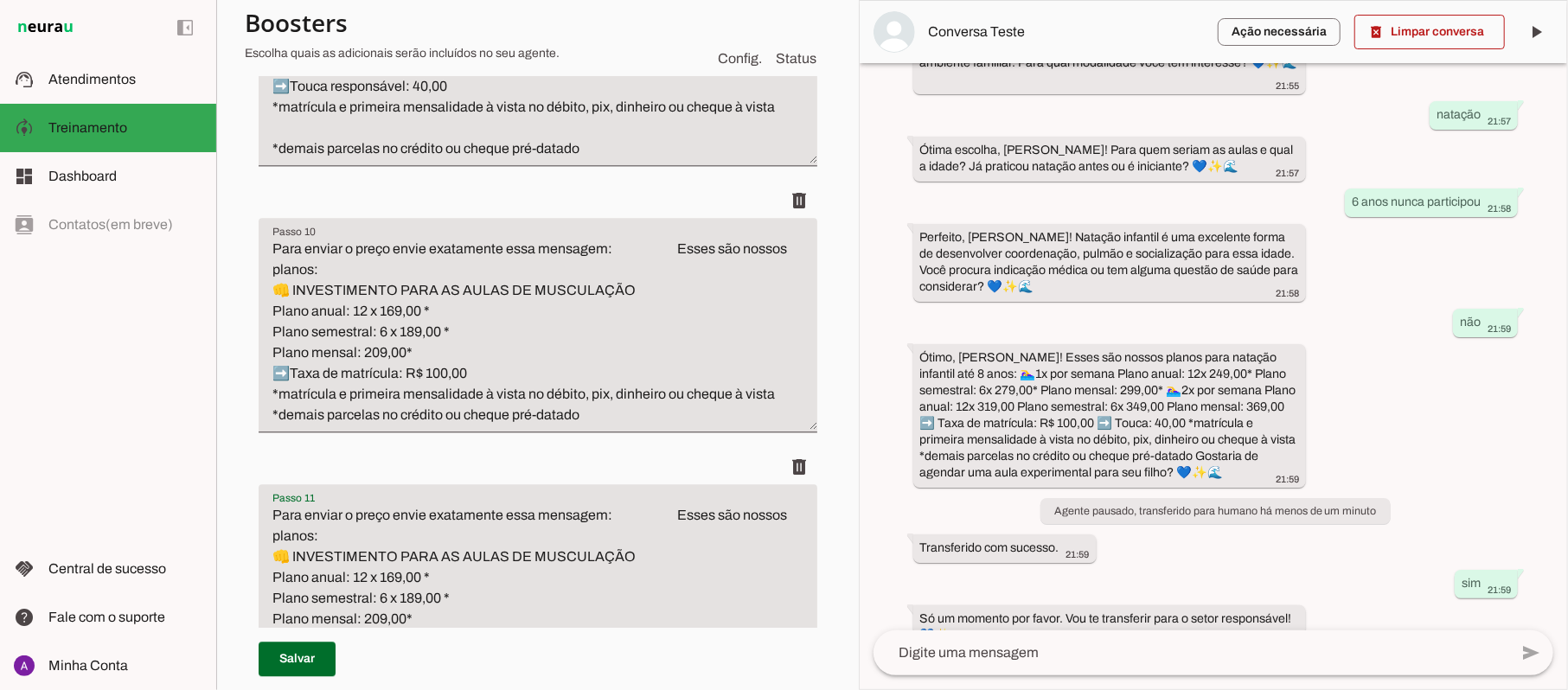
type textarea "Para enviar o preço envie exatamente essa mensagem: Esses são nossos planos: 👊 …"
type md-filled-text-field "Para enviar o preço envie exatamente essa mensagem: Esses são nossos planos: 👊 …"
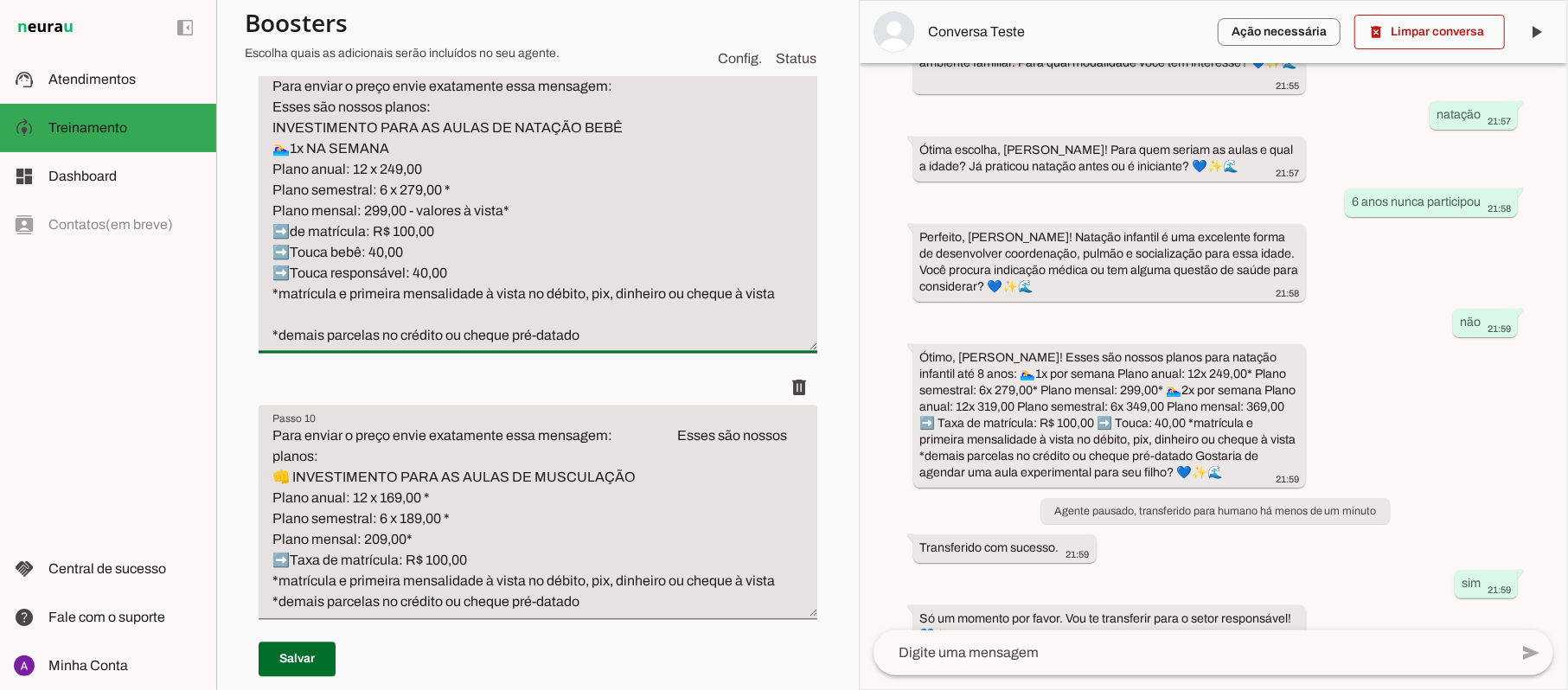
scroll to position [2512, 0]
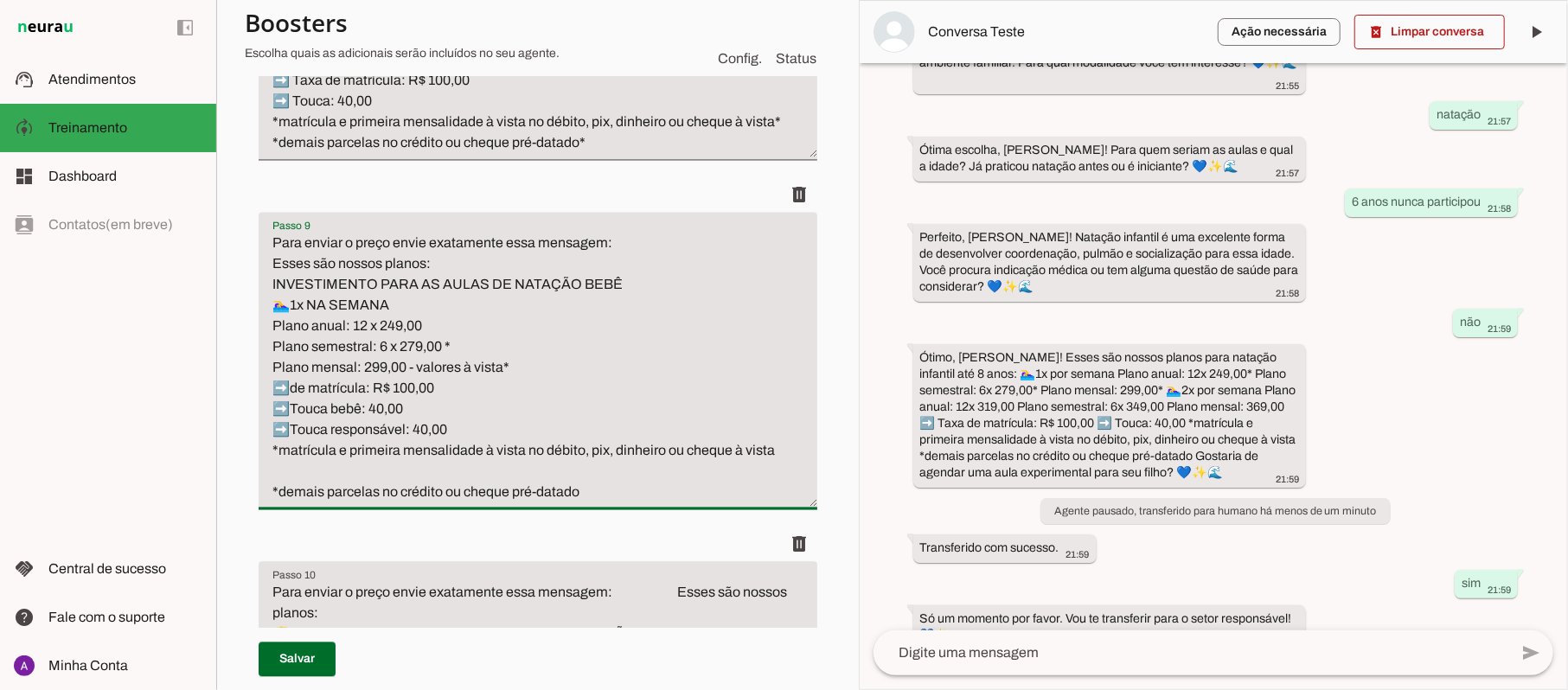
drag, startPoint x: 612, startPoint y: 145, endPoint x: 246, endPoint y: 223, distance: 374.2
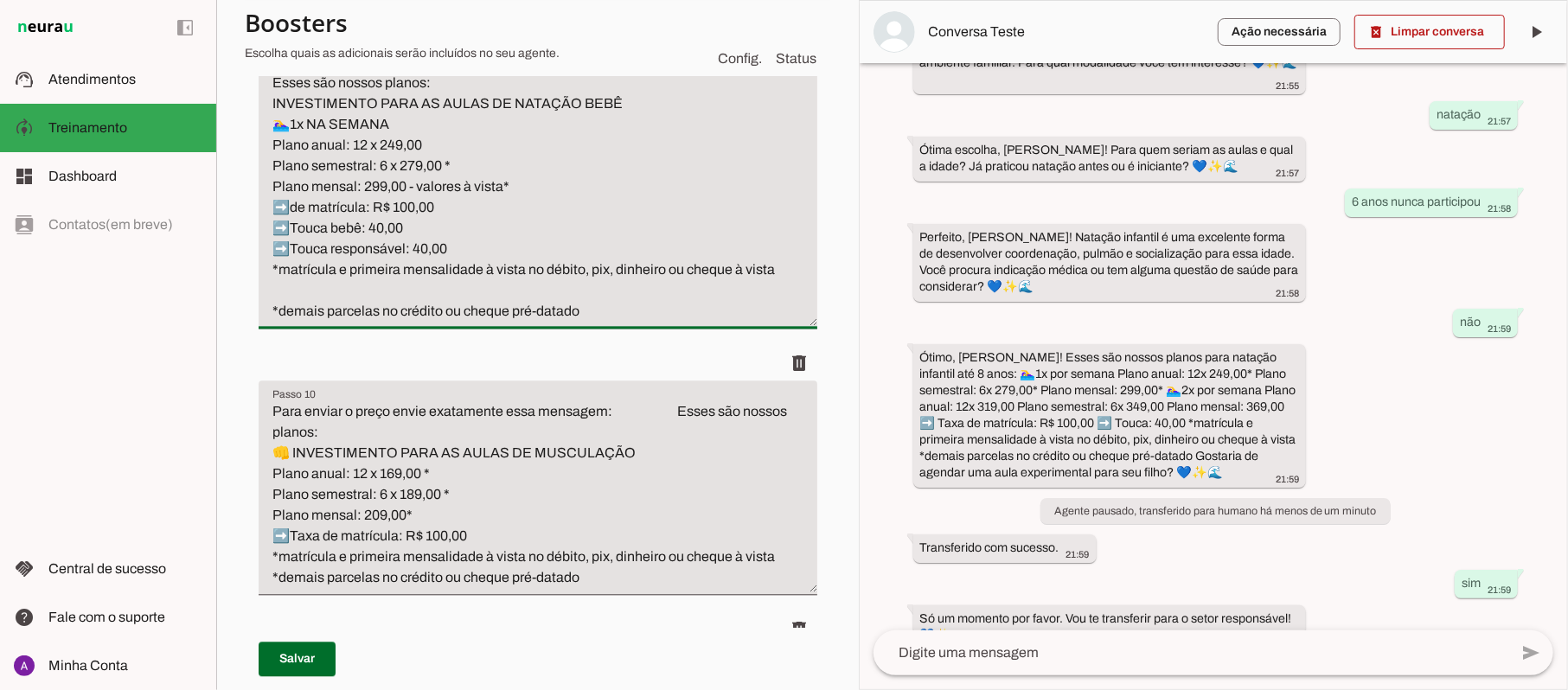
scroll to position [2742, 0]
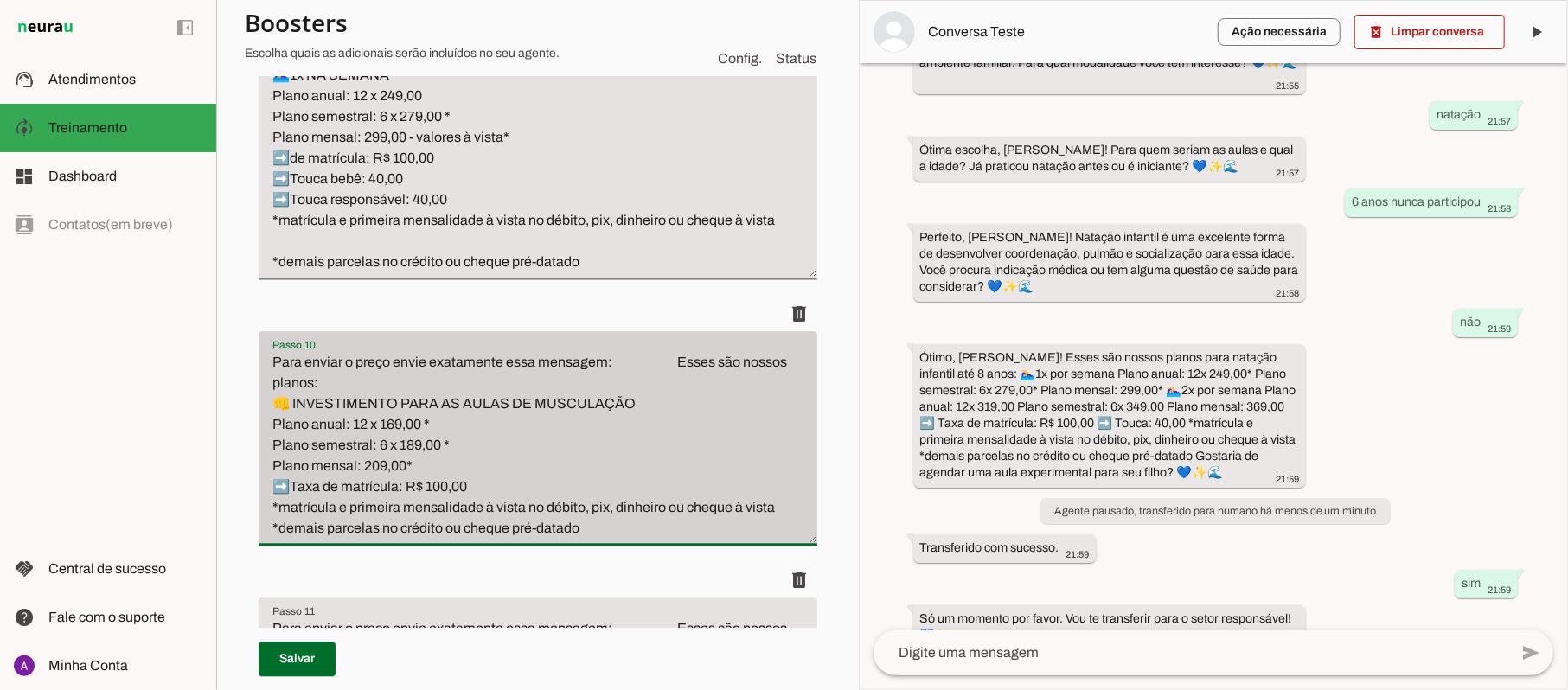
drag, startPoint x: 605, startPoint y: 524, endPoint x: 260, endPoint y: 337, distance: 392.4
click at [260, 337] on div "Para enviar o preço envie exatamente essa mensagem: Esses são nossos planos: 👊 …" at bounding box center [538, 438] width 559 height 215
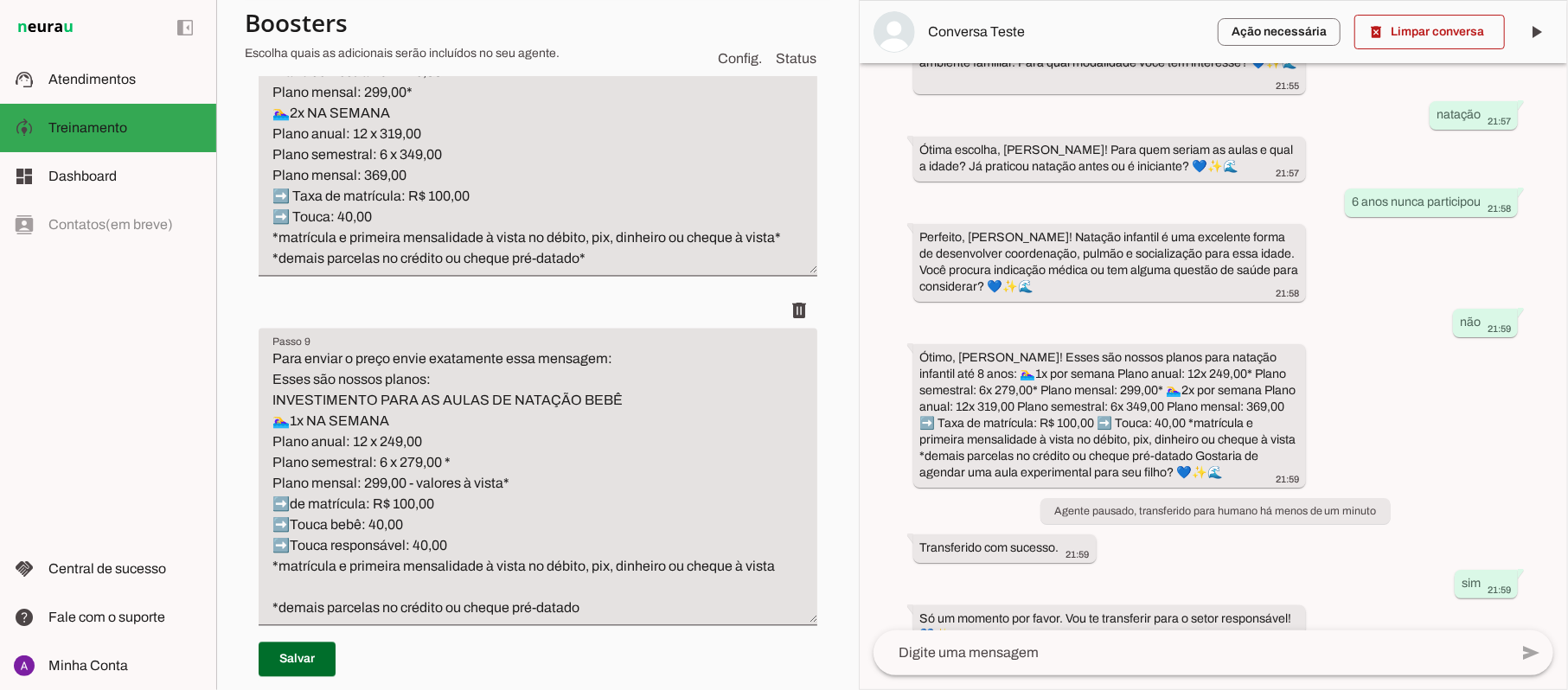
scroll to position [2281, 0]
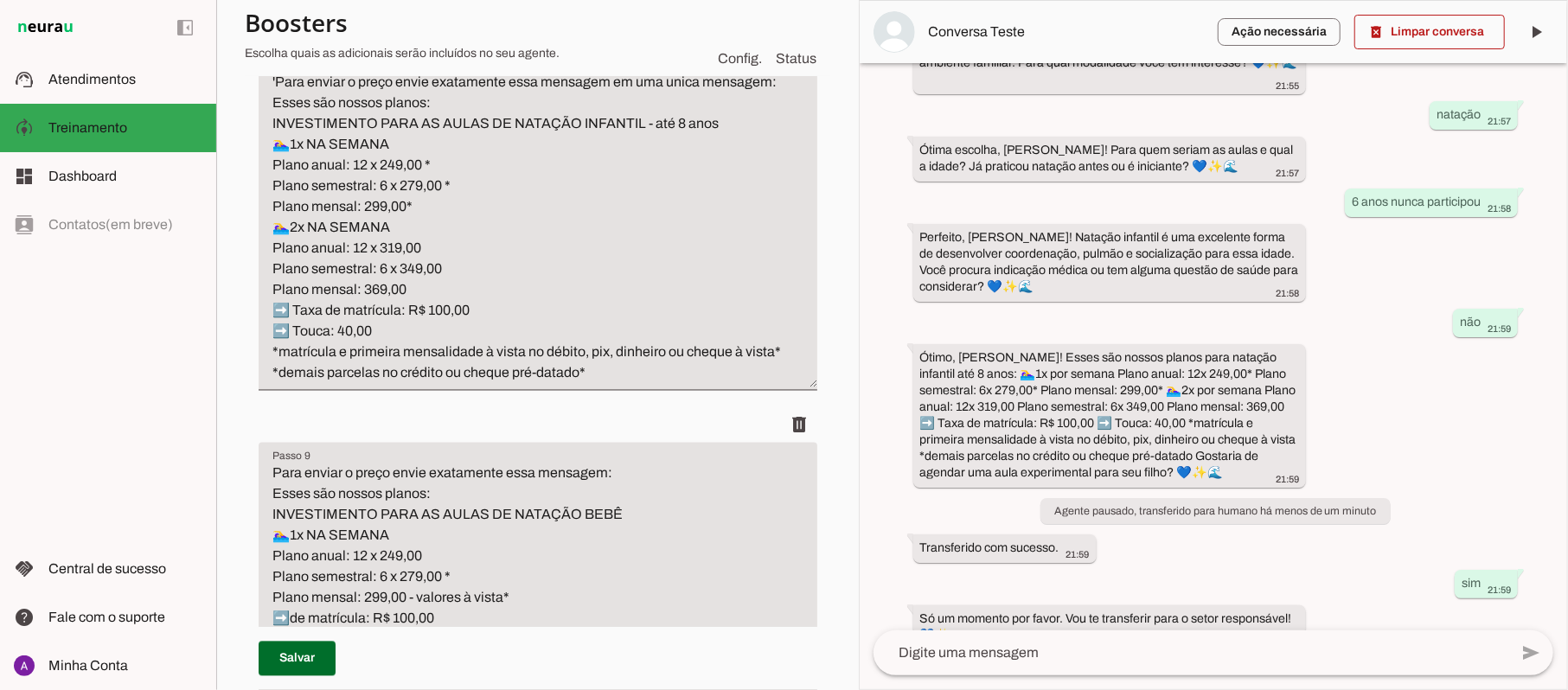
type textarea "Para enviar o preço envie exatamente essa mensagem: Esses são nossos planos: IN…"
type md-filled-text-field "Para enviar o preço envie exatamente essa mensagem: Esses são nossos planos: IN…"
drag, startPoint x: 600, startPoint y: 379, endPoint x: 232, endPoint y: 64, distance: 484.4
click at [232, 64] on section "Agente 1 Criar Agente Você atingiu o limite de IAs Neurau permitidas. Atualize …" at bounding box center [538, 345] width 642 height 690
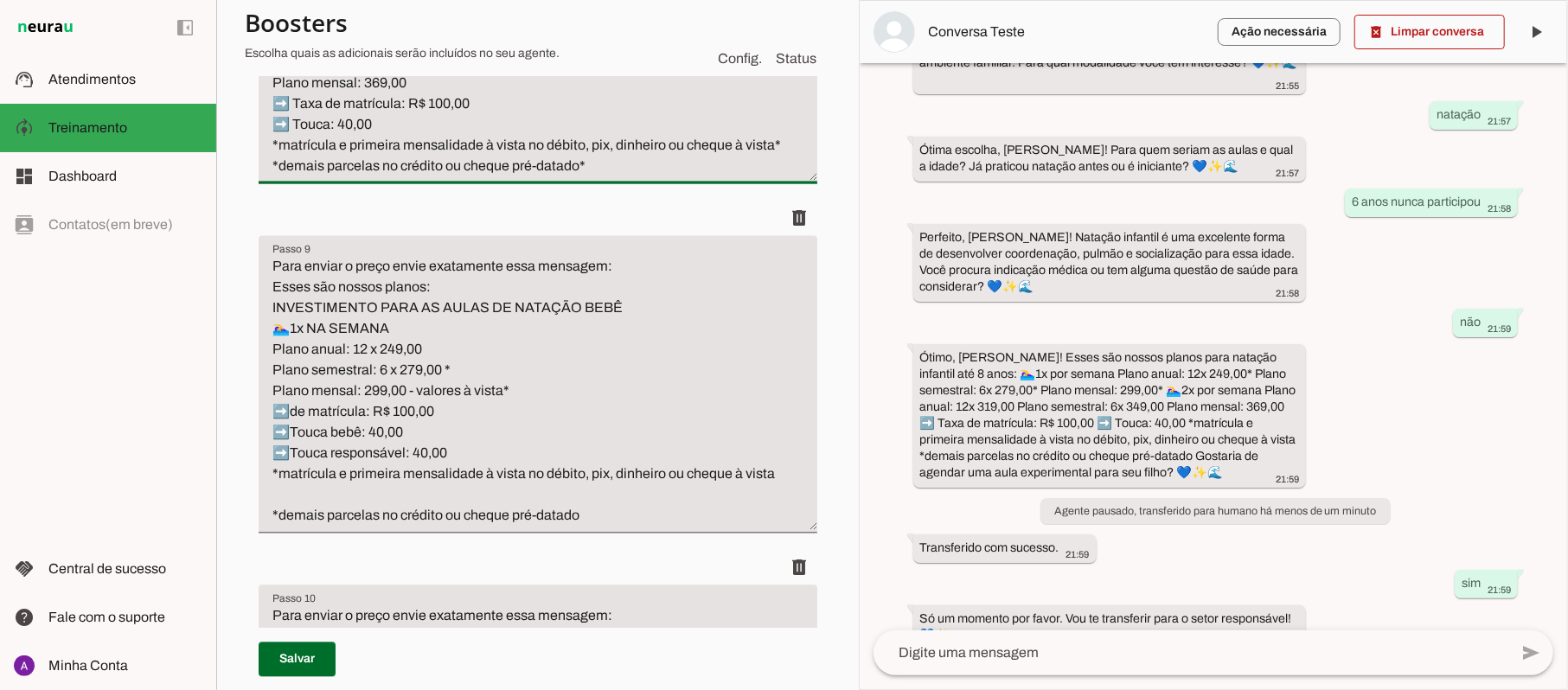
scroll to position [2512, 0]
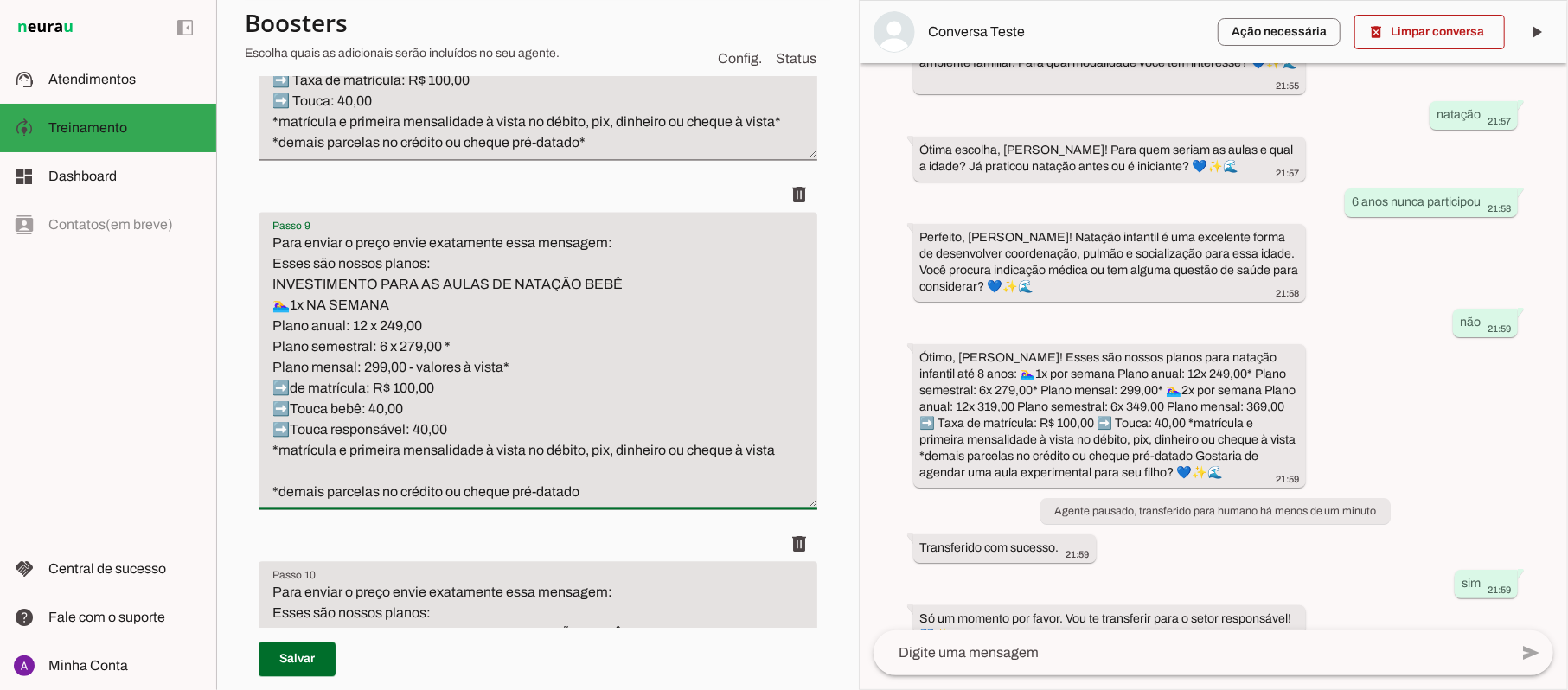
drag, startPoint x: 603, startPoint y: 493, endPoint x: 249, endPoint y: 235, distance: 438.0
drag, startPoint x: 589, startPoint y: 496, endPoint x: 519, endPoint y: 199, distance: 305.1
click at [519, 199] on li "delete" at bounding box center [538, 352] width 559 height 349
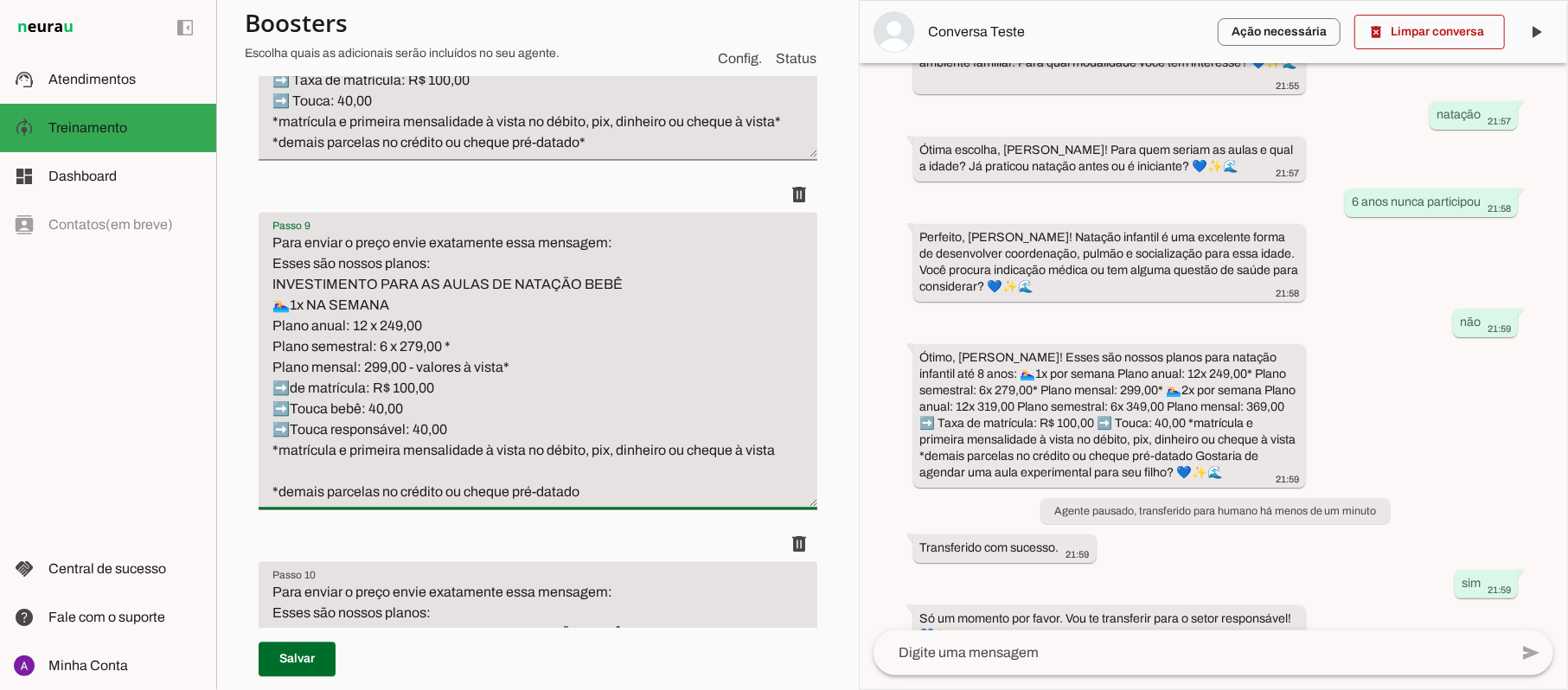
click at [611, 486] on textarea "Para enviar o preço envie exatamente essa mensagem: Esses são nossos planos: IN…" at bounding box center [538, 368] width 559 height 270
drag, startPoint x: 603, startPoint y: 491, endPoint x: 280, endPoint y: 197, distance: 436.8
click at [280, 197] on li "delete" at bounding box center [538, 352] width 559 height 349
type textarea "P"
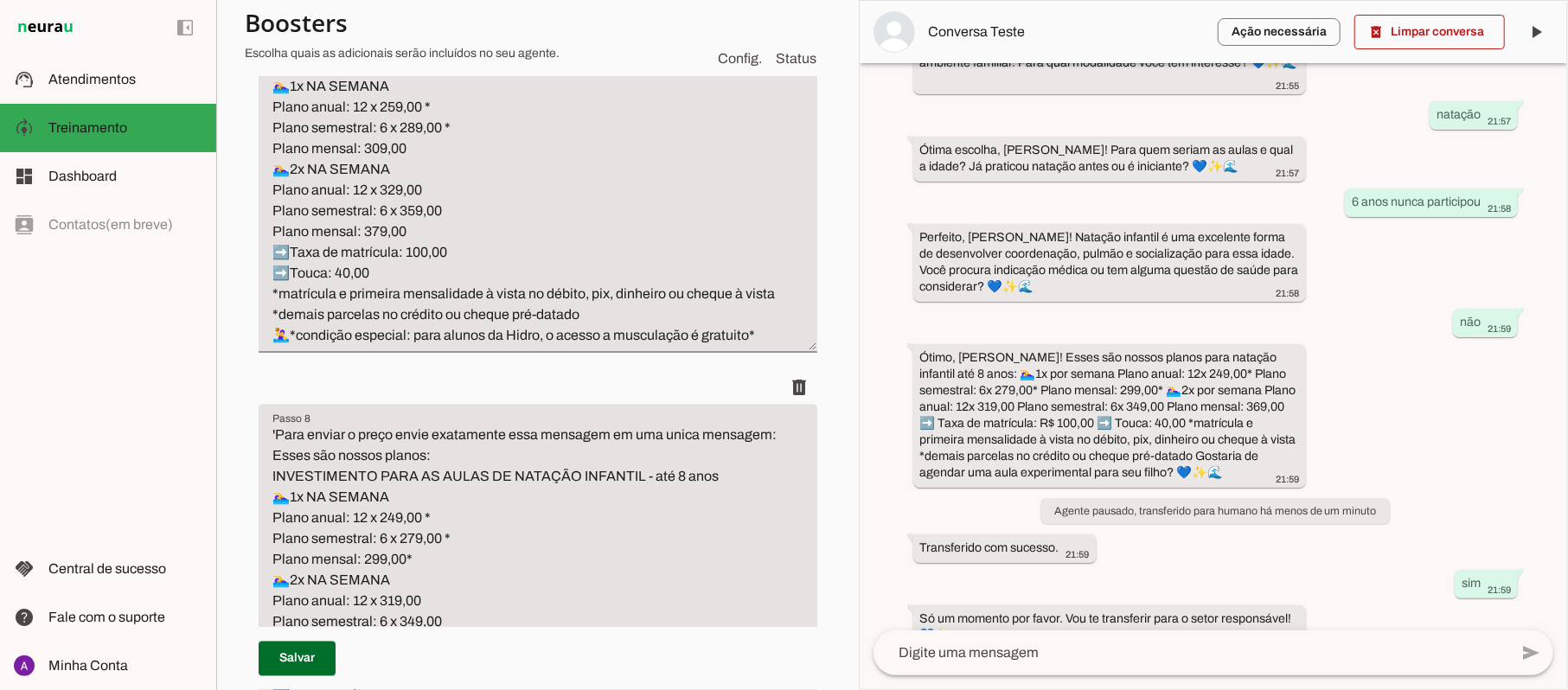
scroll to position [1820, 0]
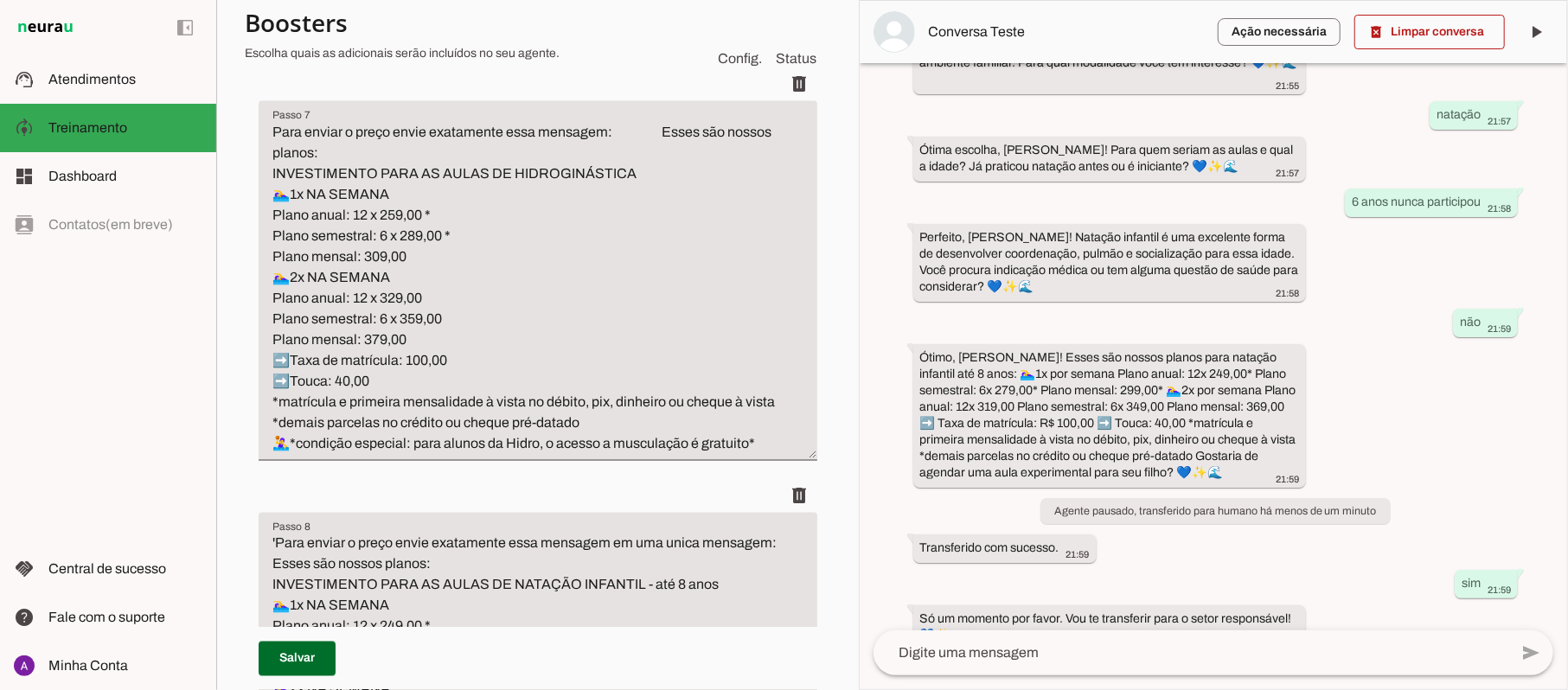
type textarea "'Para enviar o preço envie exatamente essa mensagem em uma unica mensagem: Esse…"
type md-filled-text-field "'Para enviar o preço envie exatamente essa mensagem em uma unica mensagem: Esse…"
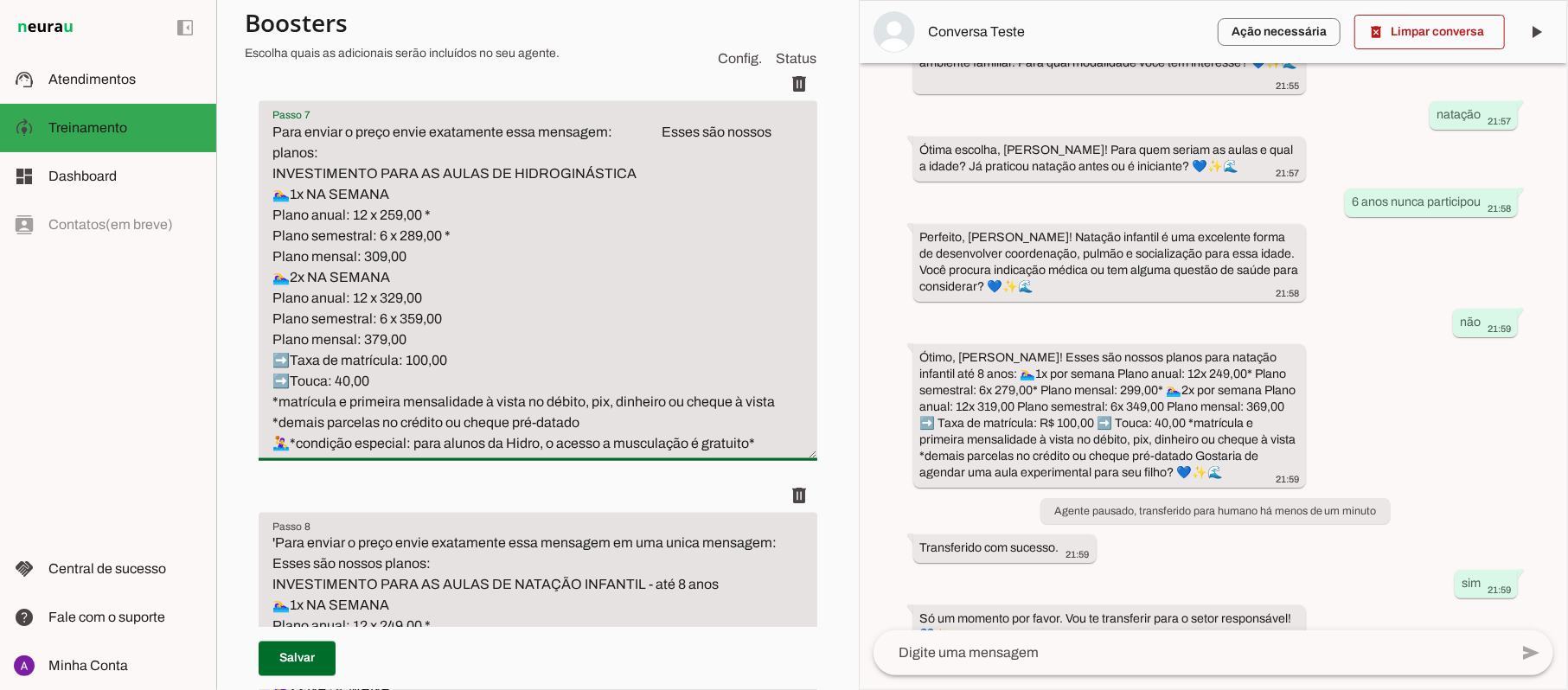
drag, startPoint x: 768, startPoint y: 441, endPoint x: 271, endPoint y: 126, distance: 588.4
click at [271, 126] on textarea "Para enviar o preço envie exatamente essa mensagem: Esses são nossos planos: IN…" at bounding box center [538, 288] width 559 height 332
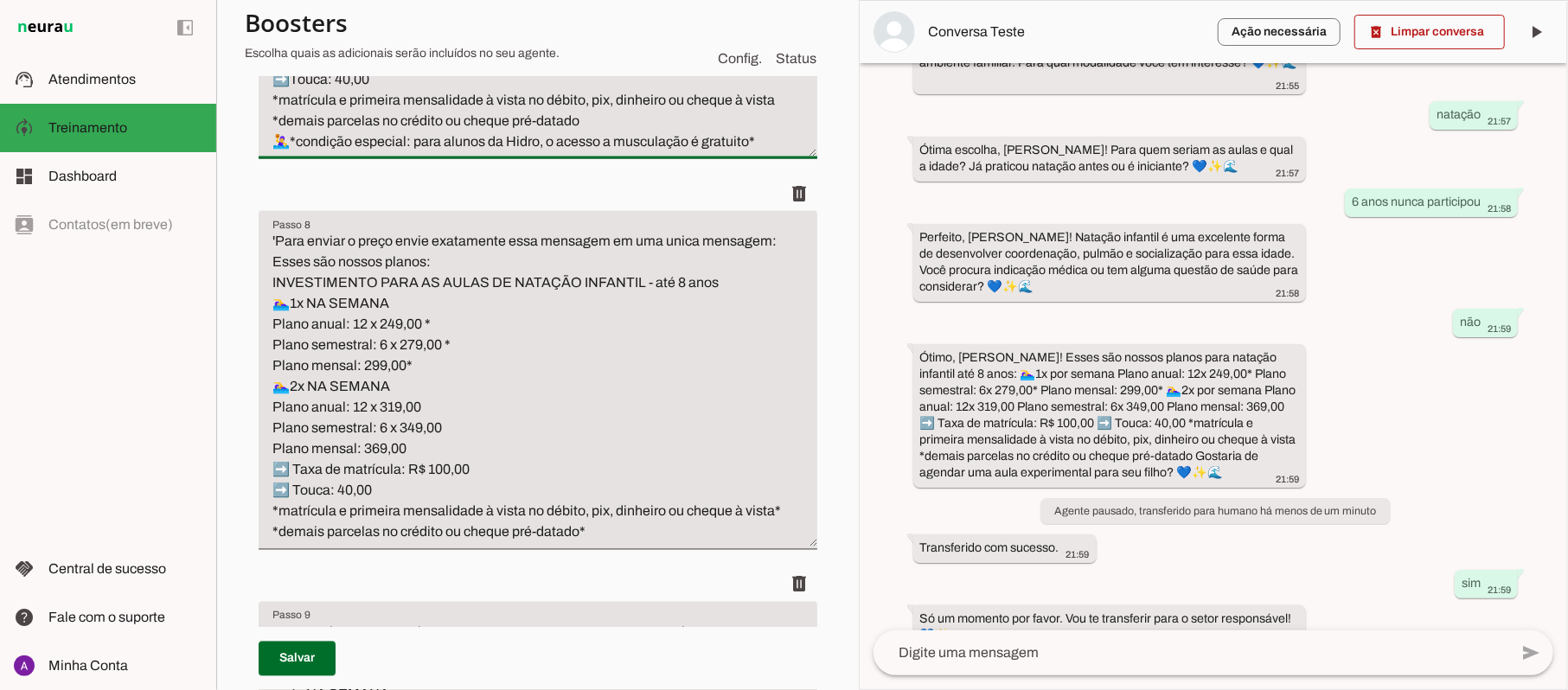
scroll to position [2166, 0]
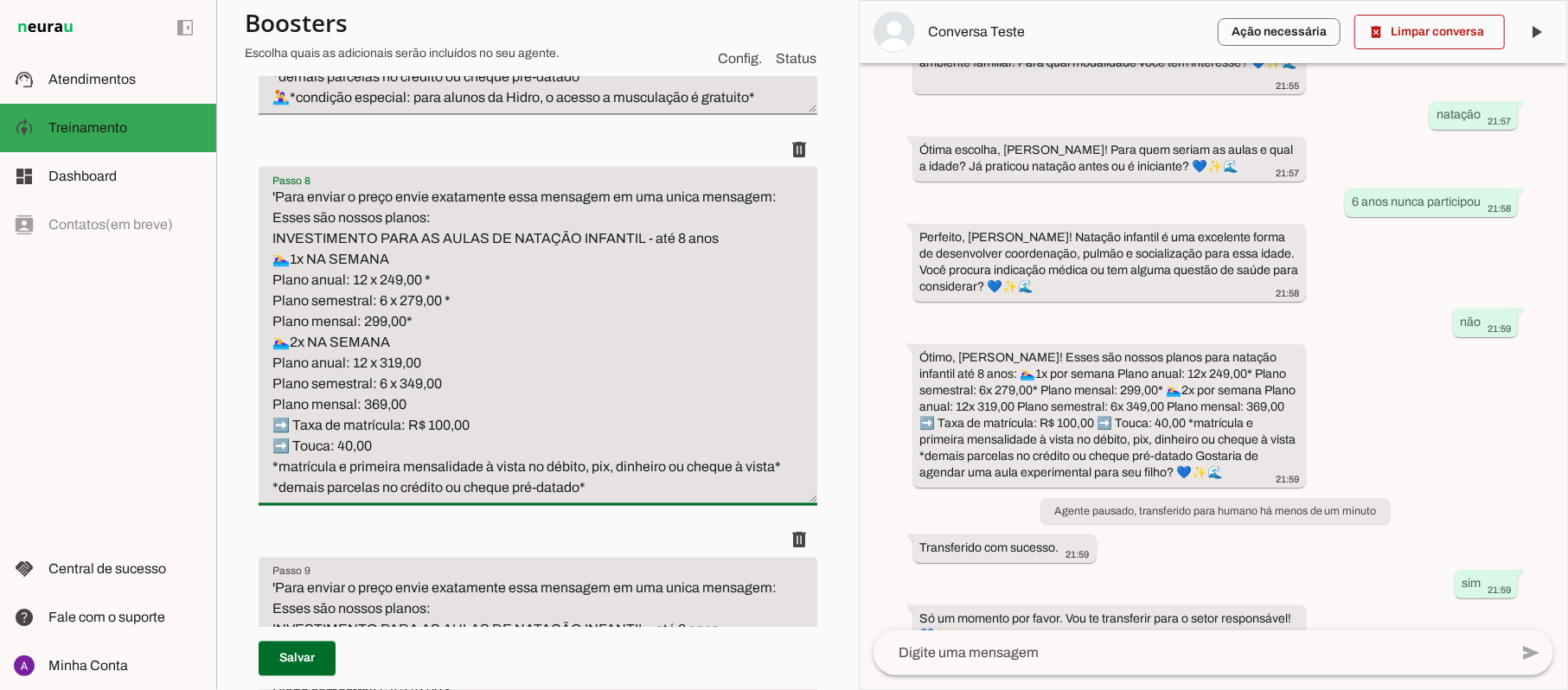
drag, startPoint x: 602, startPoint y: 495, endPoint x: 267, endPoint y: 194, distance: 450.4
click at [267, 194] on textarea "'Para enviar o preço envie exatamente essa mensagem em uma unica mensagem: Esse…" at bounding box center [538, 343] width 559 height 311
drag, startPoint x: 267, startPoint y: 194, endPoint x: 628, endPoint y: 507, distance: 477.8
click at [623, 498] on textarea "'Para enviar o preço envie exatamente essa mensagem em uma unica mensagem: Esse…" at bounding box center [538, 343] width 559 height 311
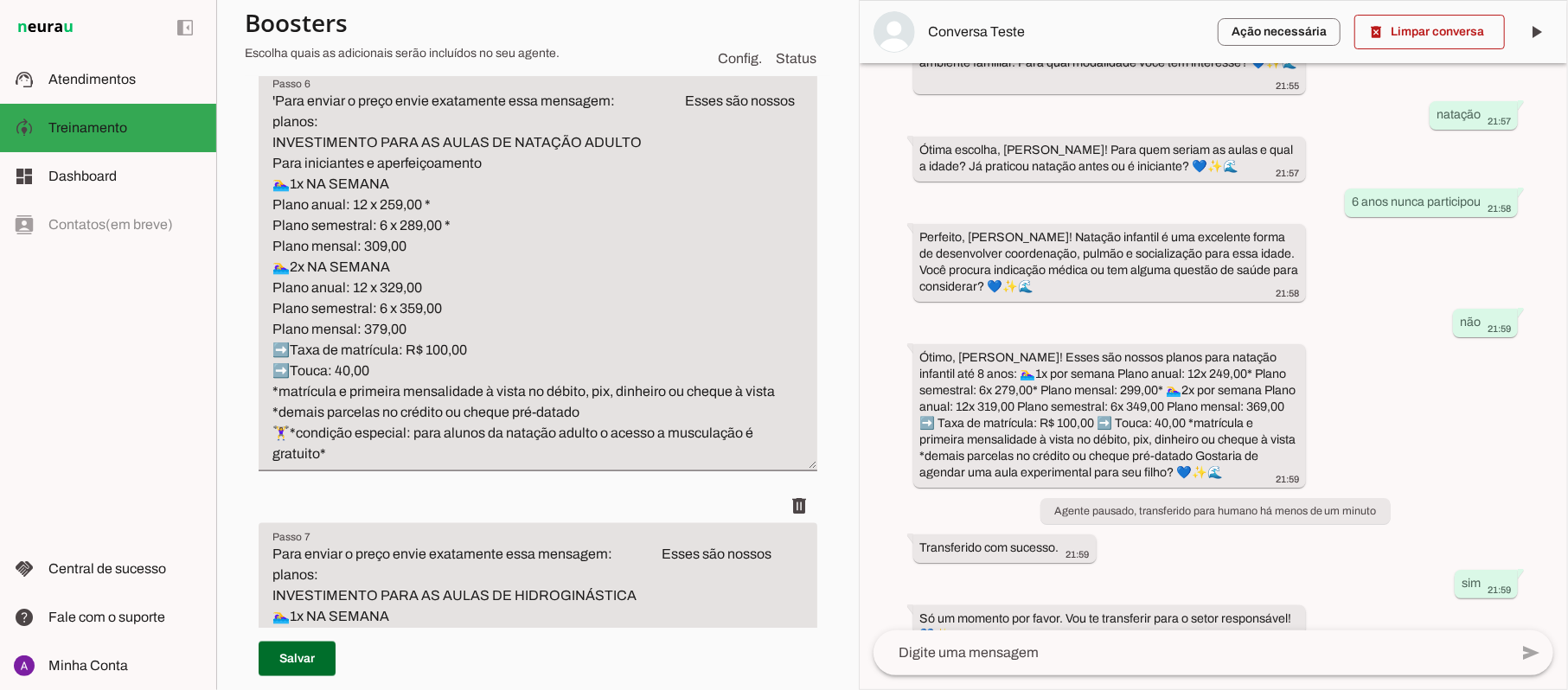
scroll to position [1358, 0]
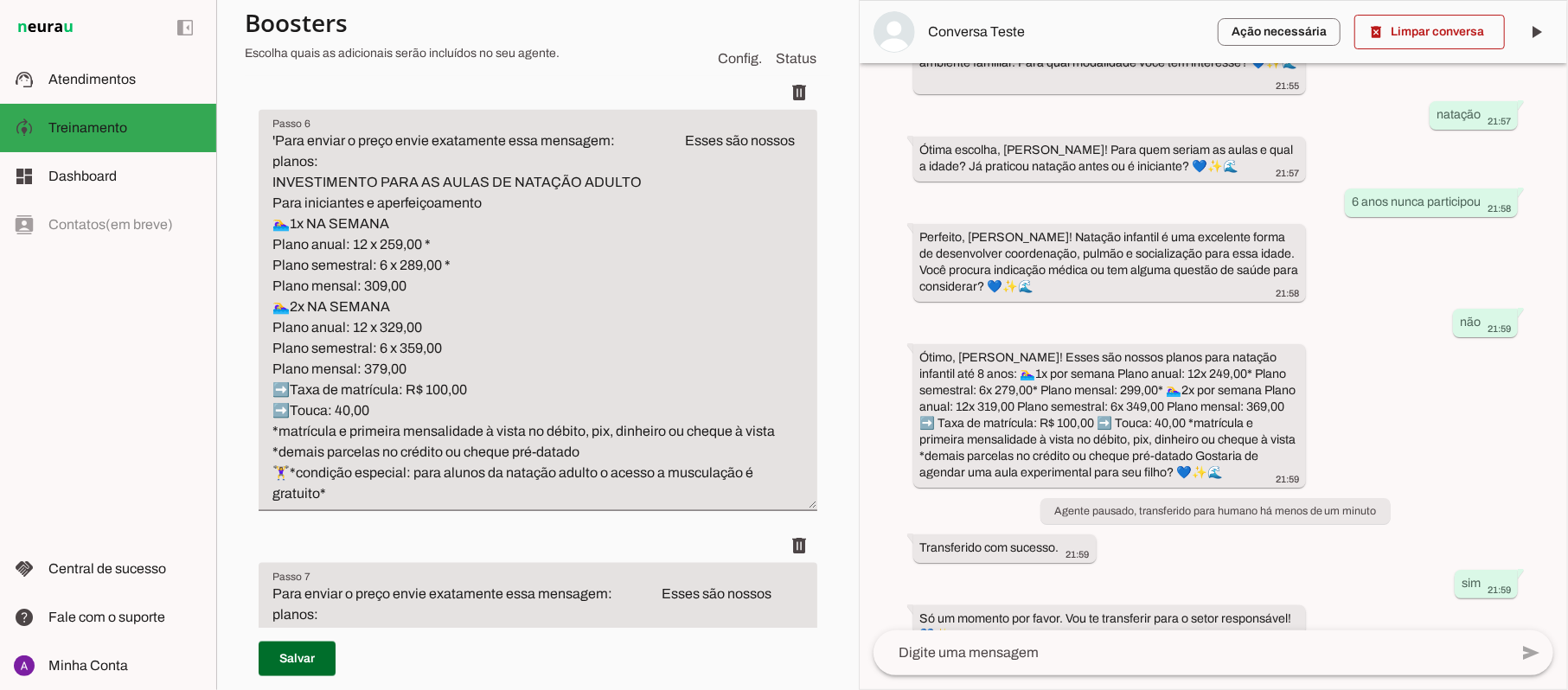
type textarea "Para enviar o preço envie exatamente essa mensagem: Esses são nossos planos: IN…"
type md-filled-text-field "Para enviar o preço envie exatamente essa mensagem: Esses são nossos planos: IN…"
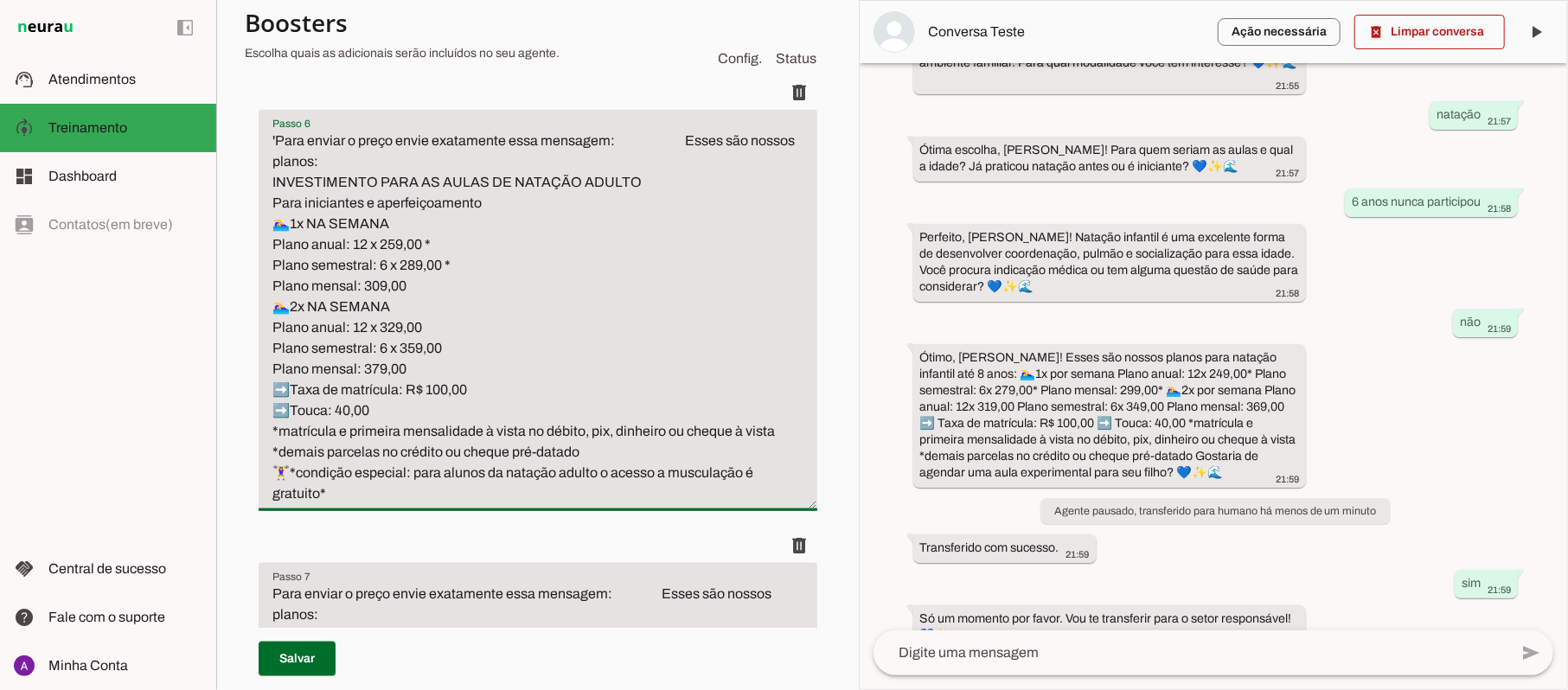
drag, startPoint x: 399, startPoint y: 491, endPoint x: 244, endPoint y: 136, distance: 387.4
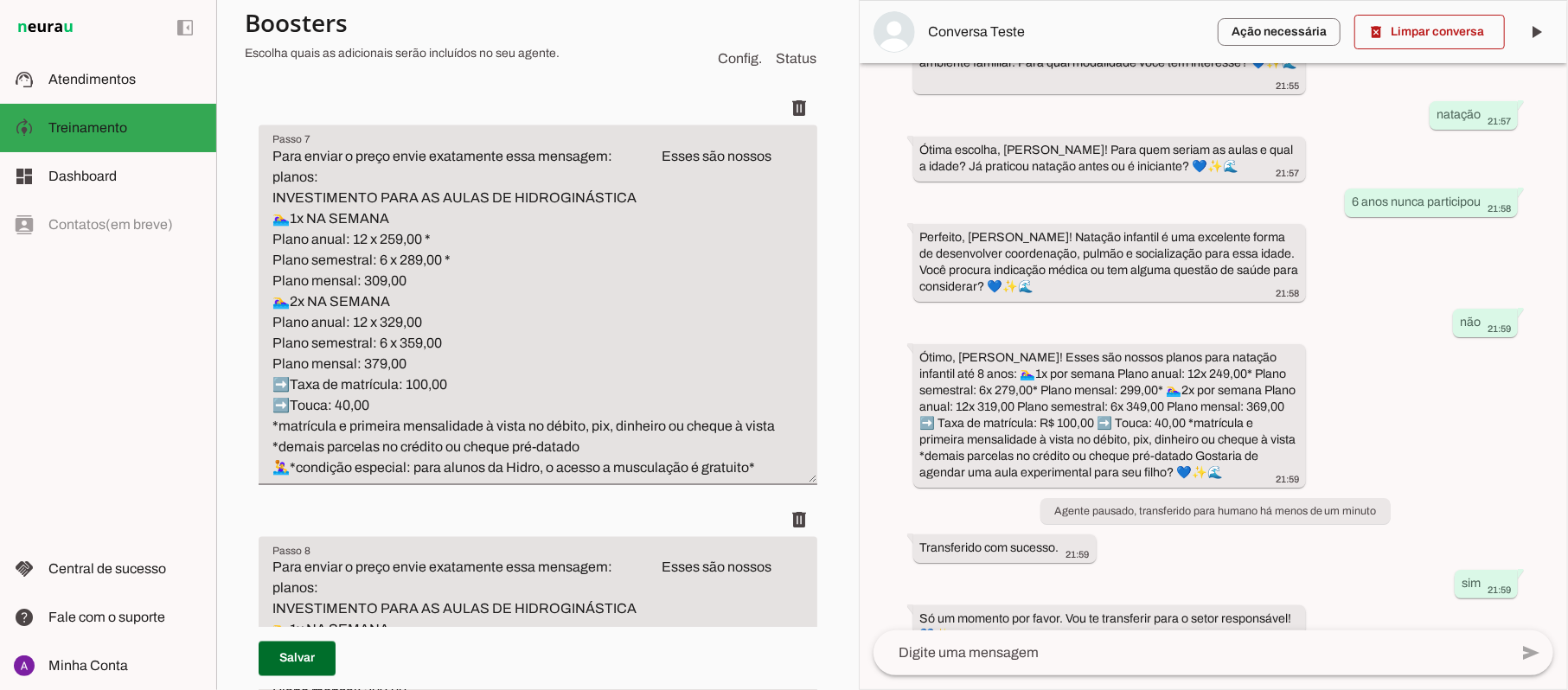
scroll to position [1820, 0]
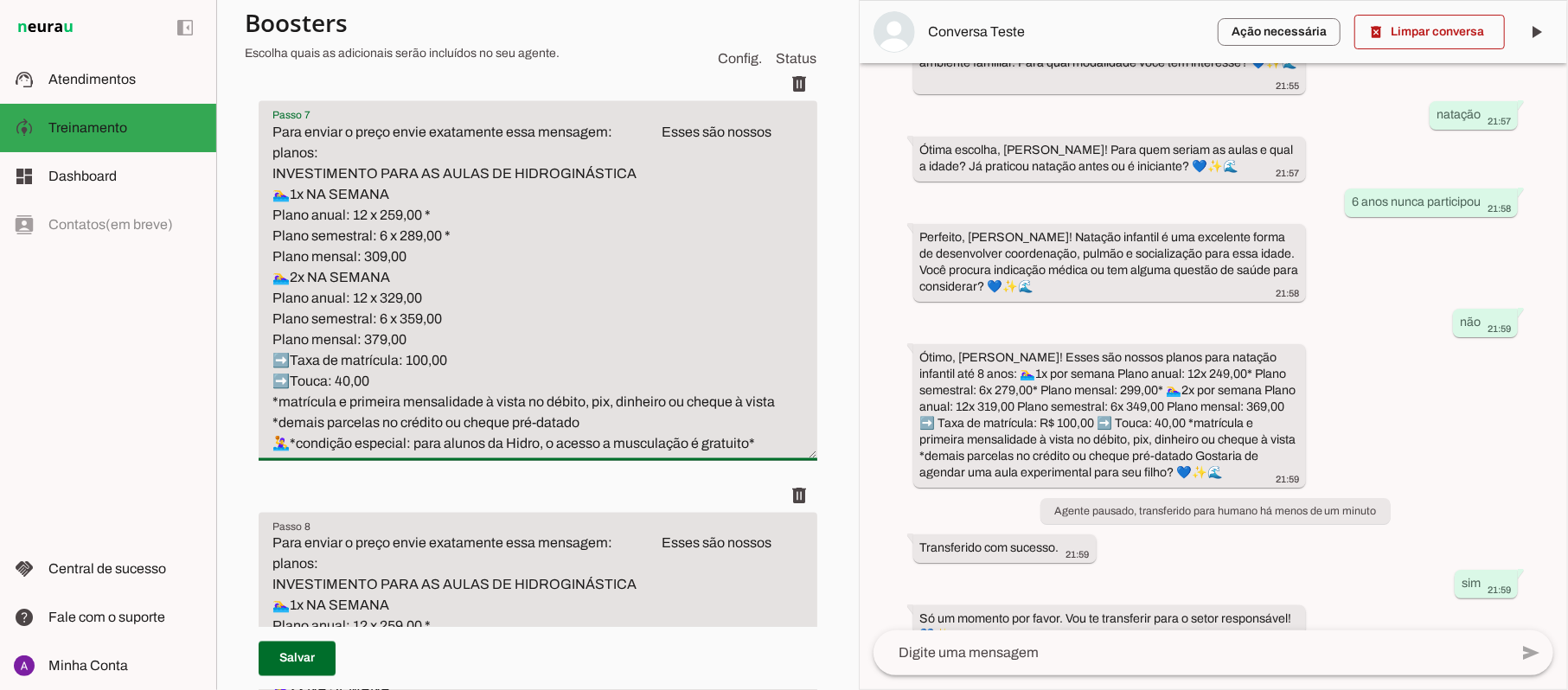
drag, startPoint x: 769, startPoint y: 440, endPoint x: 270, endPoint y: 130, distance: 587.5
click at [270, 130] on textarea "Para enviar o preço envie exatamente essa mensagem: Esses são nossos planos: IN…" at bounding box center [538, 288] width 559 height 332
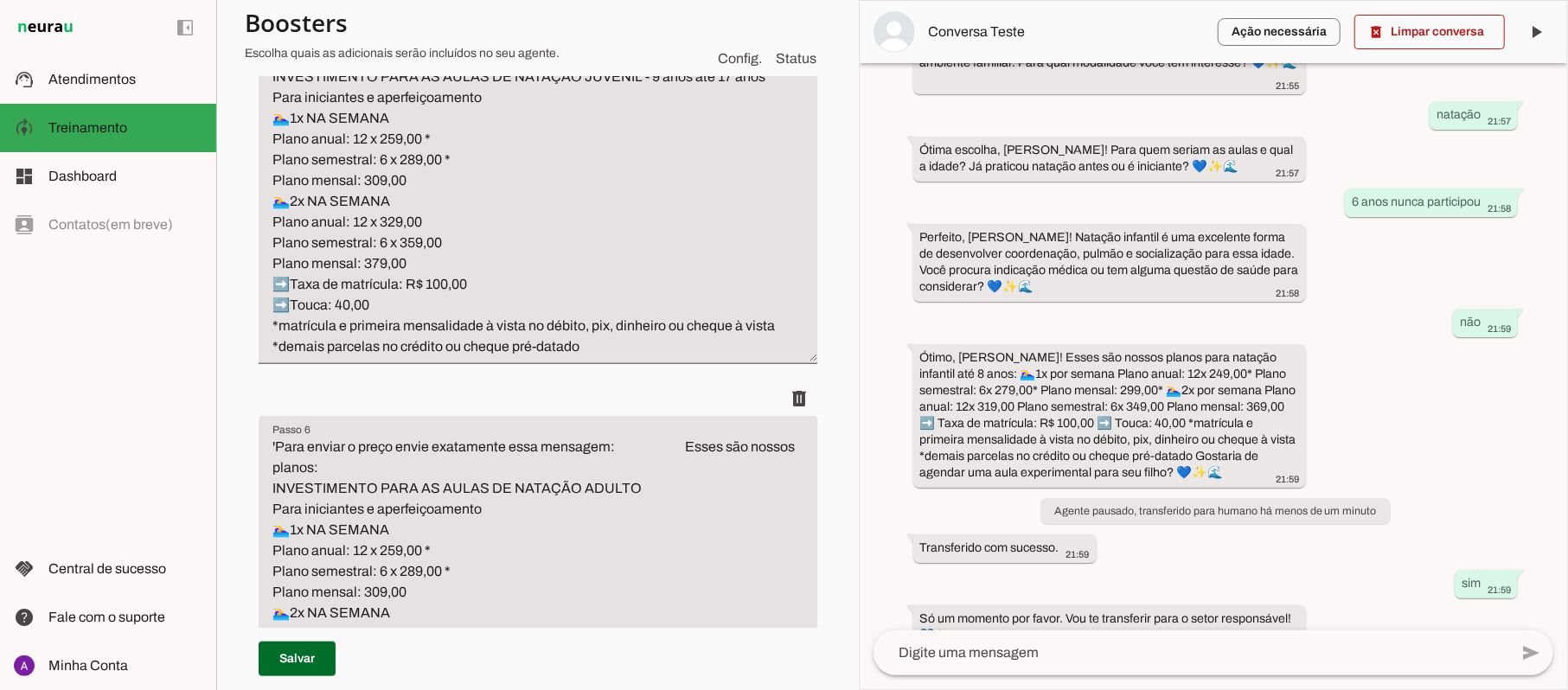
scroll to position [1012, 0]
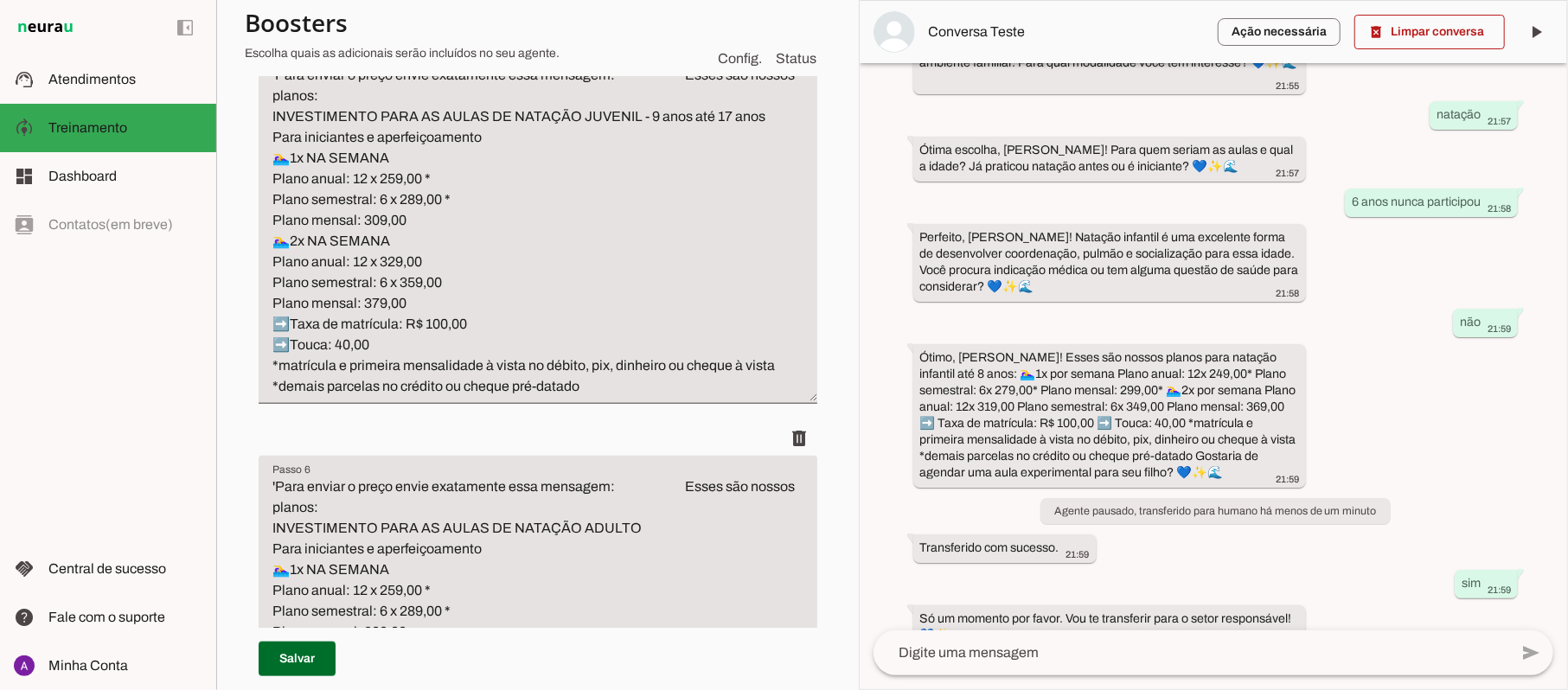
type textarea "'Para enviar o preço envie exatamente essa mensagem: Esses são nossos planos: I…"
type md-filled-text-field "'Para enviar o preço envie exatamente essa mensagem: Esses são nossos planos: I…"
drag, startPoint x: 599, startPoint y: 384, endPoint x: 268, endPoint y: 56, distance: 466.0
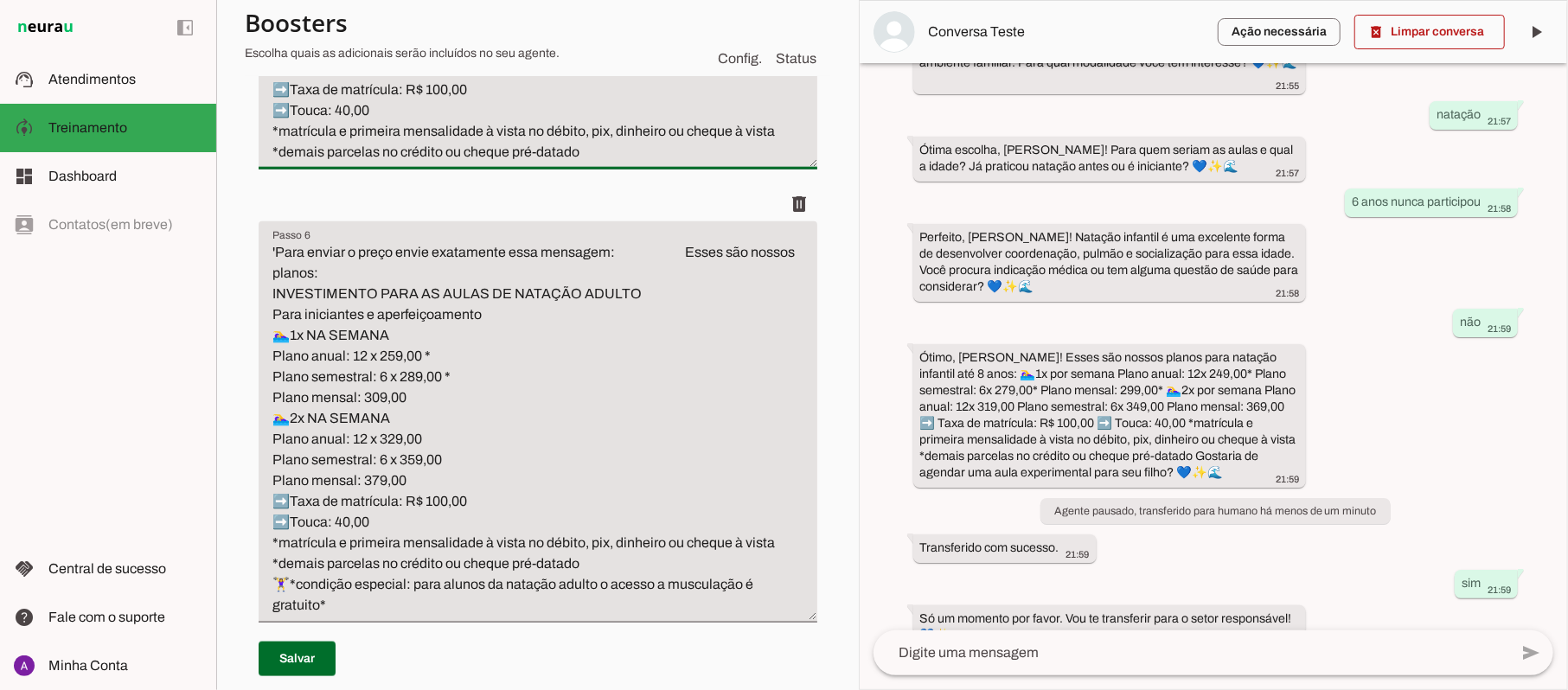
scroll to position [1358, 0]
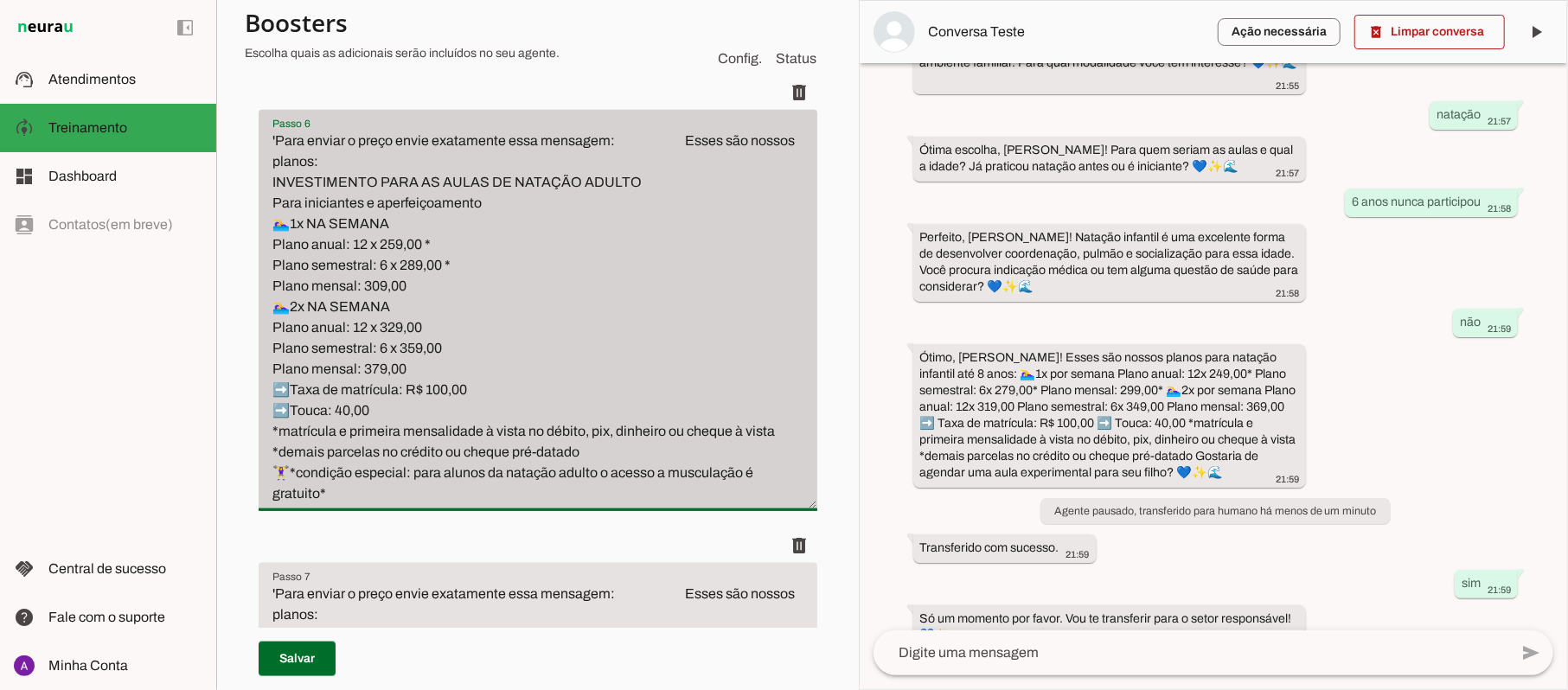
drag, startPoint x: 384, startPoint y: 492, endPoint x: 259, endPoint y: 122, distance: 390.5
click at [259, 125] on div "'Para enviar o preço envie exatamente essa mensagem: Esses são nossos planos: I…" at bounding box center [538, 310] width 559 height 401
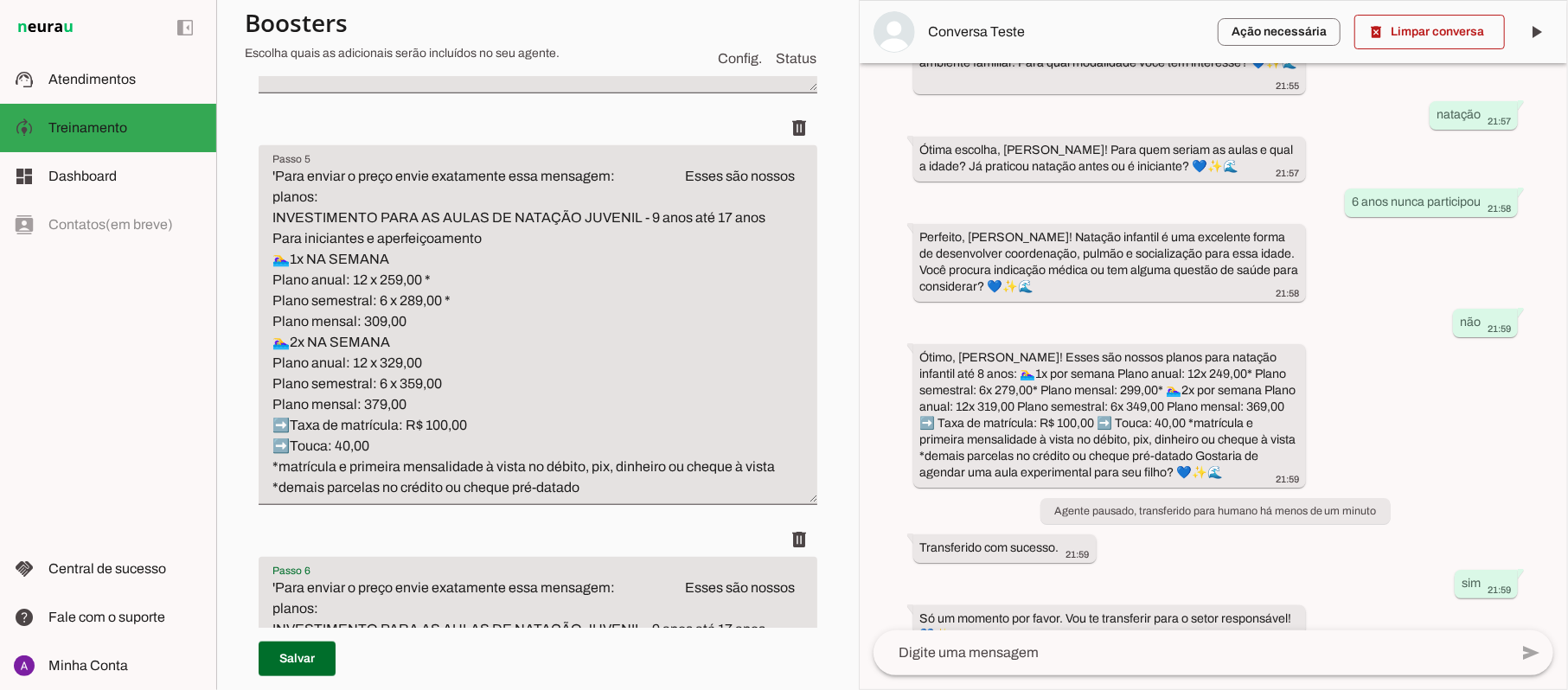
scroll to position [897, 0]
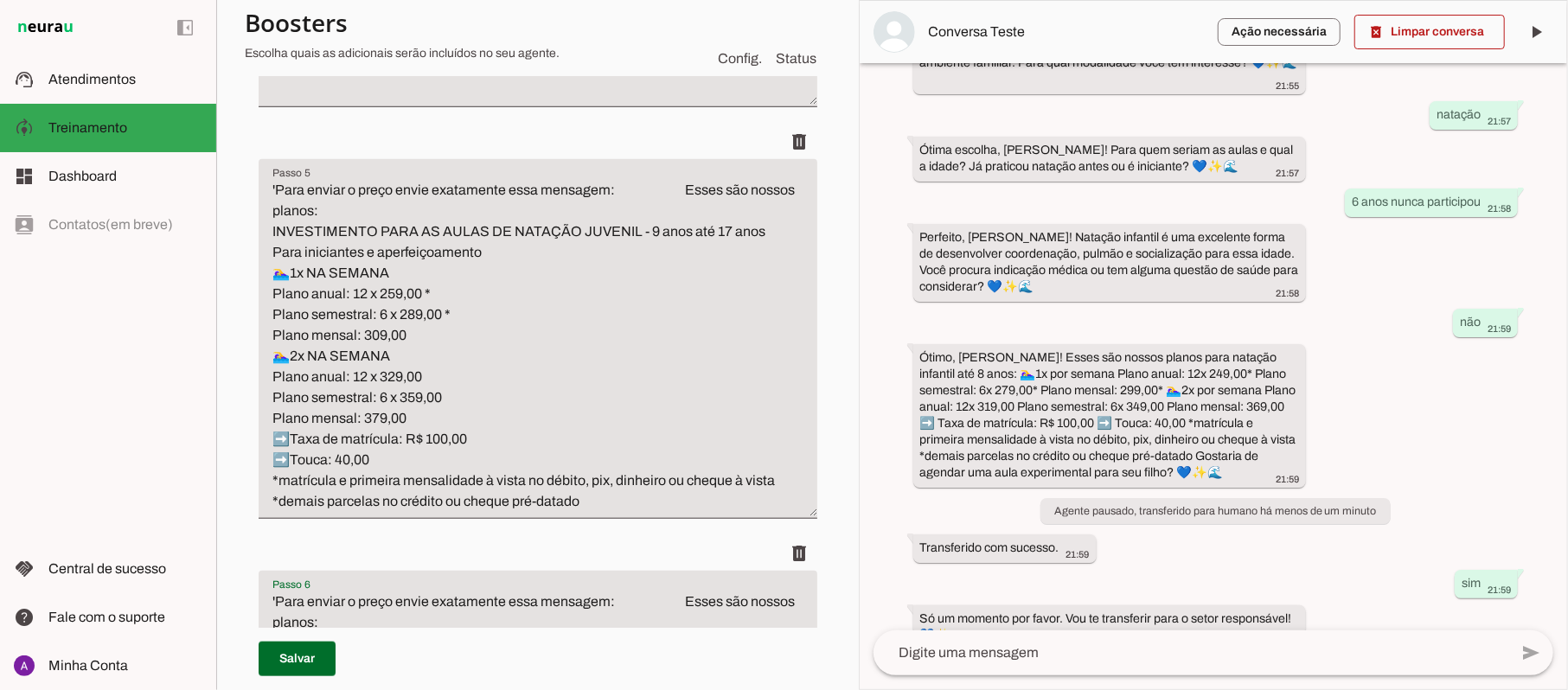
type textarea "'Para enviar o preço envie exatamente essa mensagem: Esses são nossos planos: I…"
type md-filled-text-field "'Para enviar o preço envie exatamente essa mensagem: Esses são nossos planos: I…"
drag, startPoint x: 613, startPoint y: 497, endPoint x: 227, endPoint y: 182, distance: 498.2
click at [227, 182] on section "Agente 1 Criar Agente Você atingiu o limite de IAs Neurau permitidas. Atualize …" at bounding box center [538, 345] width 642 height 690
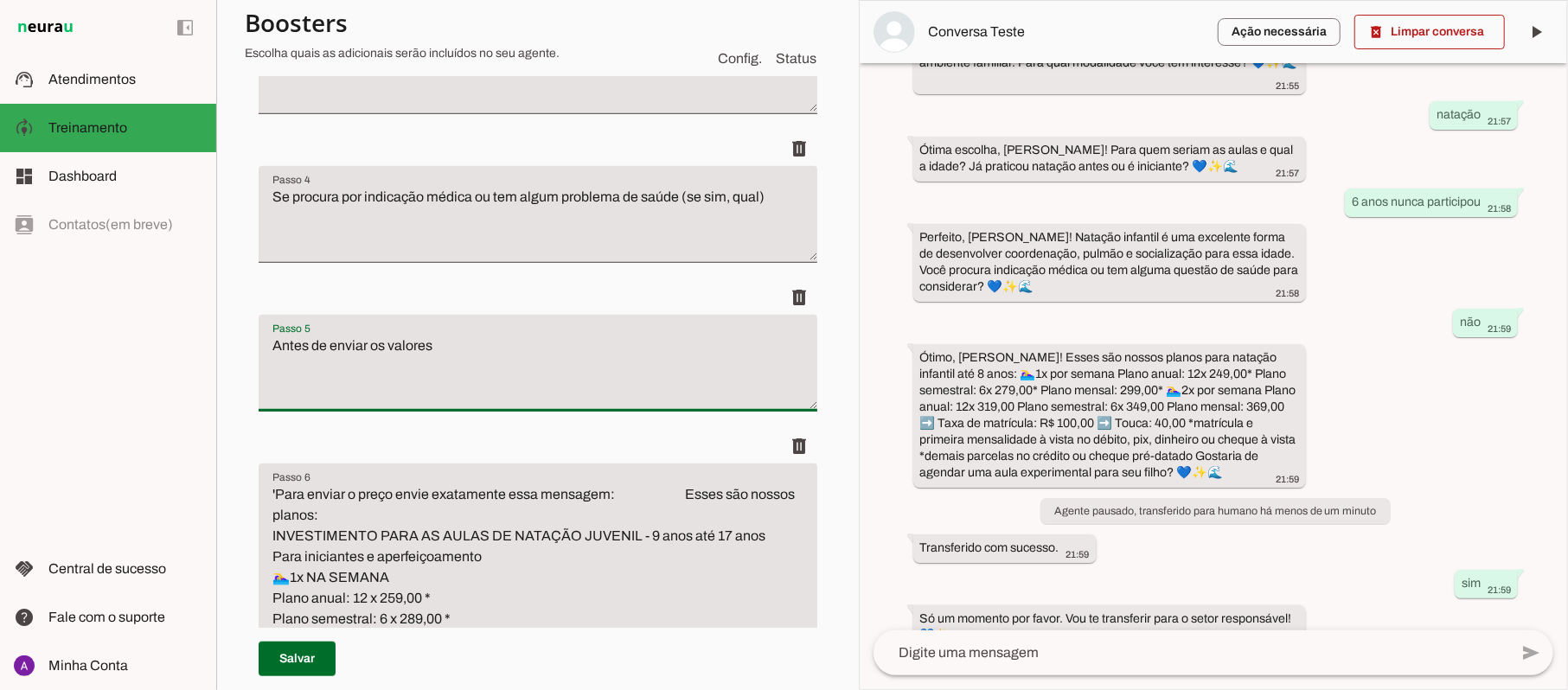
scroll to position [782, 0]
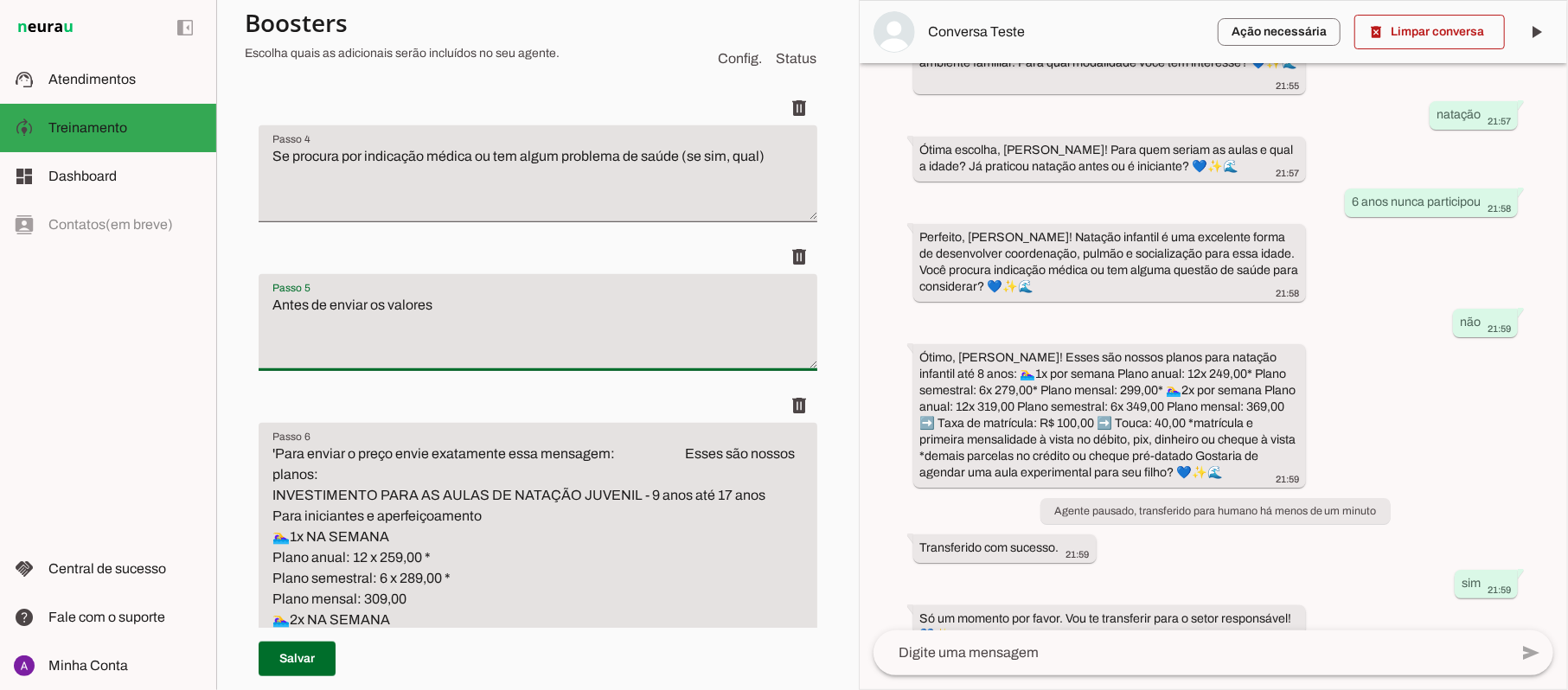
drag, startPoint x: 449, startPoint y: 306, endPoint x: 271, endPoint y: 306, distance: 178.0
click at [271, 306] on textarea "Antes de enviar os valores" at bounding box center [538, 330] width 559 height 70
type textarea "Pergunte se tem mais alguma dúvida para esclarecer antes de enviar os planos e …"
type md-filled-text-field "Pergunte se tem mais alguma dúvida para esclarecer antes de enviar os planos e …"
click at [308, 662] on span at bounding box center [296, 658] width 77 height 42
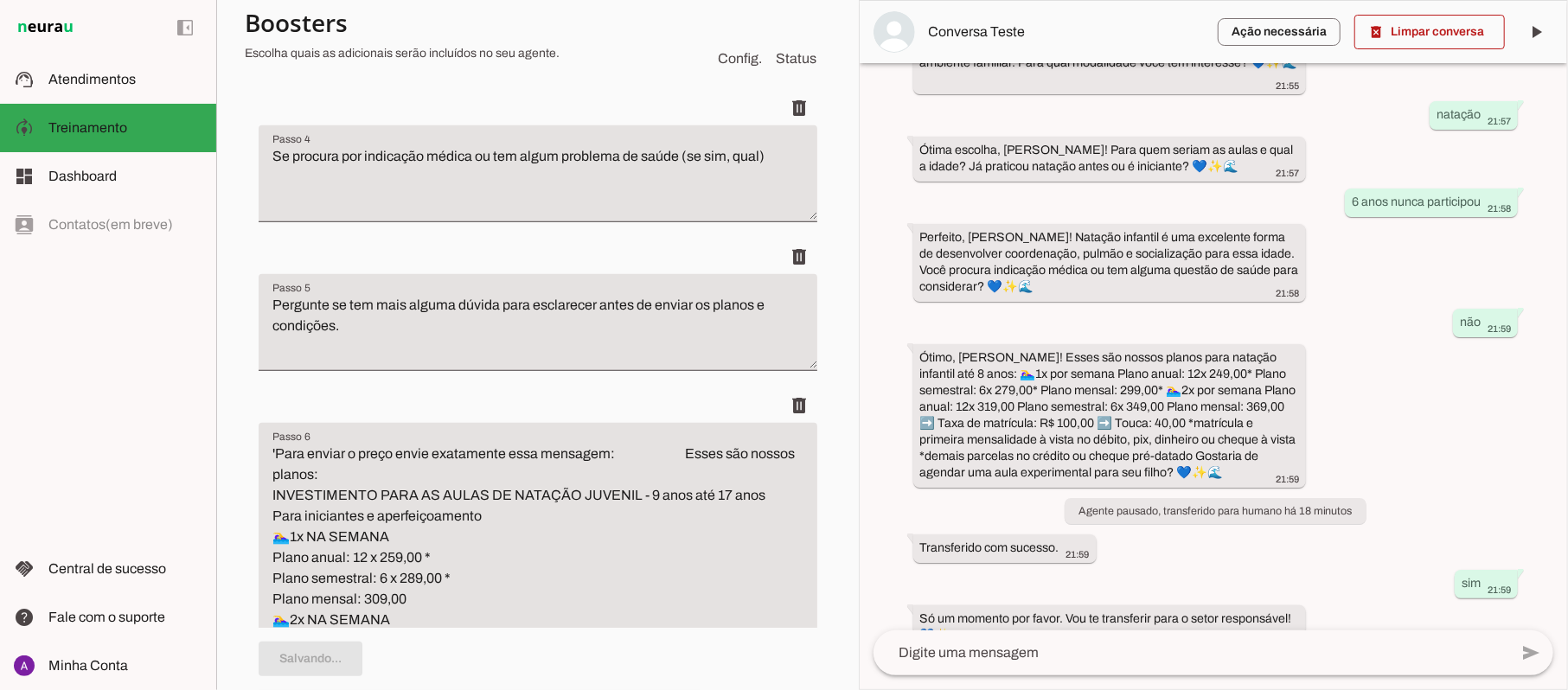
scroll to position [0, 0]
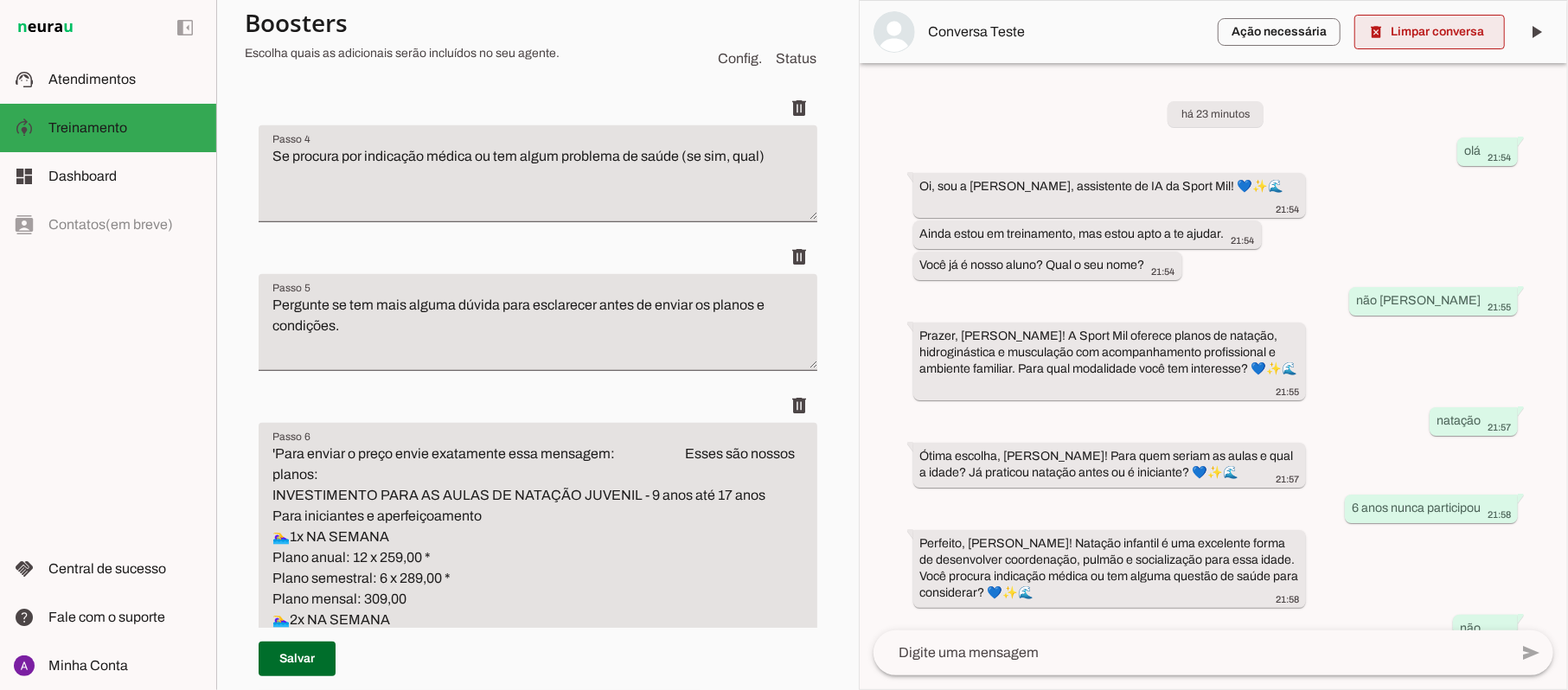
click at [1441, 30] on span at bounding box center [1430, 32] width 150 height 42
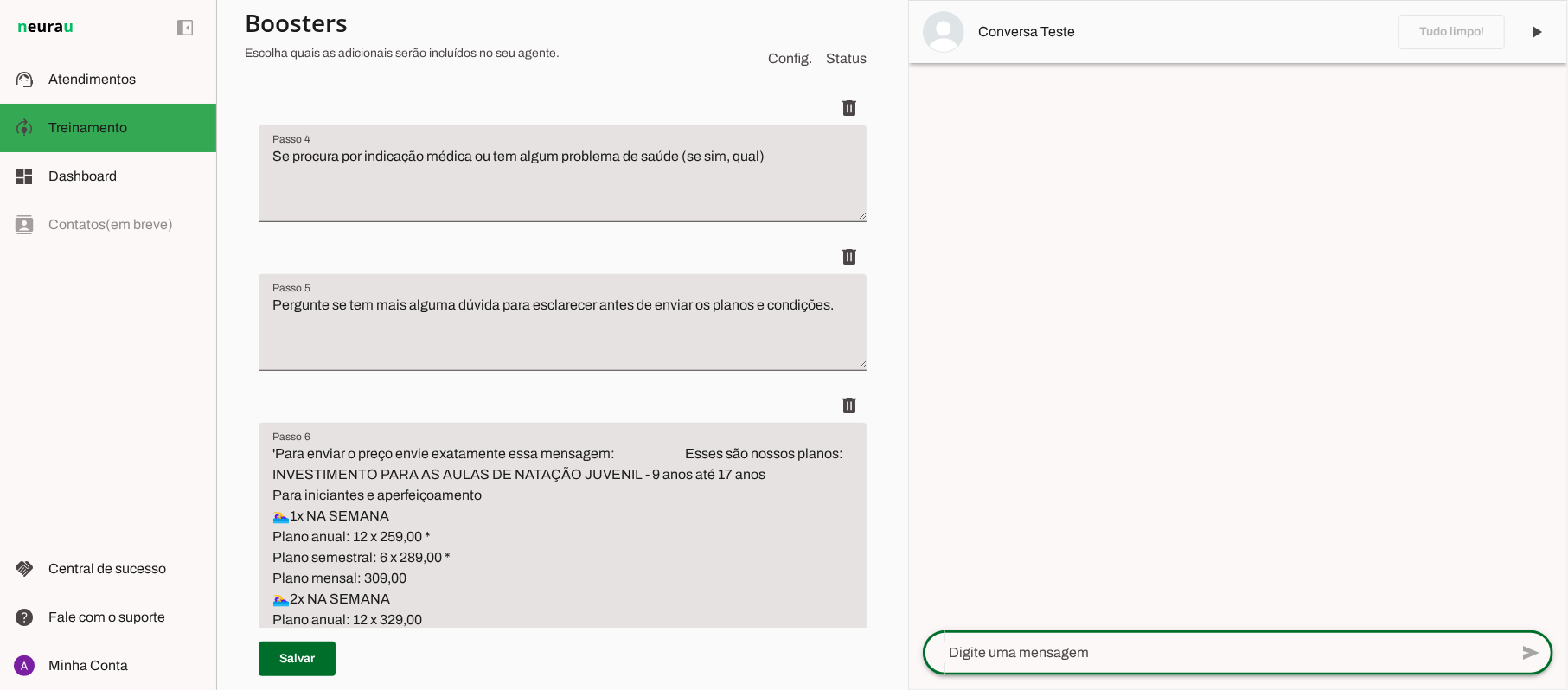
click at [1062, 655] on textarea at bounding box center [1215, 653] width 586 height 20
type textarea "oi"
type textarea "gostaria de natação"
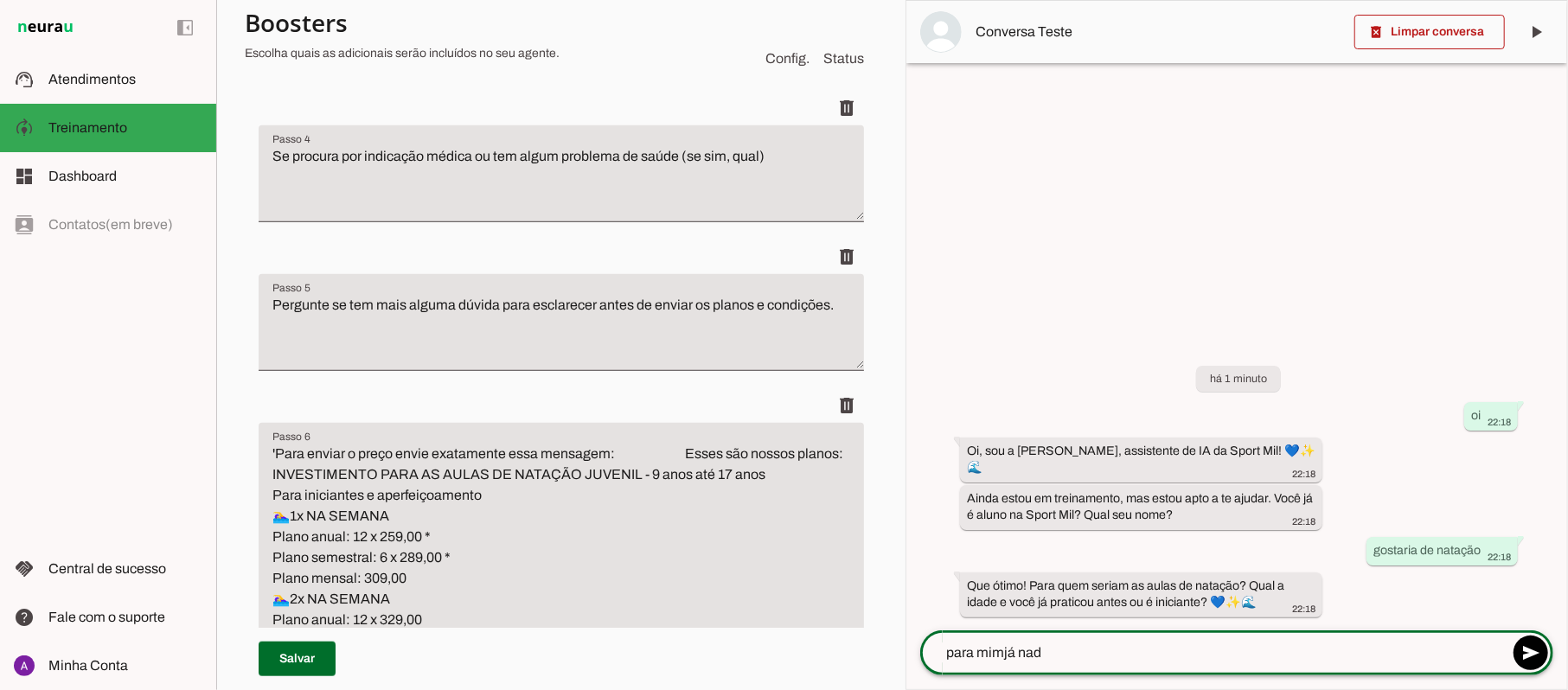
type textarea "para mimjá nado"
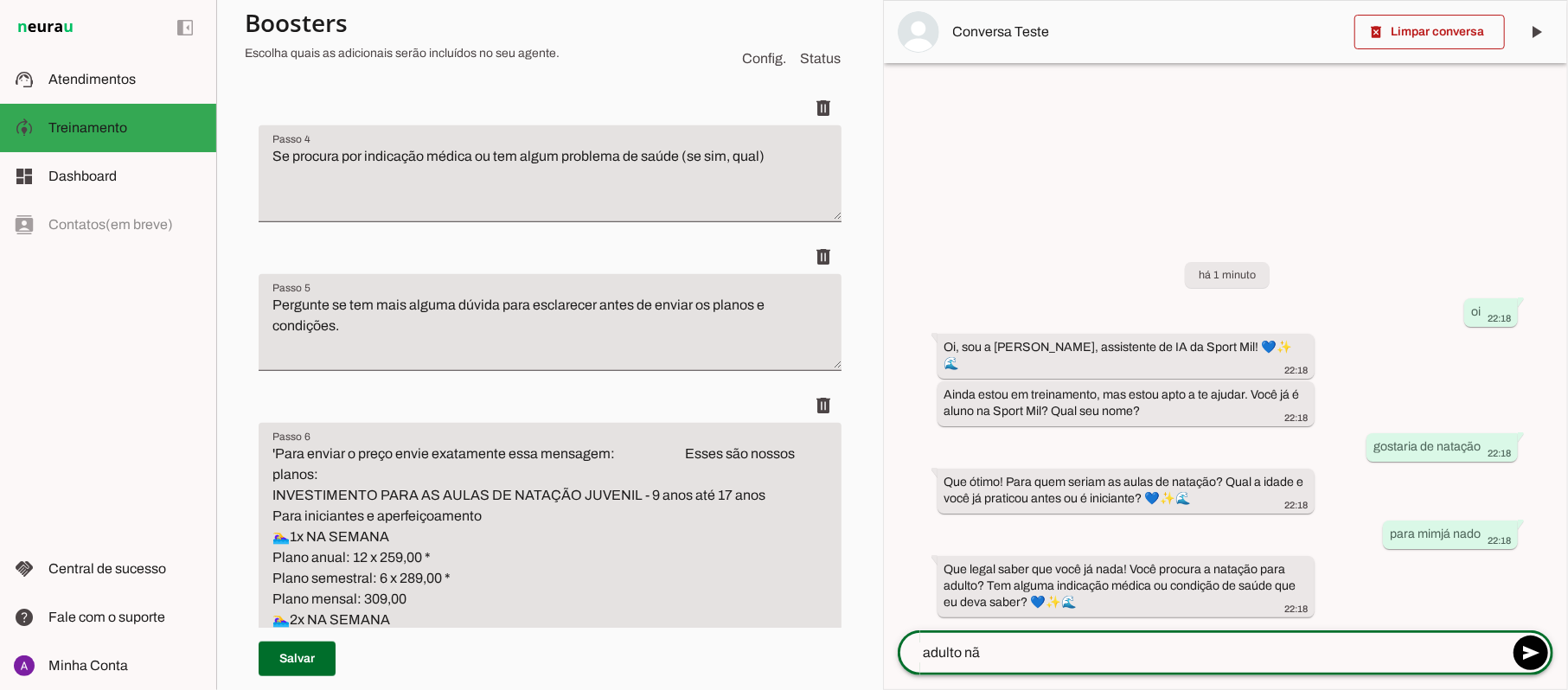
type textarea "adulto não"
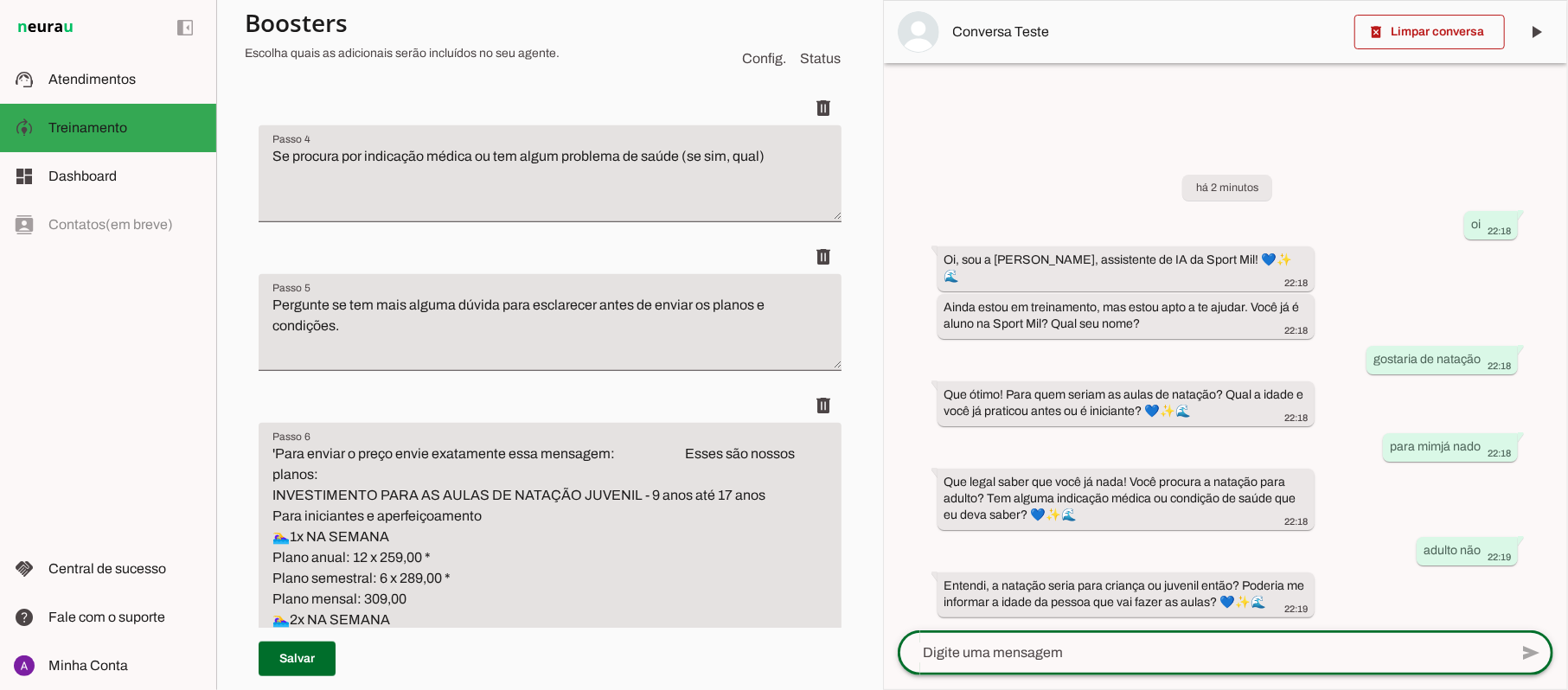
click at [1083, 648] on textarea at bounding box center [1203, 653] width 611 height 20
type textarea "adulto"
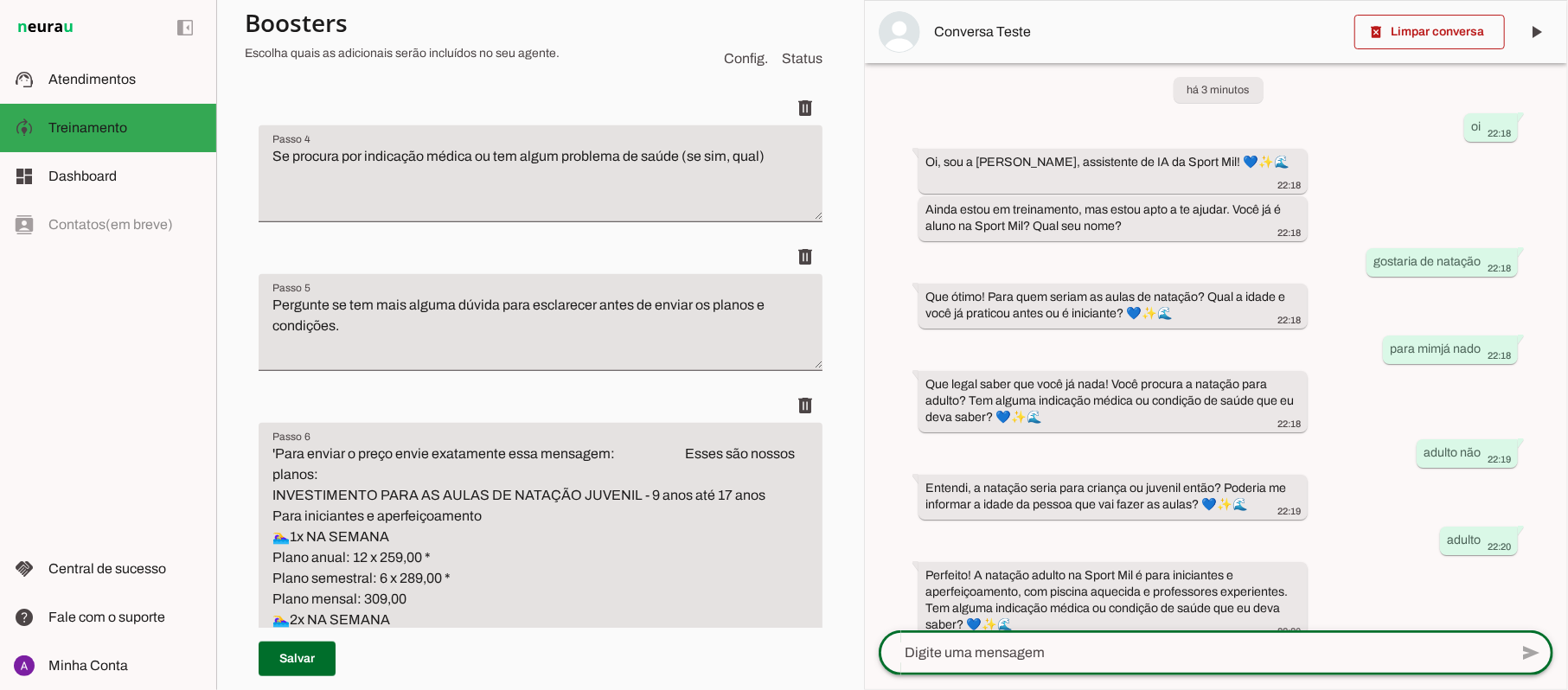
scroll to position [30, 0]
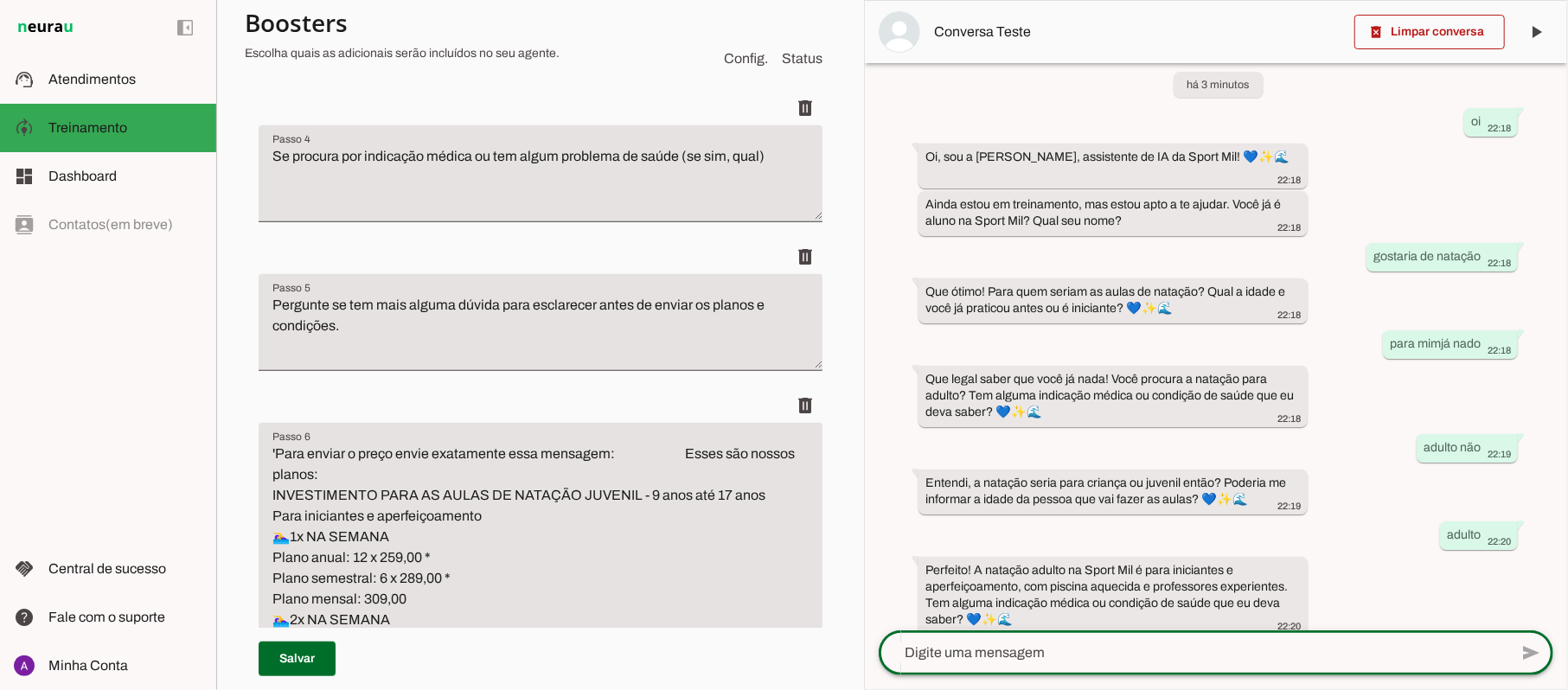
click at [1098, 645] on textarea at bounding box center [1193, 653] width 629 height 20
type textarea "não"
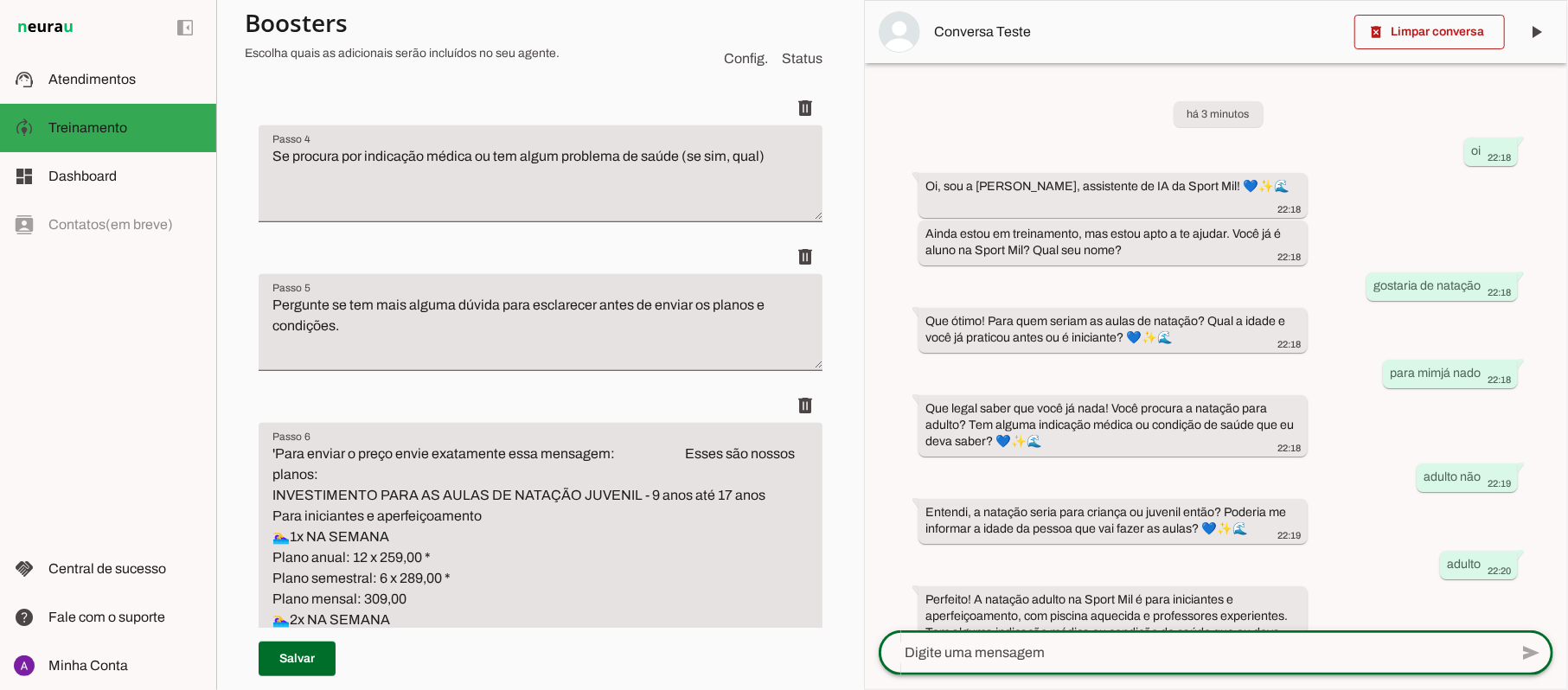
scroll to position [118, 0]
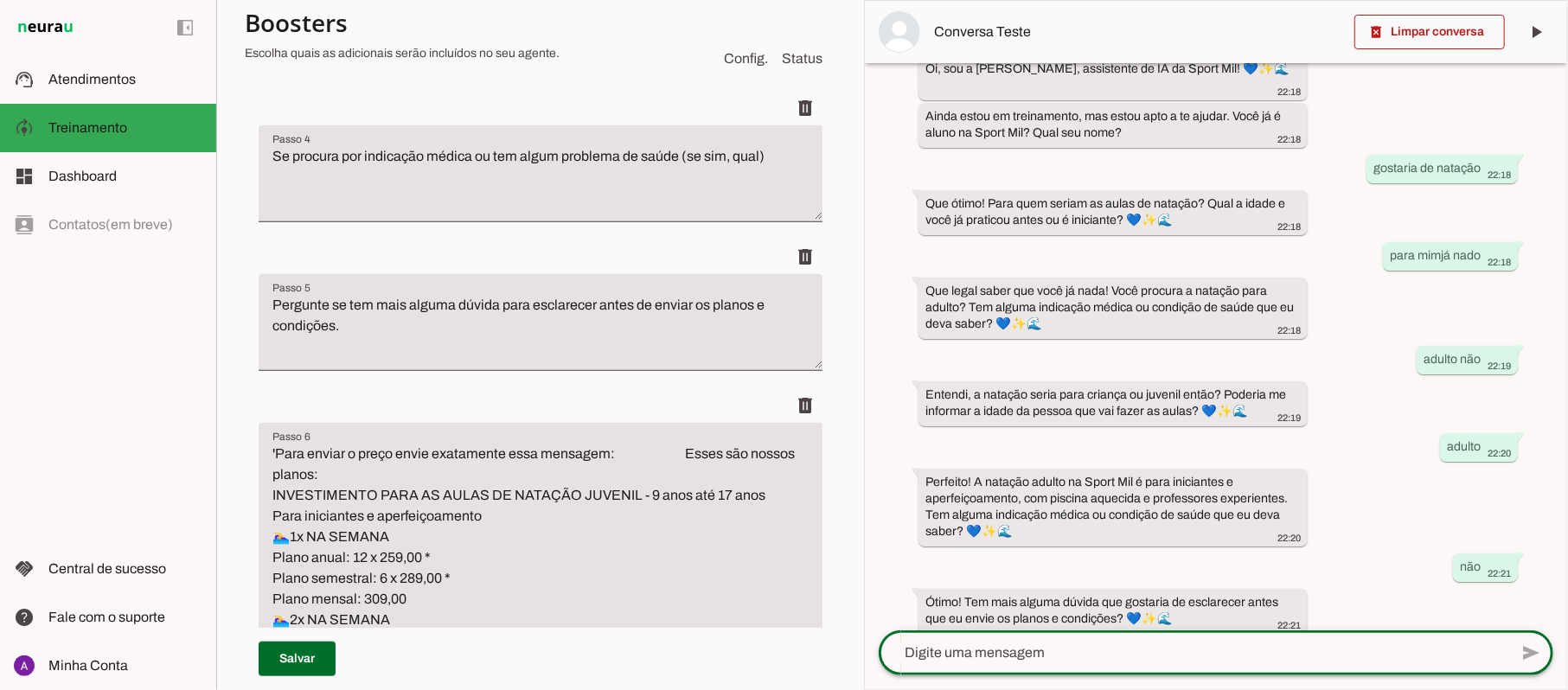
click at [1111, 656] on textarea at bounding box center [1193, 653] width 629 height 20
type textarea "não"
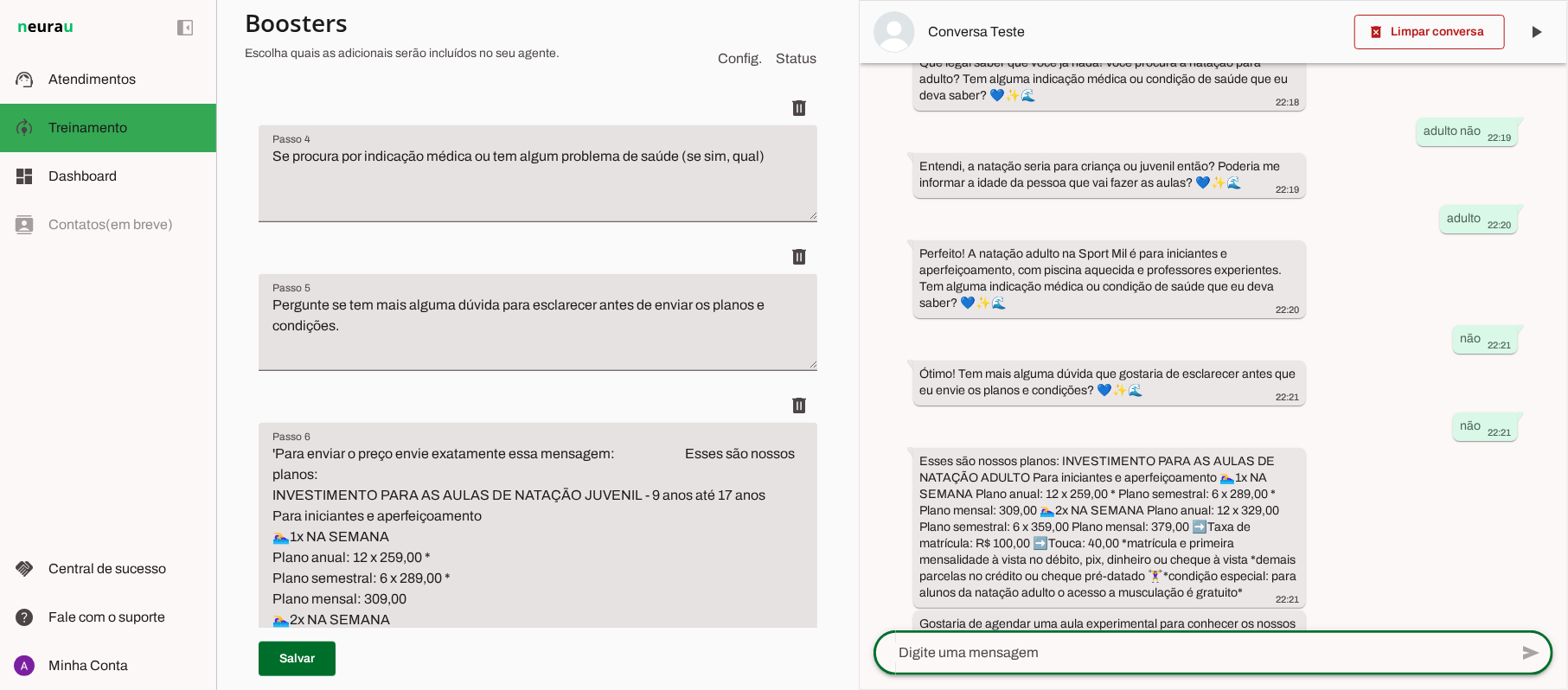
scroll to position [384, 0]
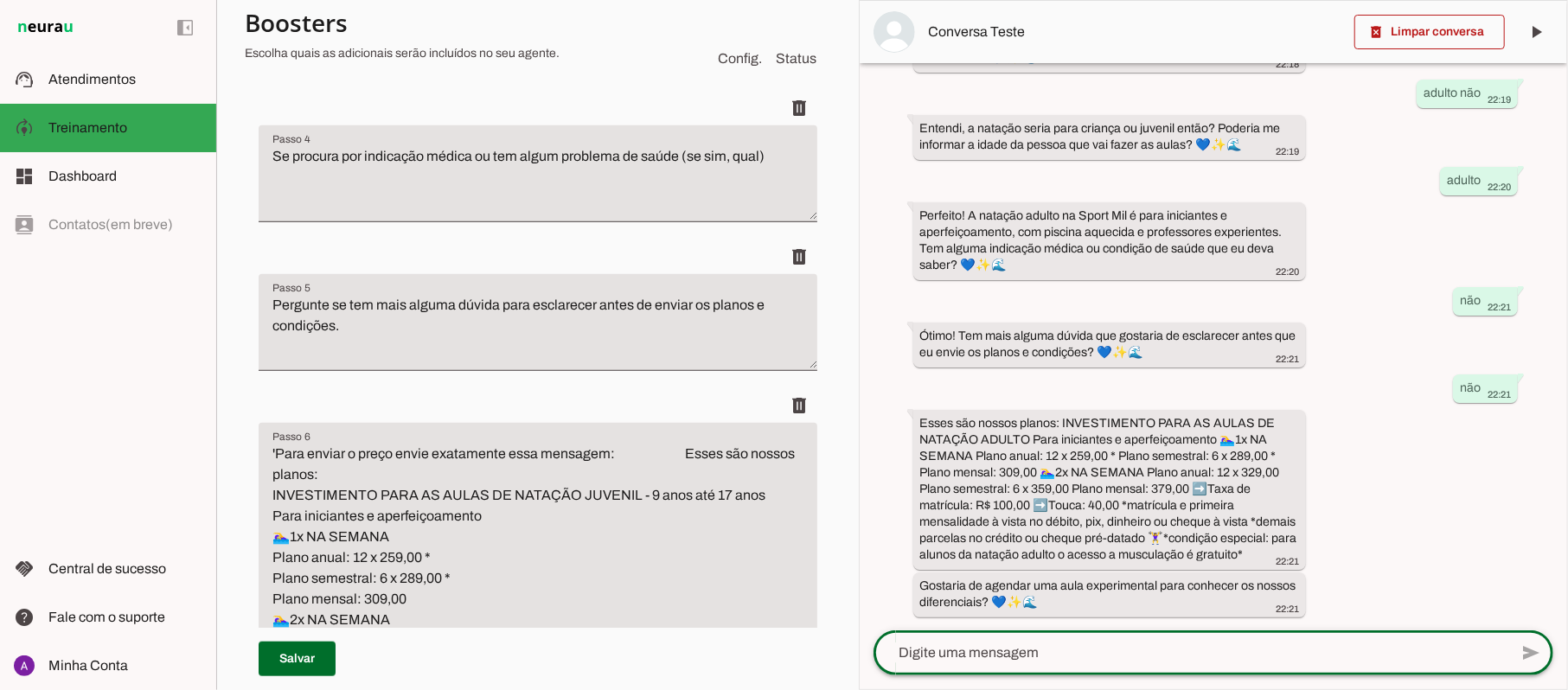
click at [1004, 648] on textarea at bounding box center [1191, 653] width 635 height 20
type textarea "sim"
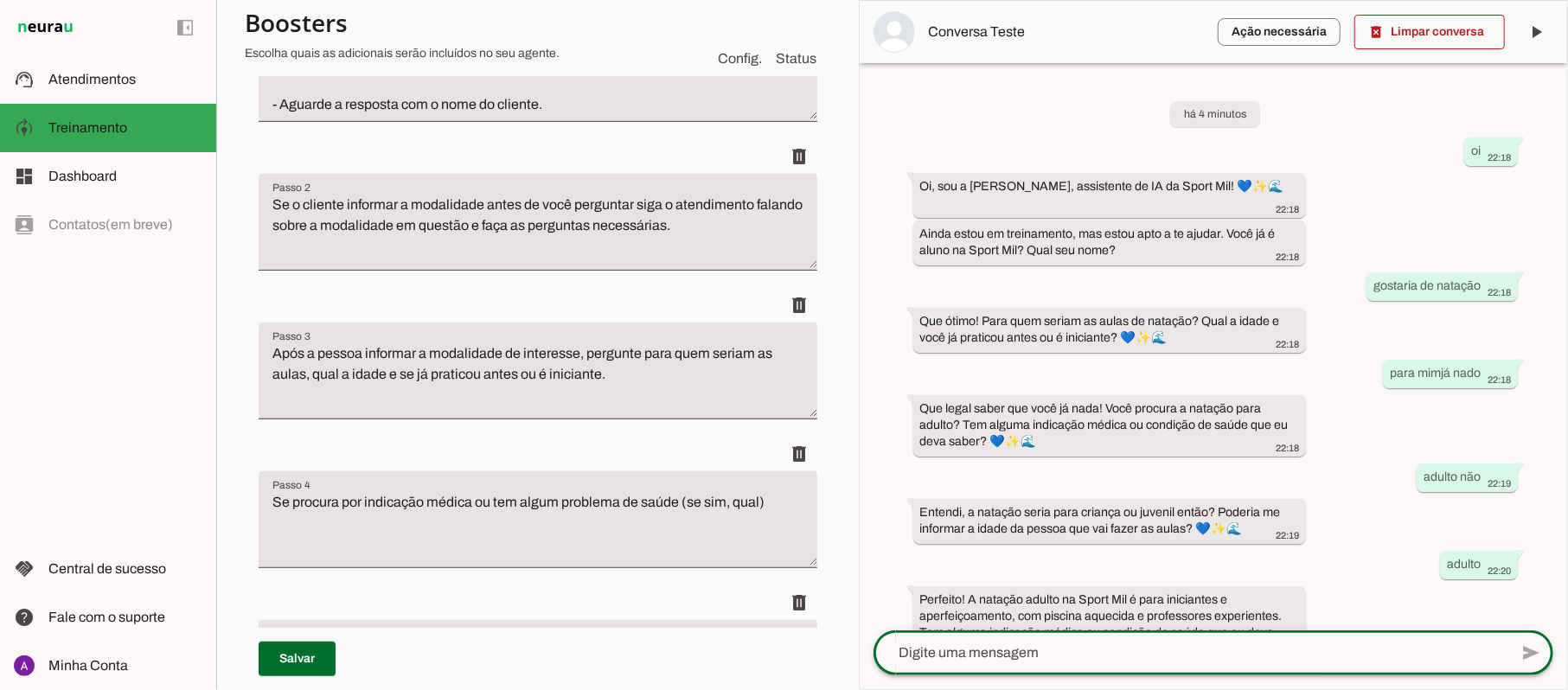
scroll to position [320, 0]
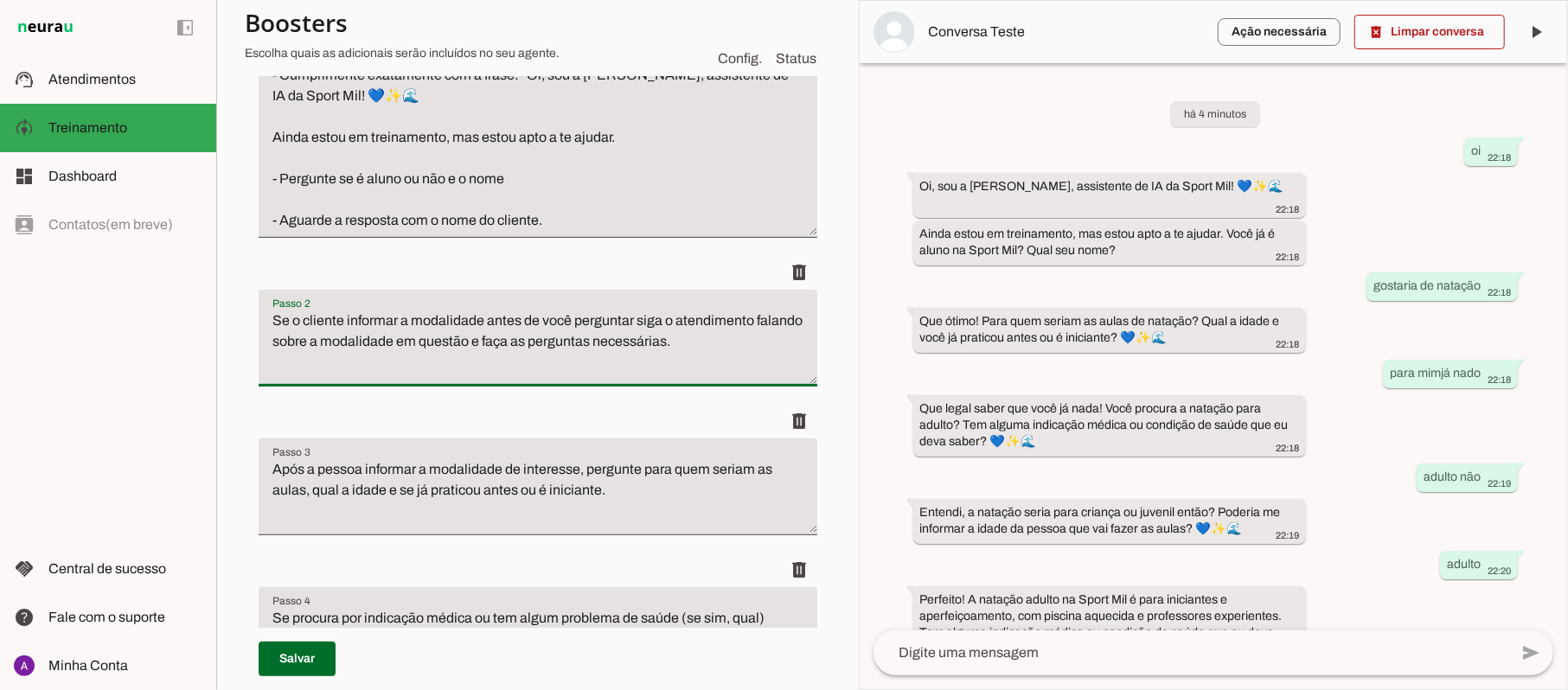
drag, startPoint x: 730, startPoint y: 347, endPoint x: 519, endPoint y: 339, distance: 211.2
click at [519, 339] on textarea "Se o cliente informar a modalidade antes de você perguntar siga o atendimento f…" at bounding box center [538, 345] width 559 height 70
type textarea "Se o cliente informar a modalidade antes de você perguntar siga o atendimento f…"
type md-filled-text-field "Se o cliente informar a modalidade antes de você perguntar siga o atendimento f…"
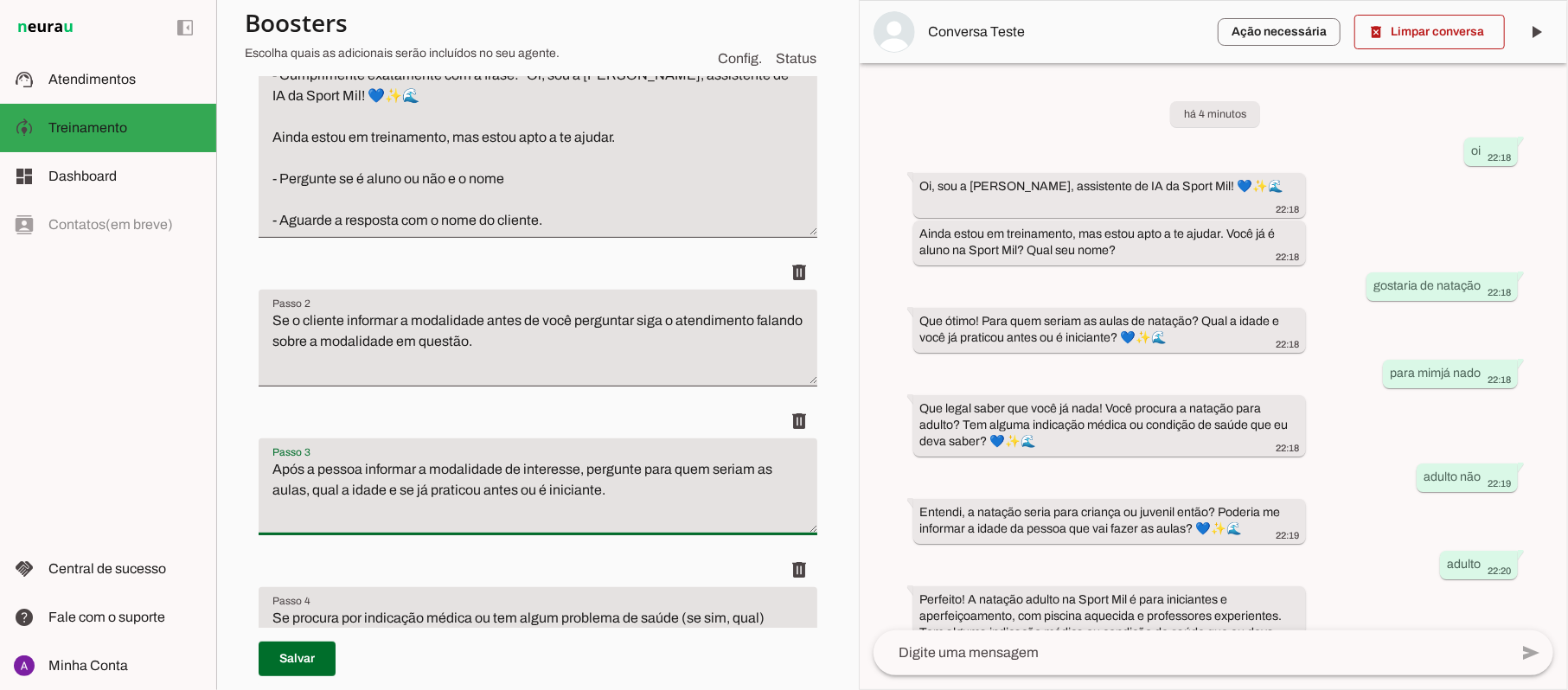
click at [517, 488] on textarea "Após a pessoa informar a modalidade de interesse, pergunte para quem seriam as …" at bounding box center [538, 494] width 559 height 70
type textarea "Após a pessoa informar a modalidade de interesse, pergunte para quem seriam as …"
type md-filled-text-field "Após a pessoa informar a modalidade de interesse, pergunte para quem seriam as …"
click at [309, 661] on span at bounding box center [296, 658] width 77 height 42
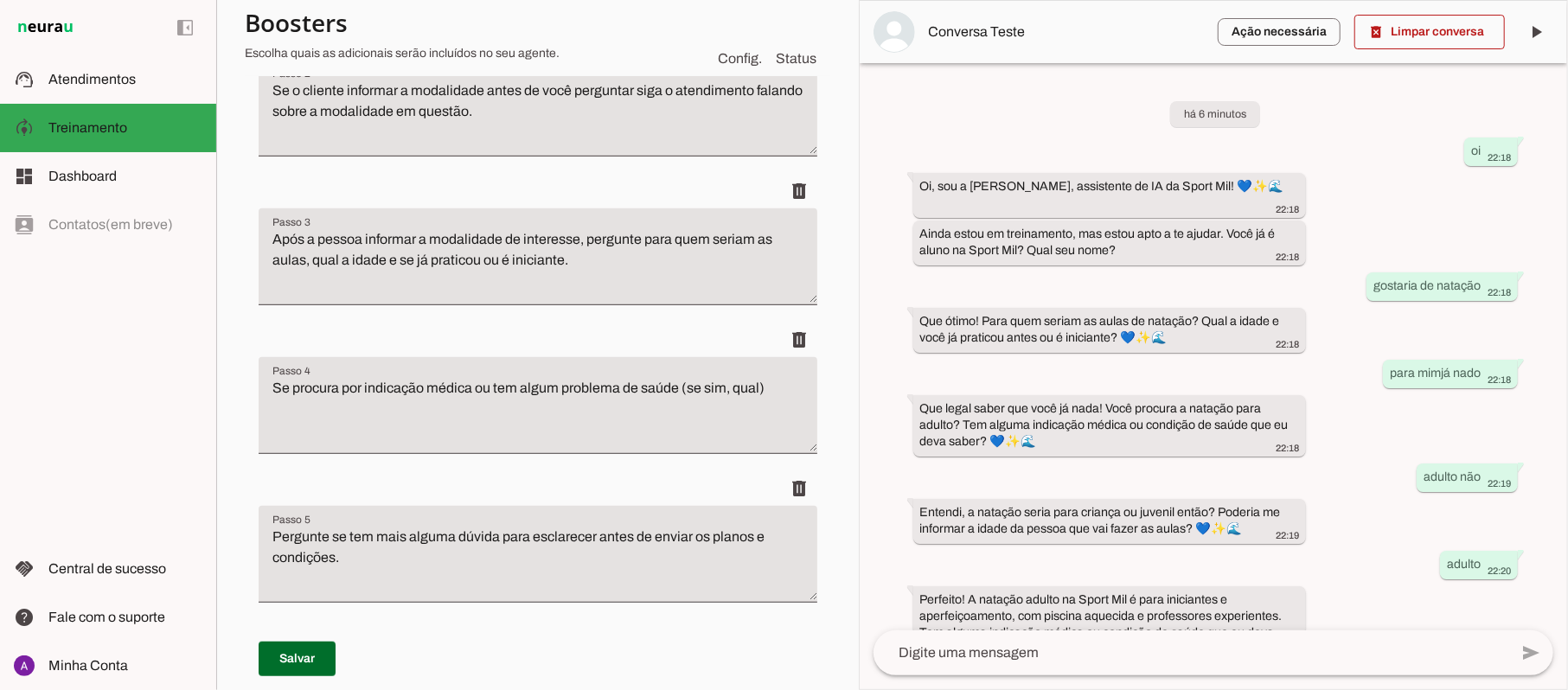
scroll to position [551, 0]
click at [1403, 34] on span at bounding box center [1430, 32] width 150 height 42
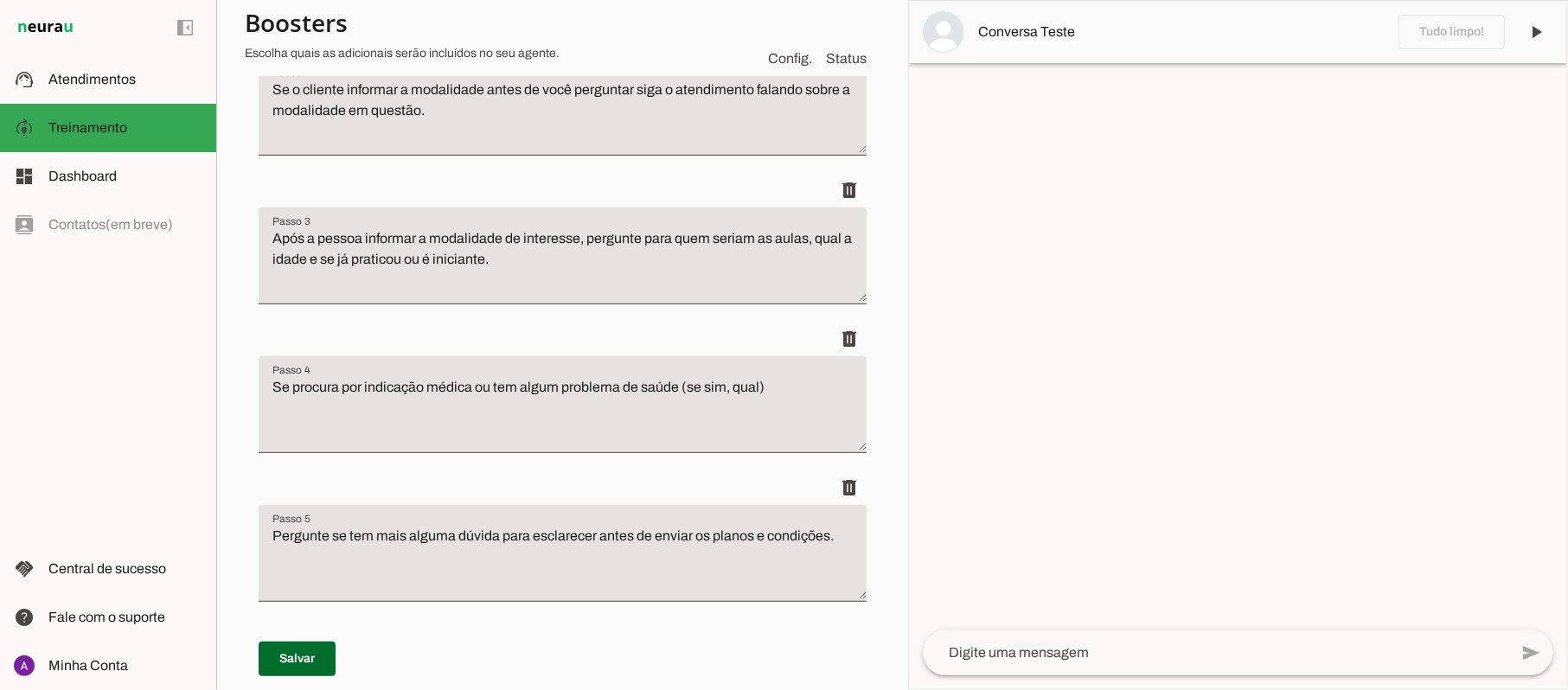
click at [1170, 645] on textarea at bounding box center [1215, 653] width 586 height 20
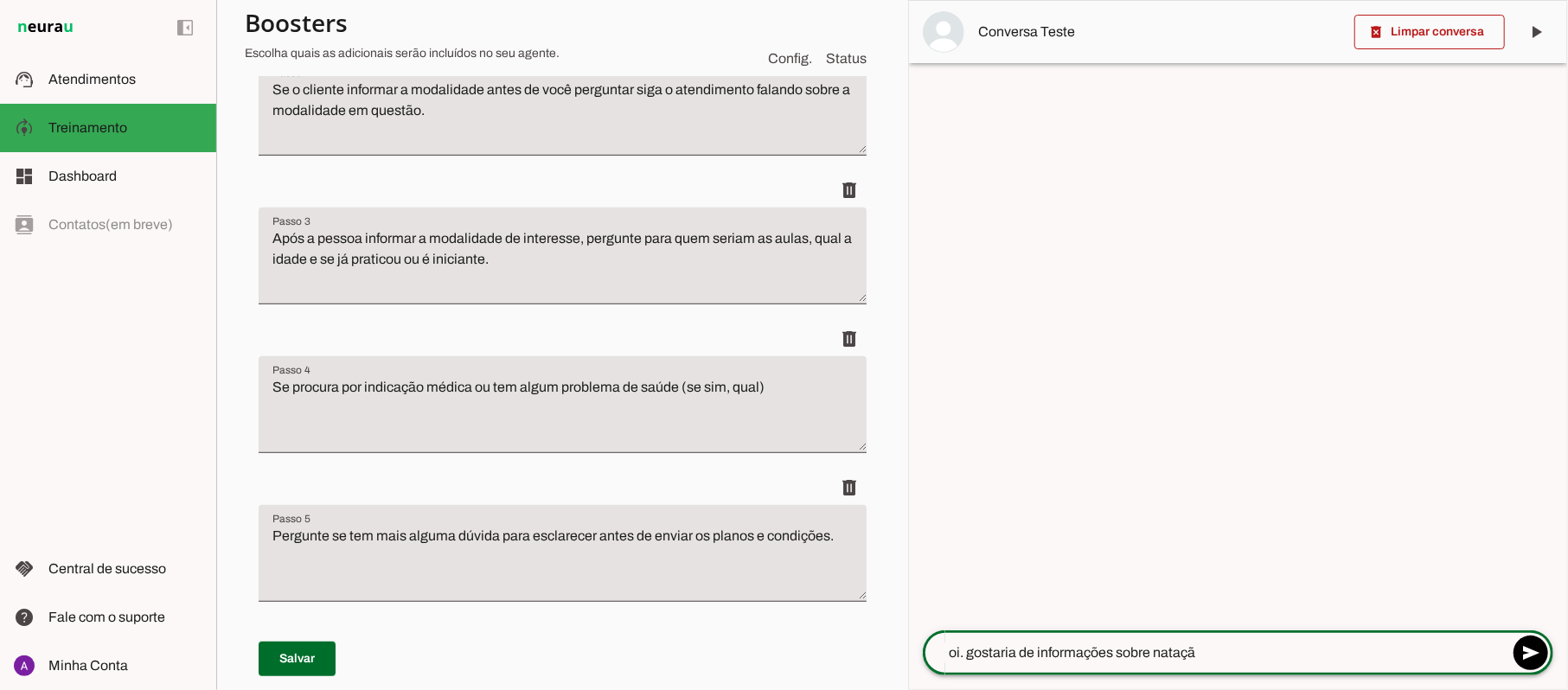
type textarea "oi. gostaria de informações sobre natação"
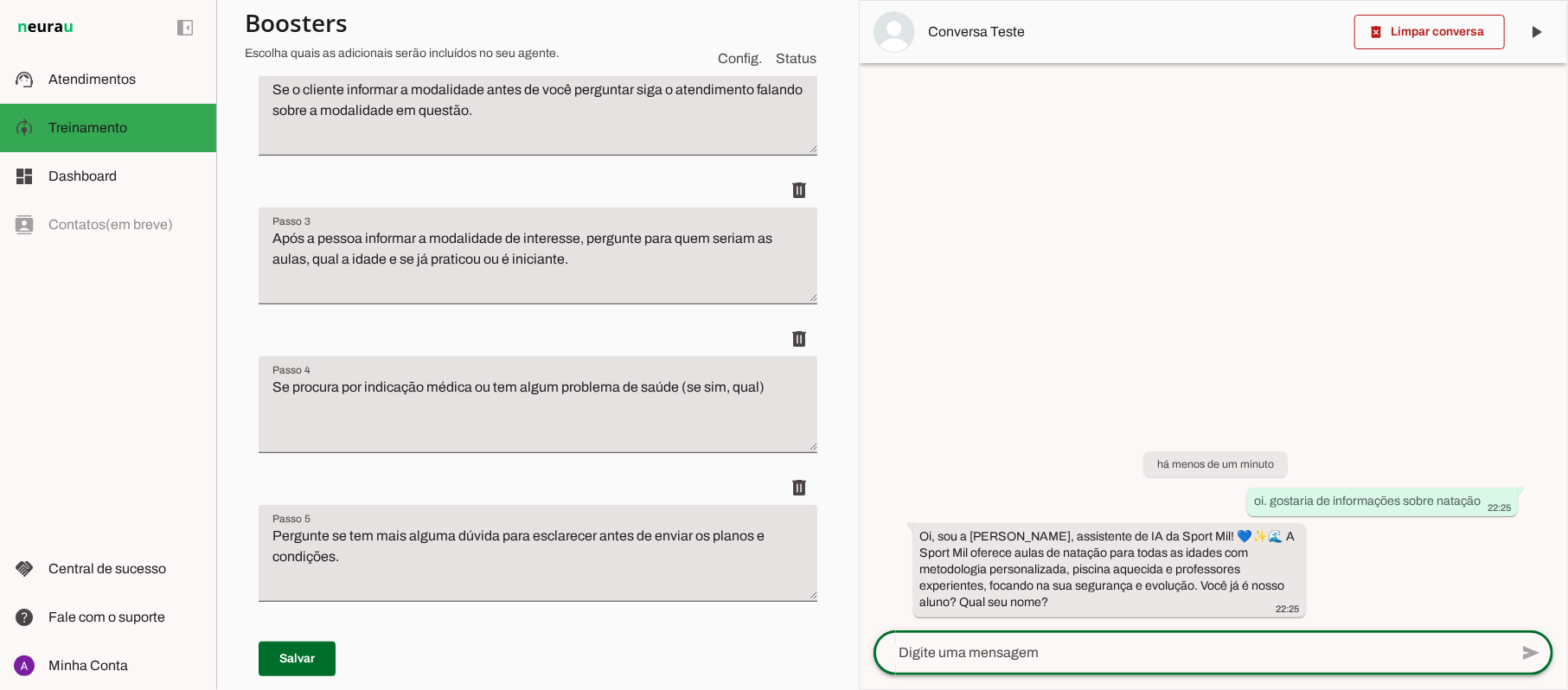
click at [1042, 656] on textarea at bounding box center [1191, 653] width 635 height 20
type textarea "não sou. [GEOGRAPHIC_DATA]"
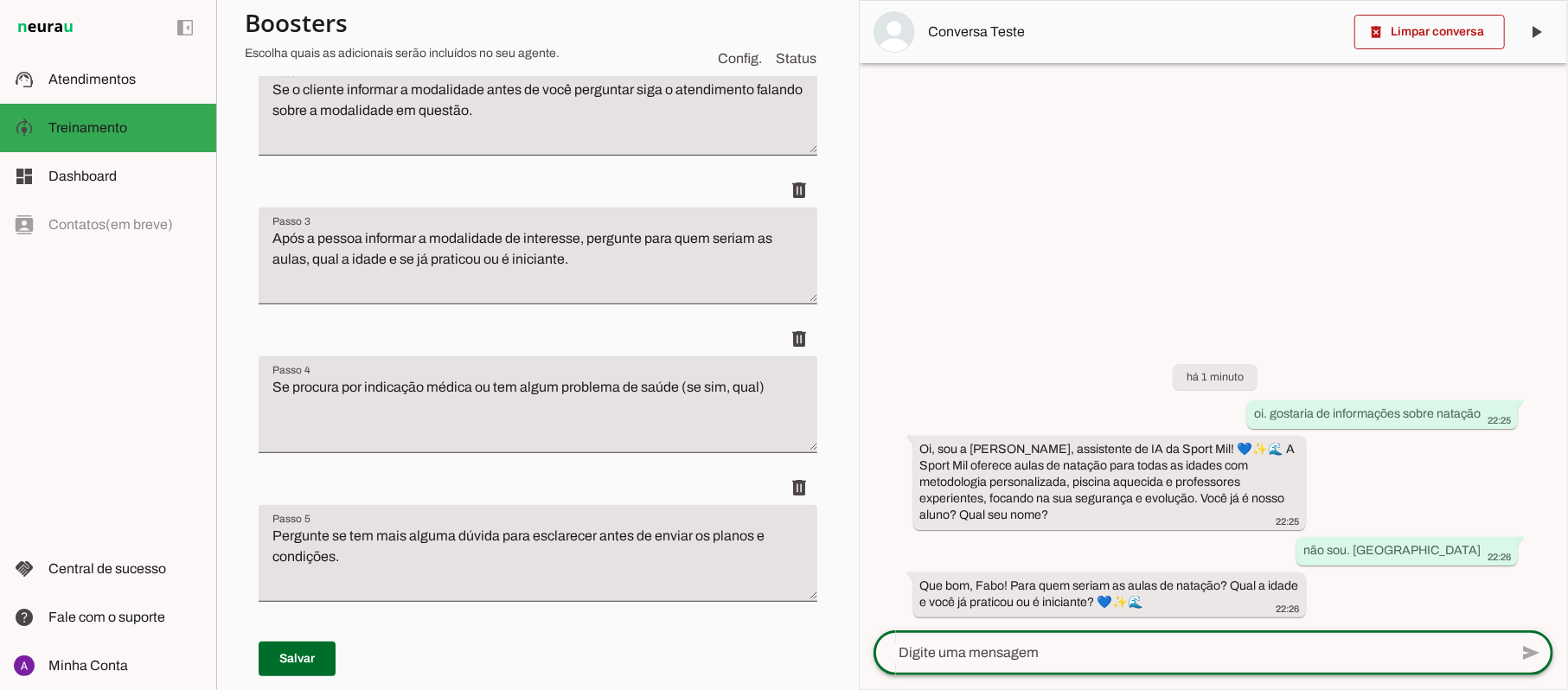
click at [949, 662] on textarea at bounding box center [1191, 653] width 635 height 20
type textarea "para mim 51anos sou iniciante"
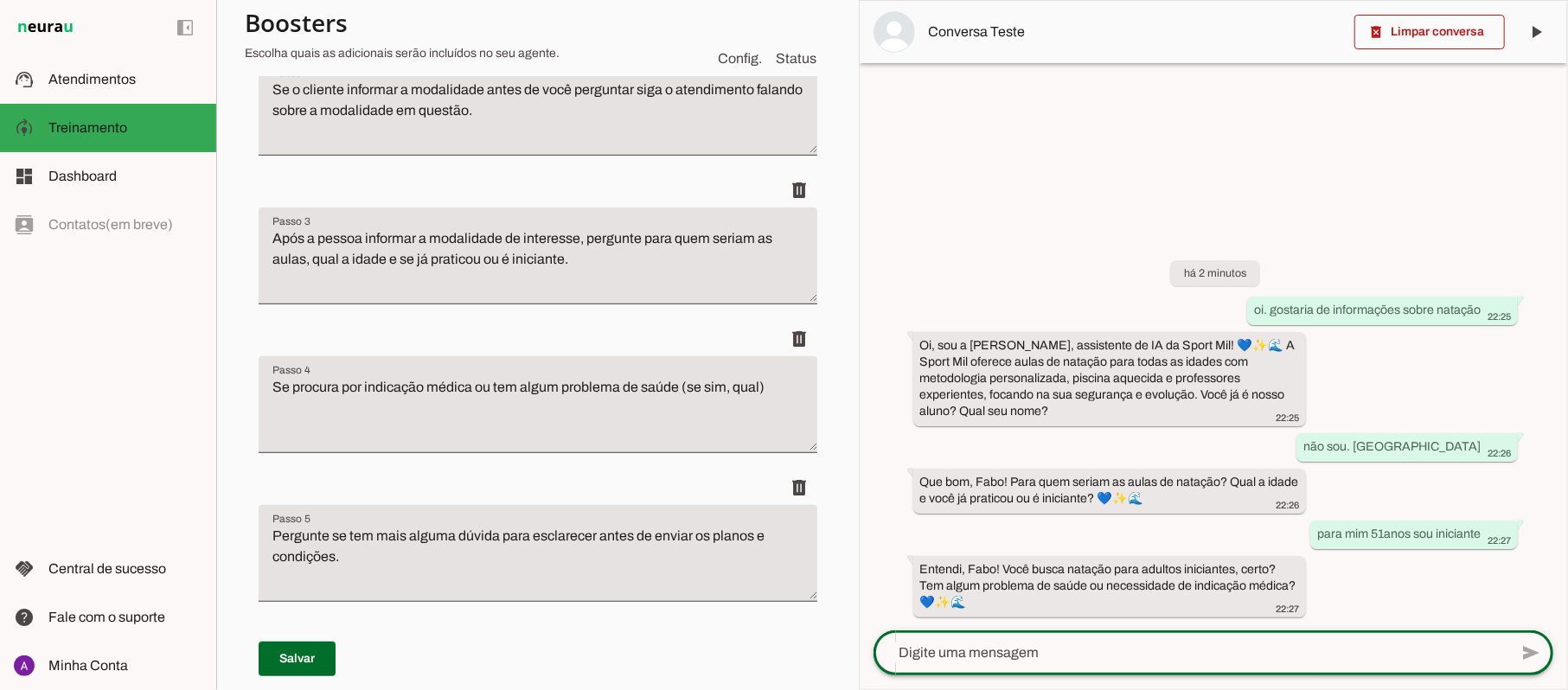
click at [1028, 668] on div at bounding box center [1191, 653] width 635 height 45
click at [936, 659] on textarea at bounding box center [1191, 653] width 635 height 20
type textarea "não"
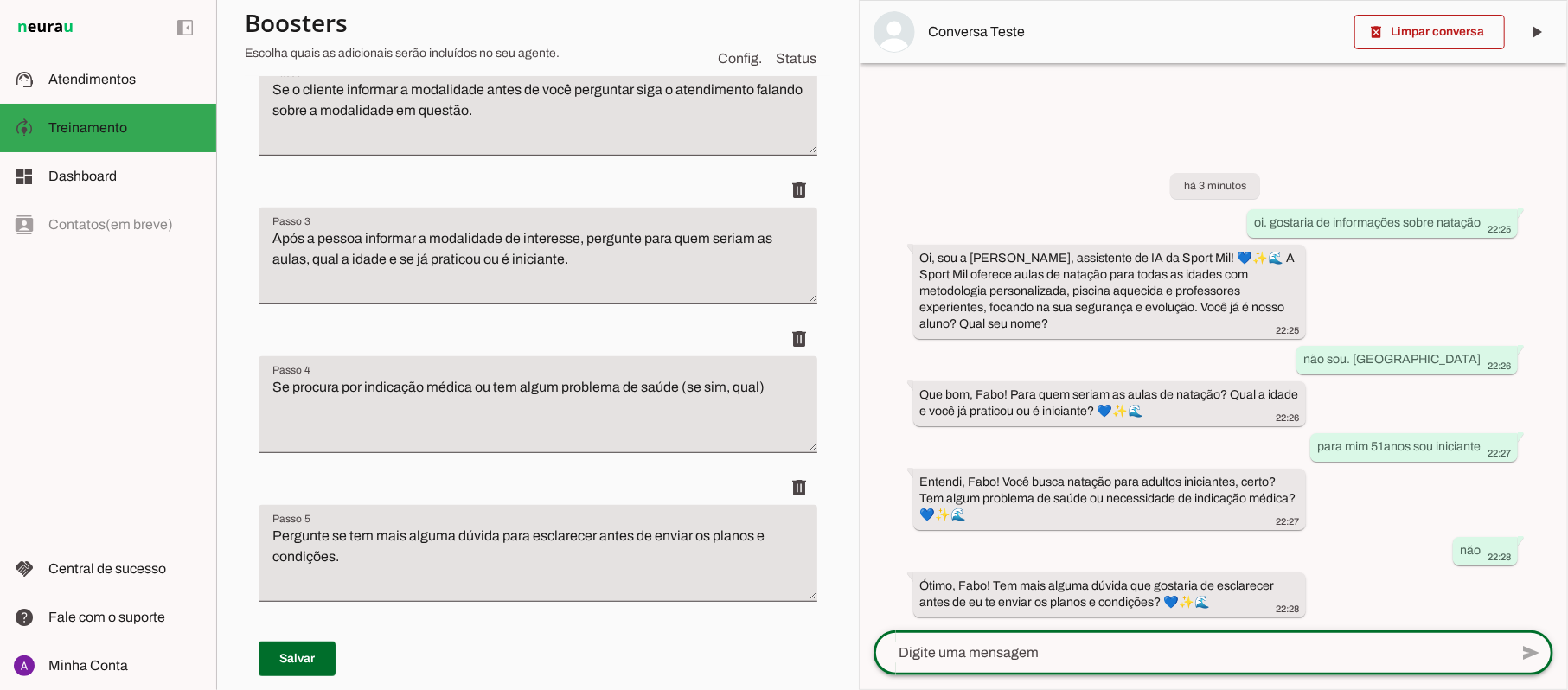
click at [1132, 651] on textarea at bounding box center [1191, 653] width 635 height 20
type textarea "sim. como é o tratamento da piscina?"
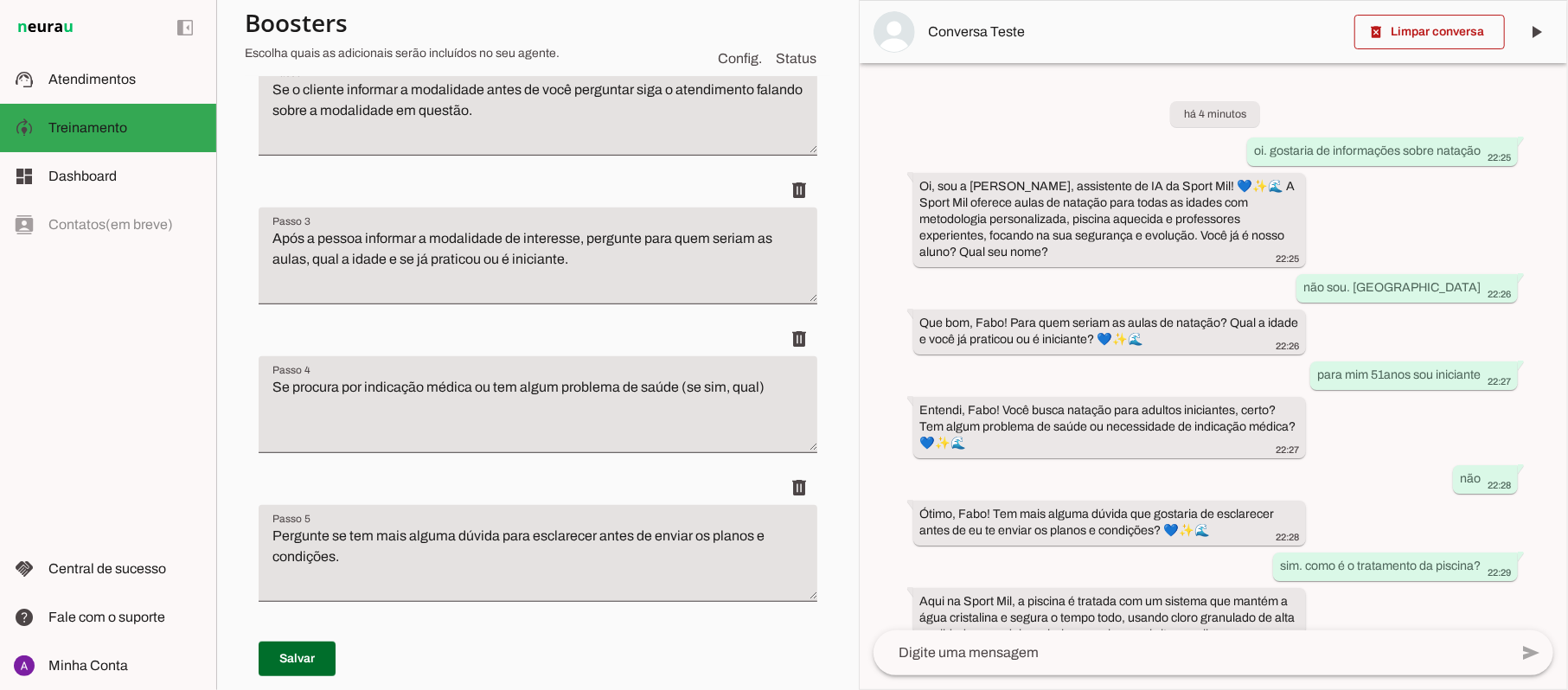
scroll to position [82, 0]
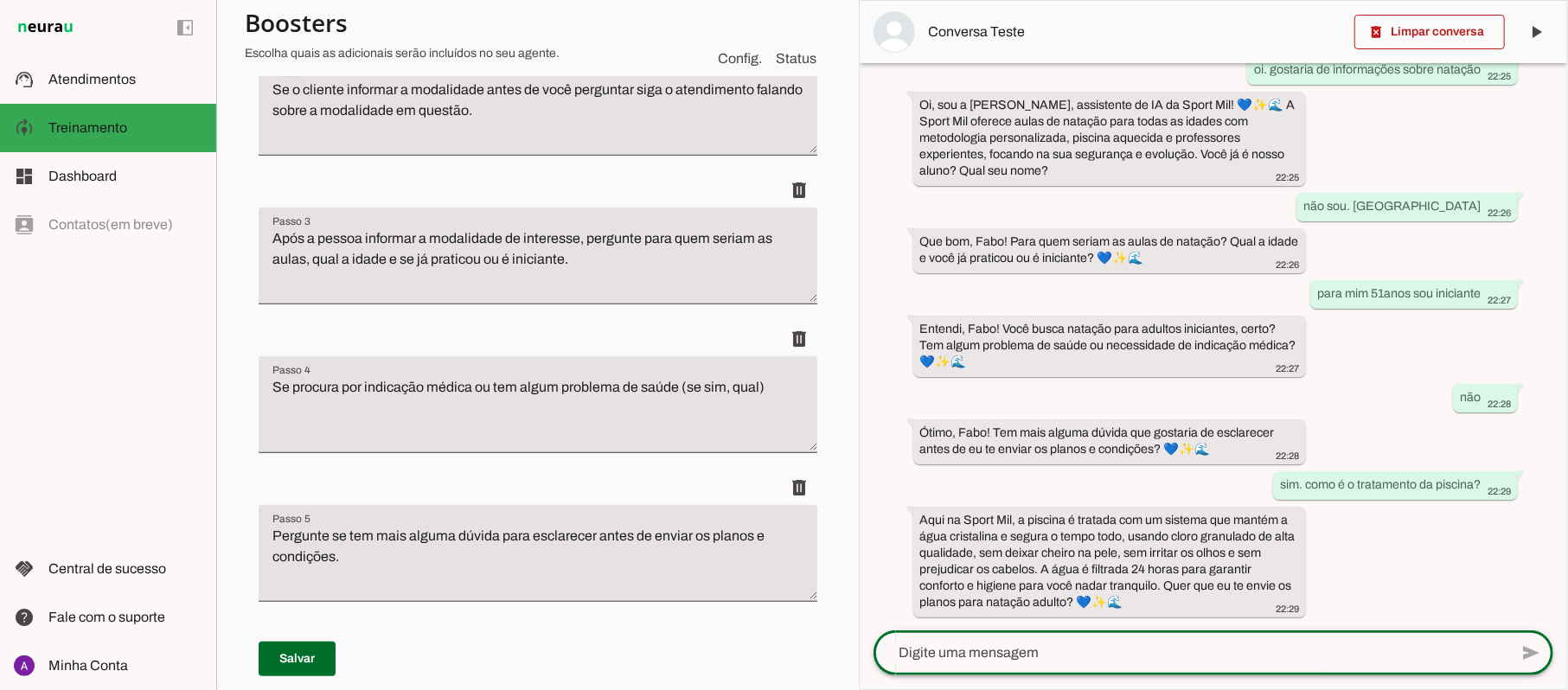
click at [1544, 391] on div "há 4 minutos oi. gostaria de informações sobre natação 22:25 Oi, sou a [PERSON_…" at bounding box center [1213, 346] width 707 height 567
click at [1069, 655] on textarea at bounding box center [1191, 653] width 635 height 20
type textarea "sim"
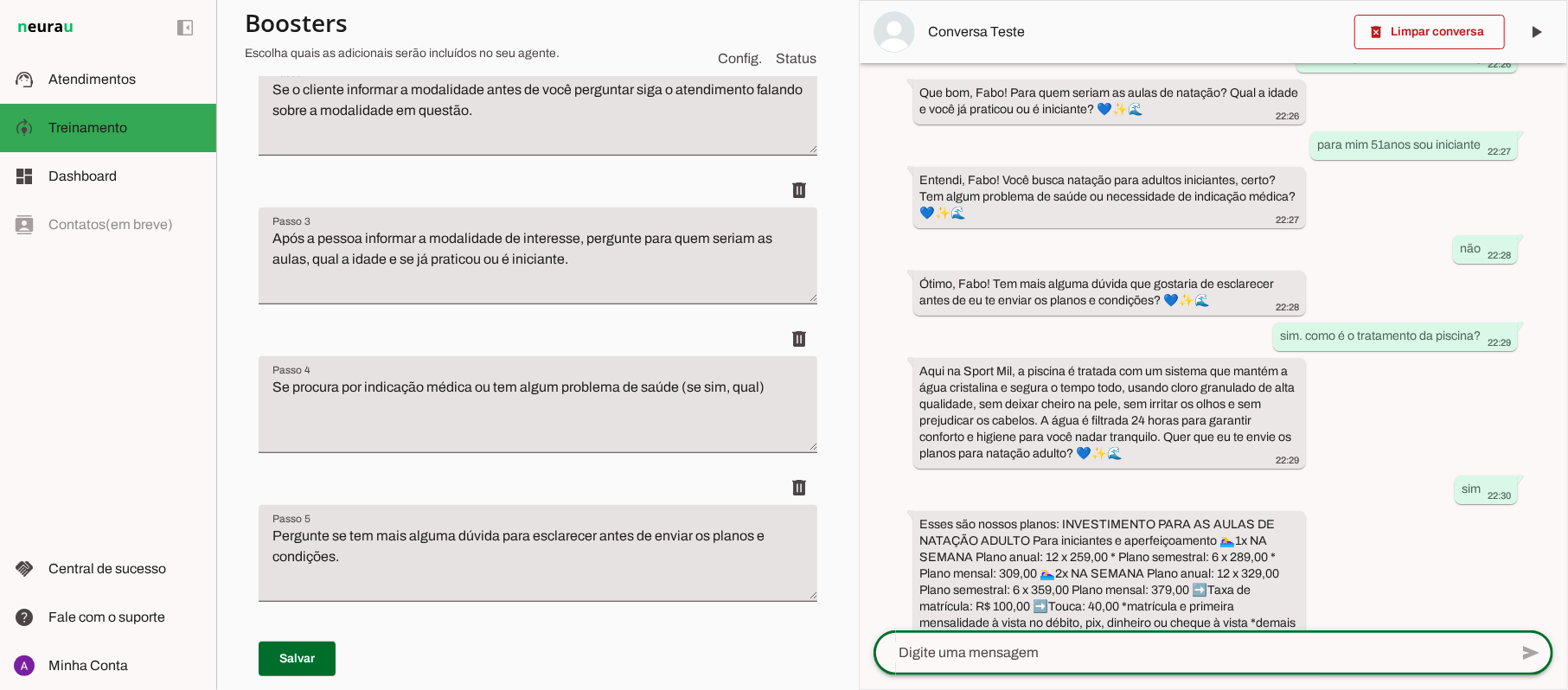
scroll to position [317, 0]
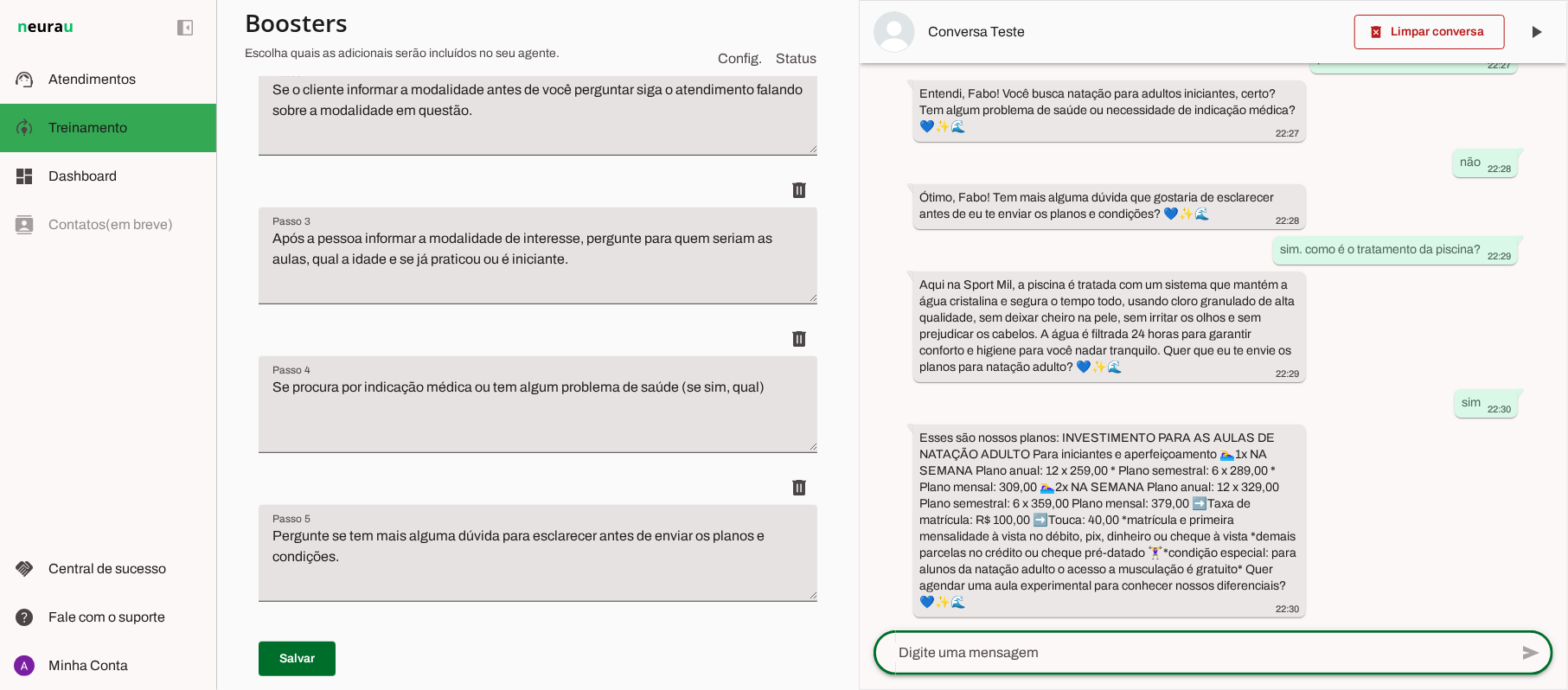
click at [1062, 662] on textarea at bounding box center [1191, 653] width 635 height 20
type textarea "sim"
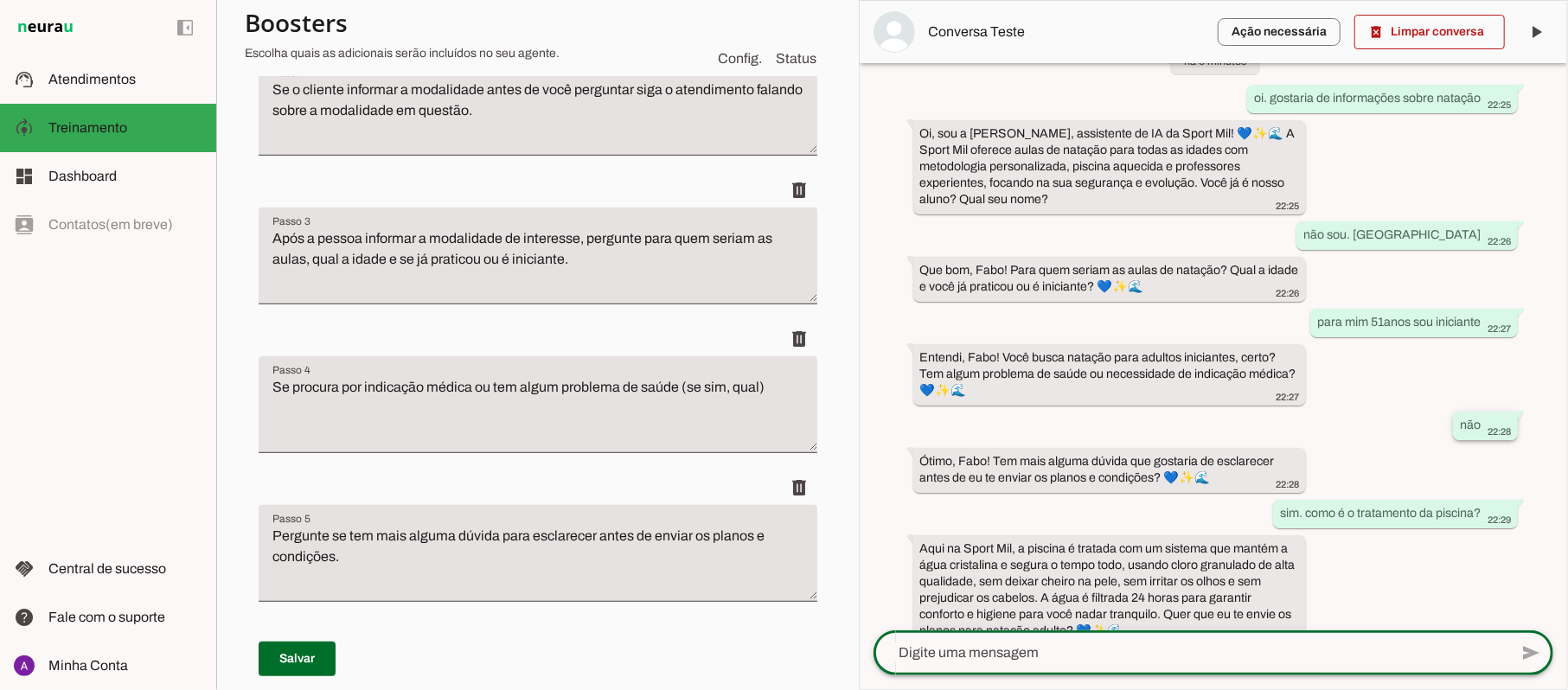
scroll to position [0, 0]
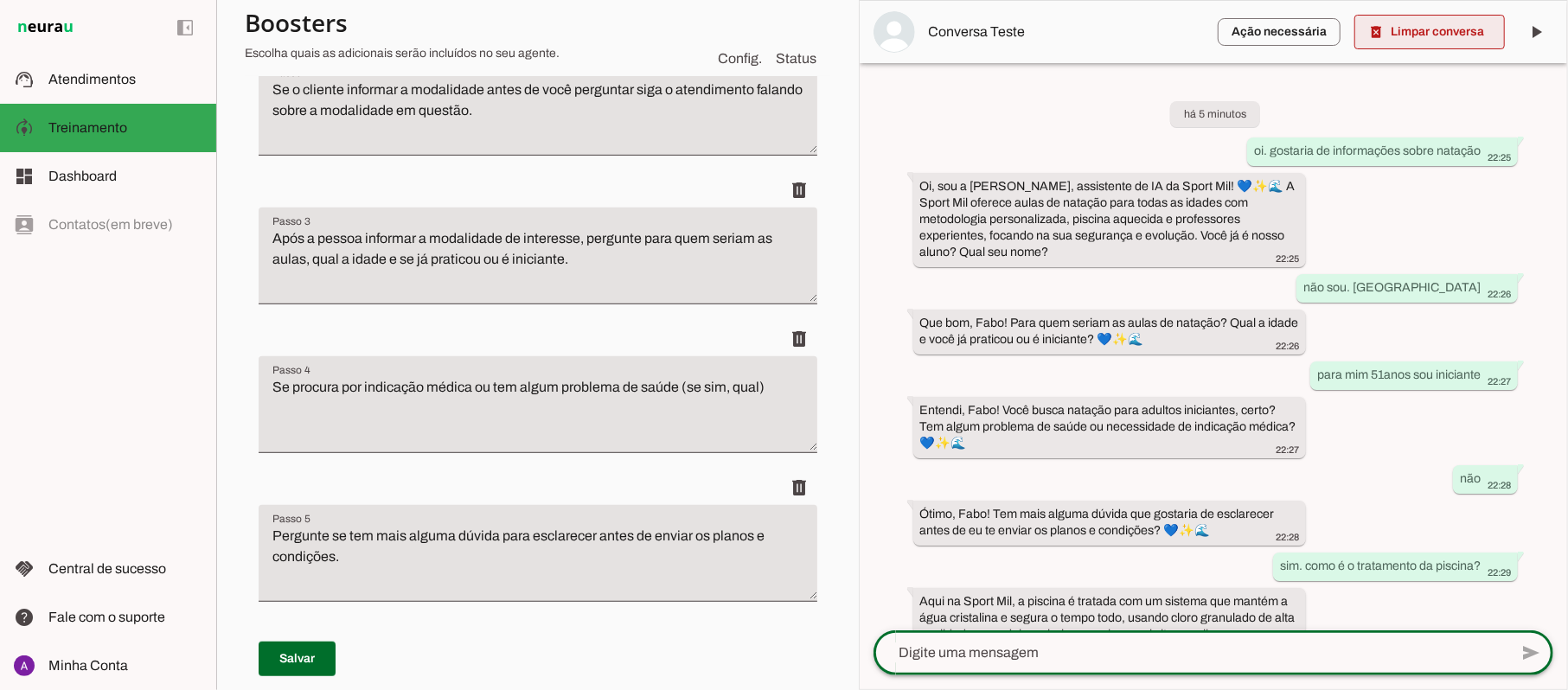
click at [1439, 33] on span at bounding box center [1430, 32] width 150 height 42
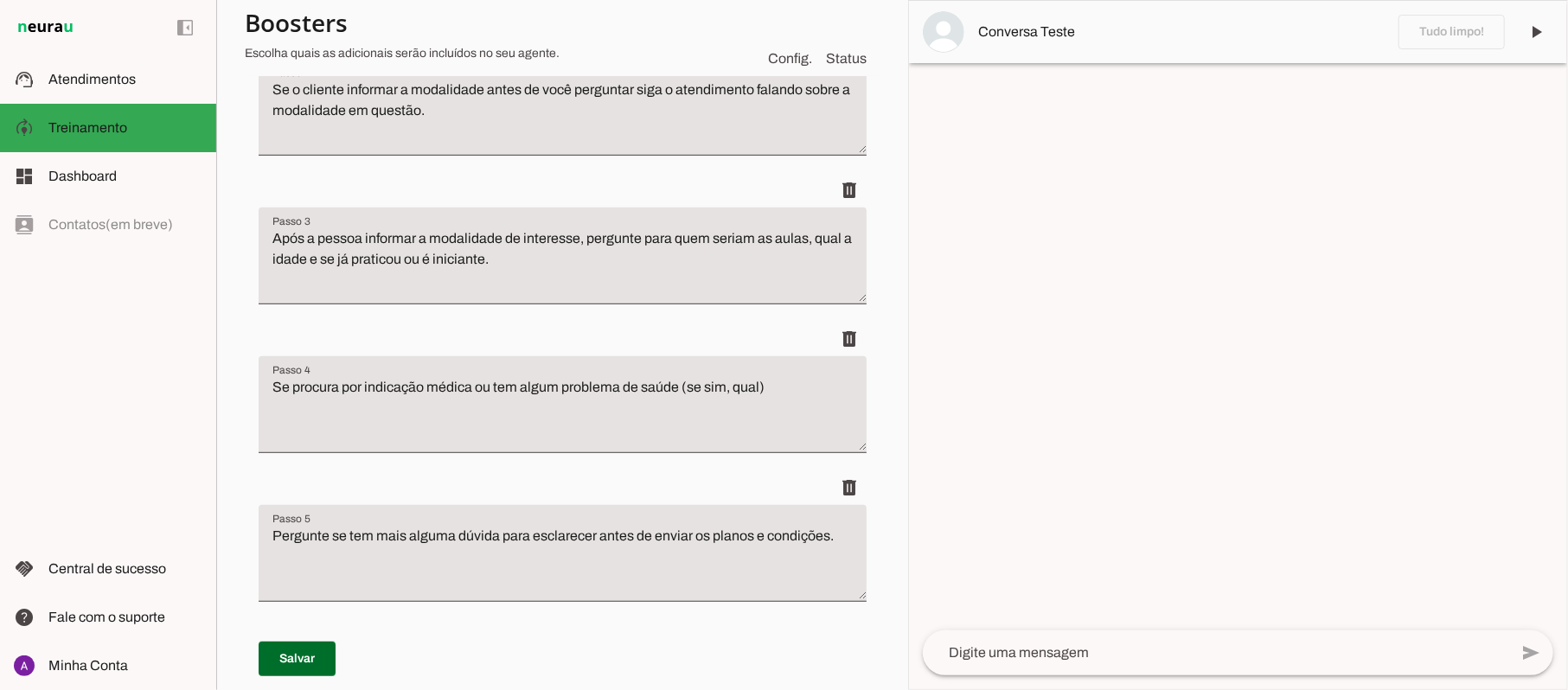
click at [1088, 644] on textarea at bounding box center [1215, 653] width 586 height 20
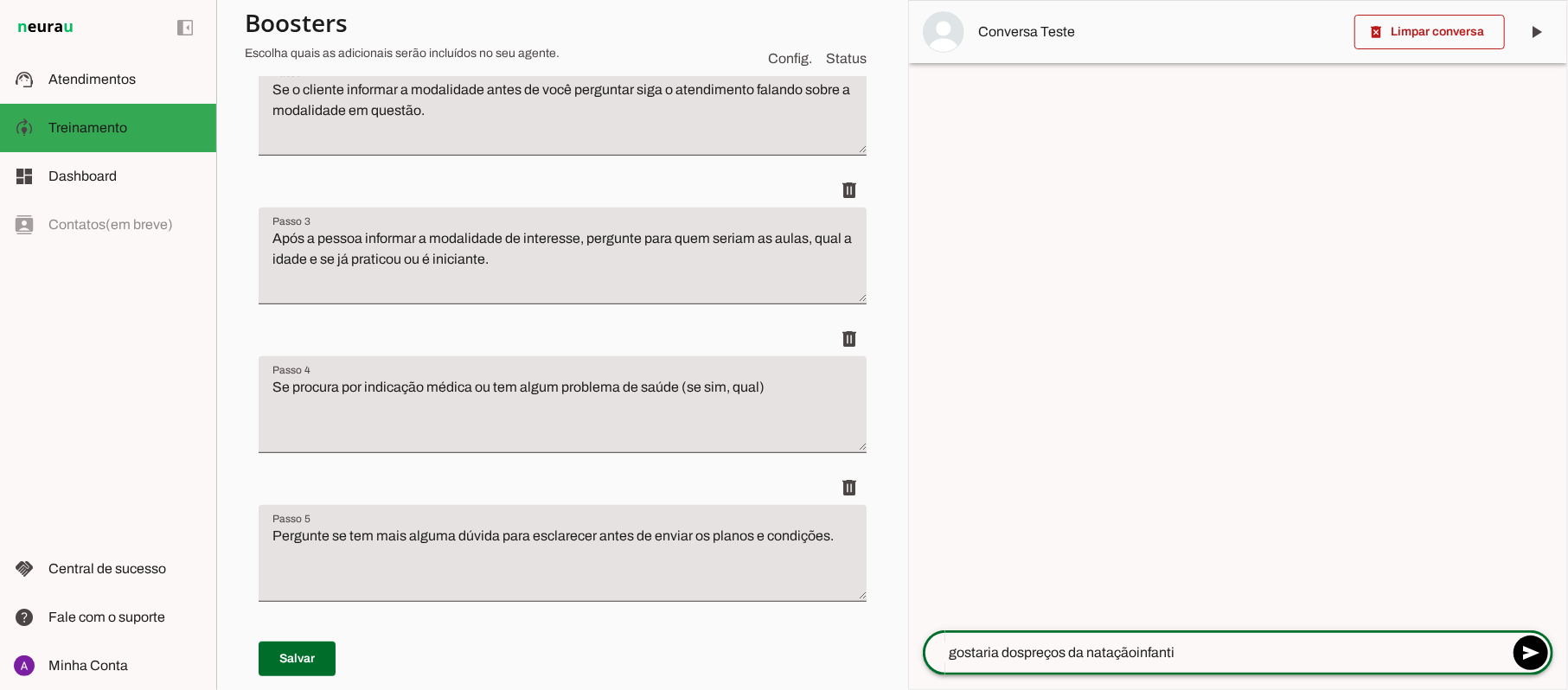
type textarea "gostaria dospreços da nataçãoinfantil"
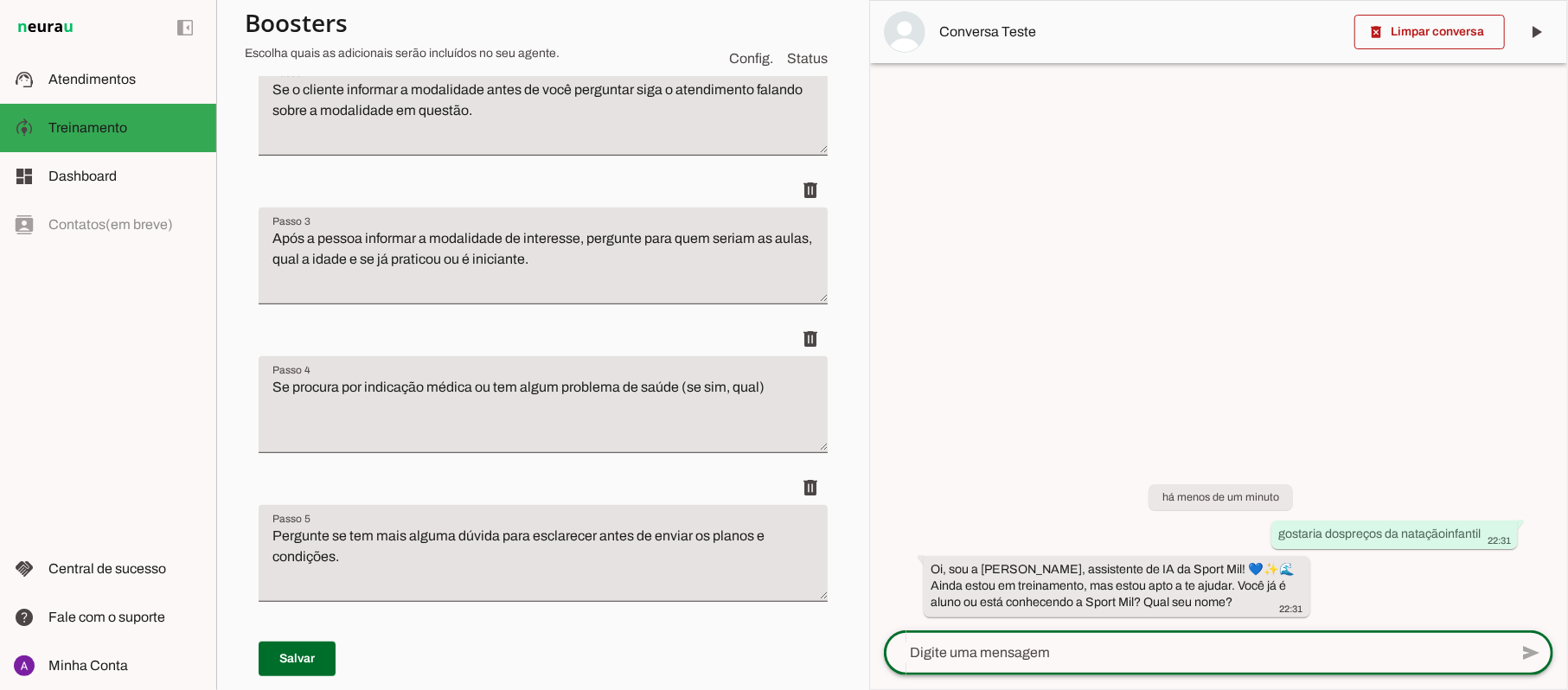
click at [1030, 658] on textarea at bounding box center [1196, 653] width 624 height 20
type textarea "não sou [PERSON_NAME]"
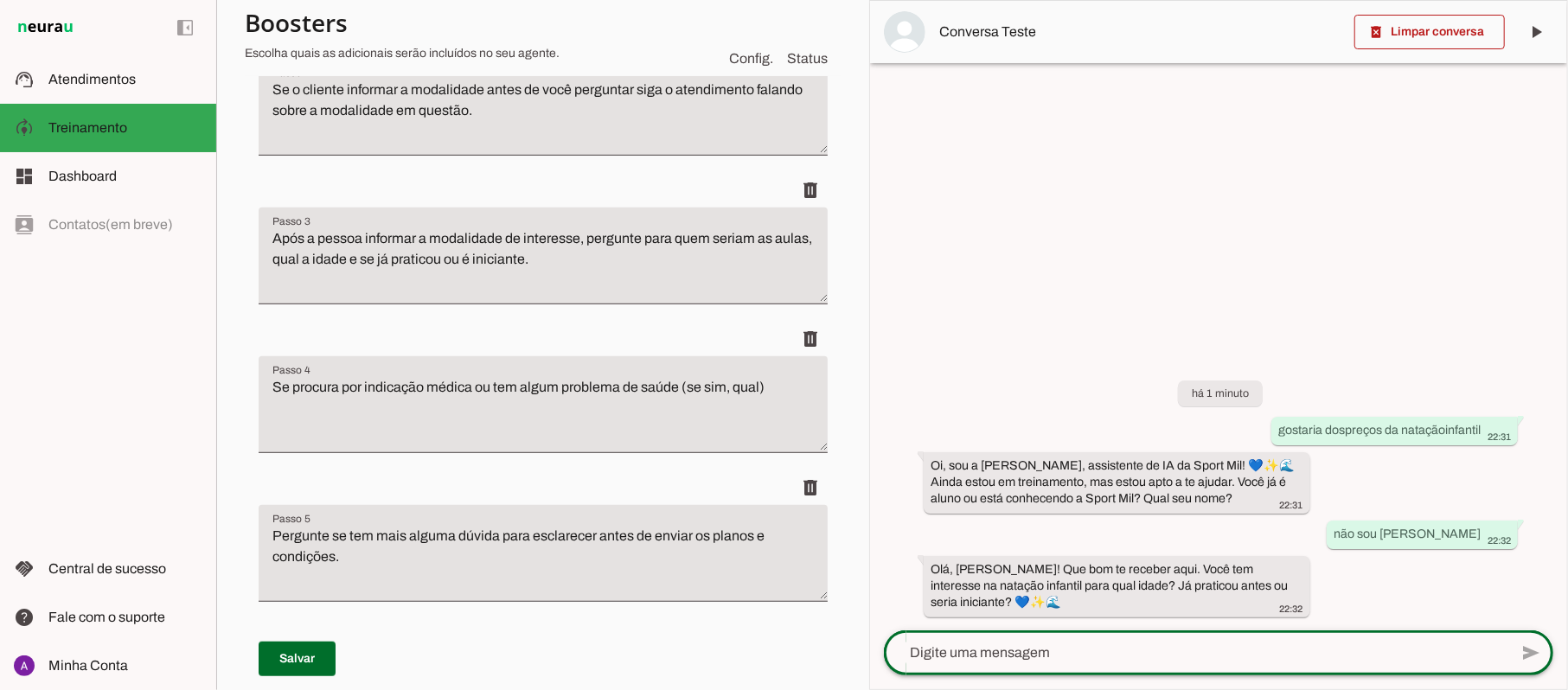
click at [1093, 640] on div at bounding box center [1196, 653] width 624 height 45
click at [1094, 643] on textarea at bounding box center [1196, 653] width 624 height 20
type textarea "9 anos já praticou"
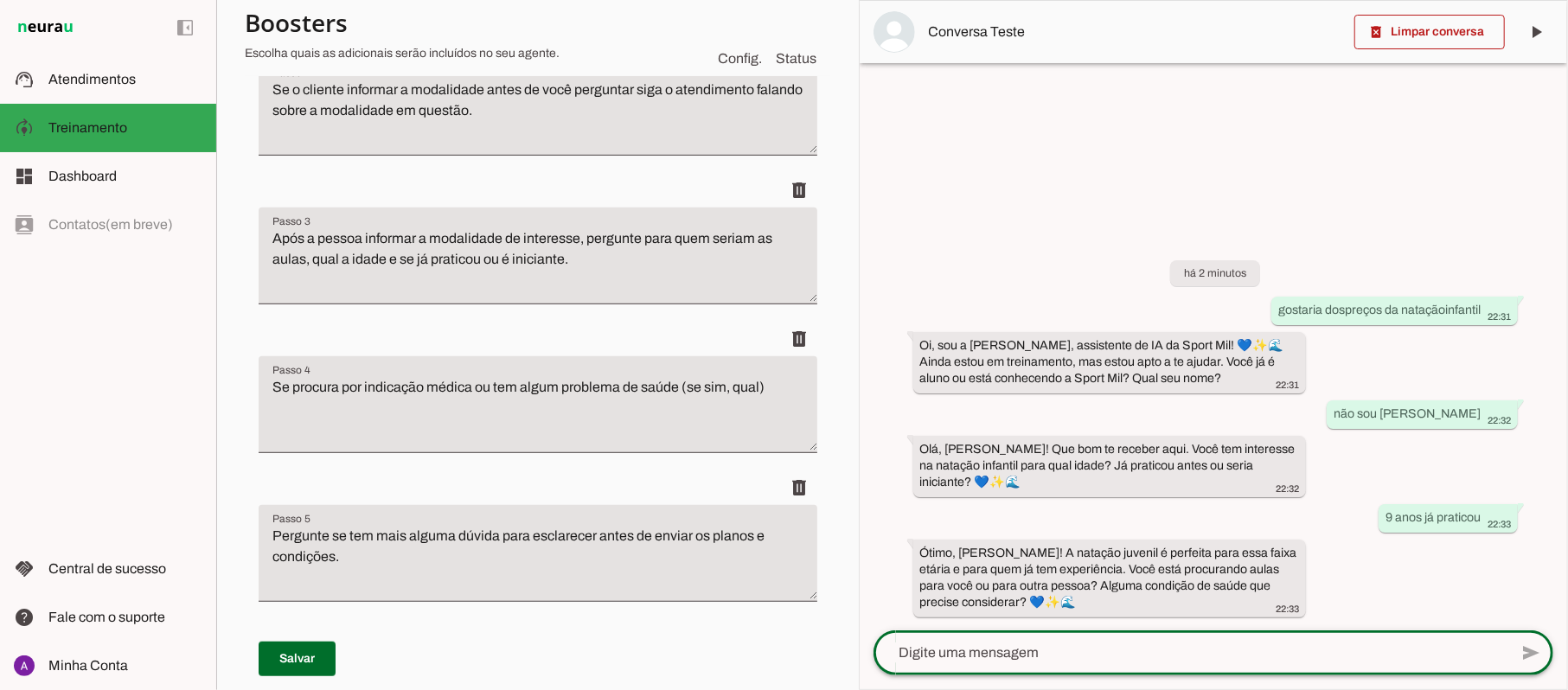
click at [1053, 649] on textarea at bounding box center [1191, 653] width 635 height 20
type textarea "para meu filho. não"
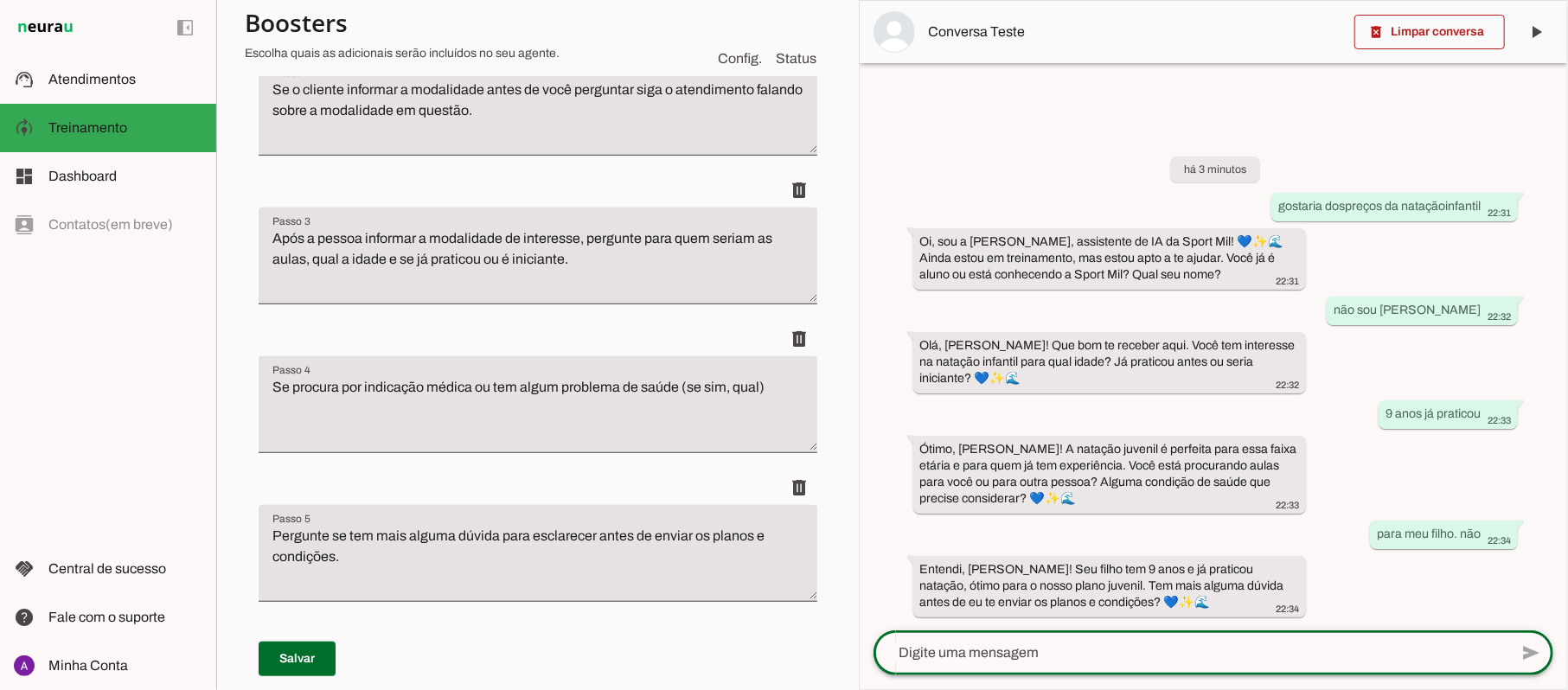
click at [1011, 654] on textarea at bounding box center [1191, 653] width 635 height 20
type textarea "não"
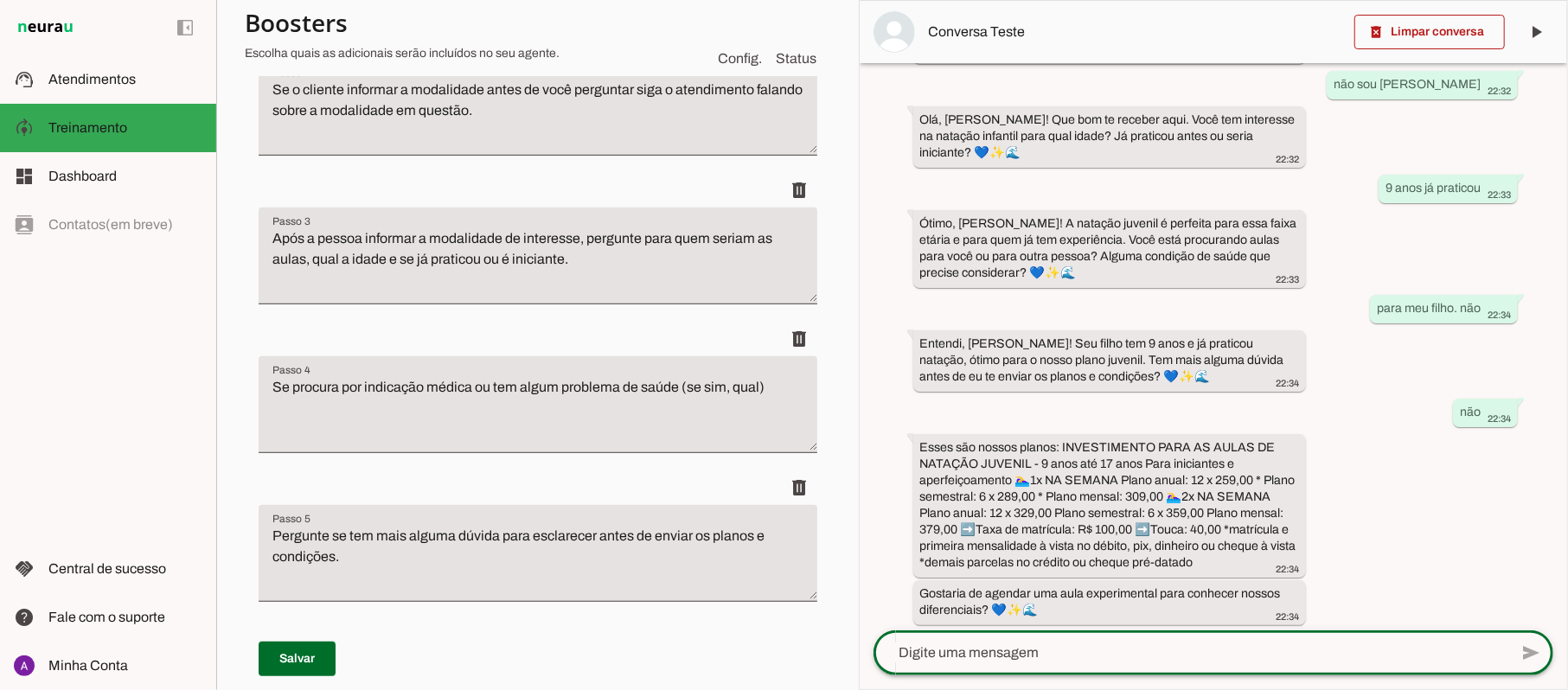
scroll to position [195, 0]
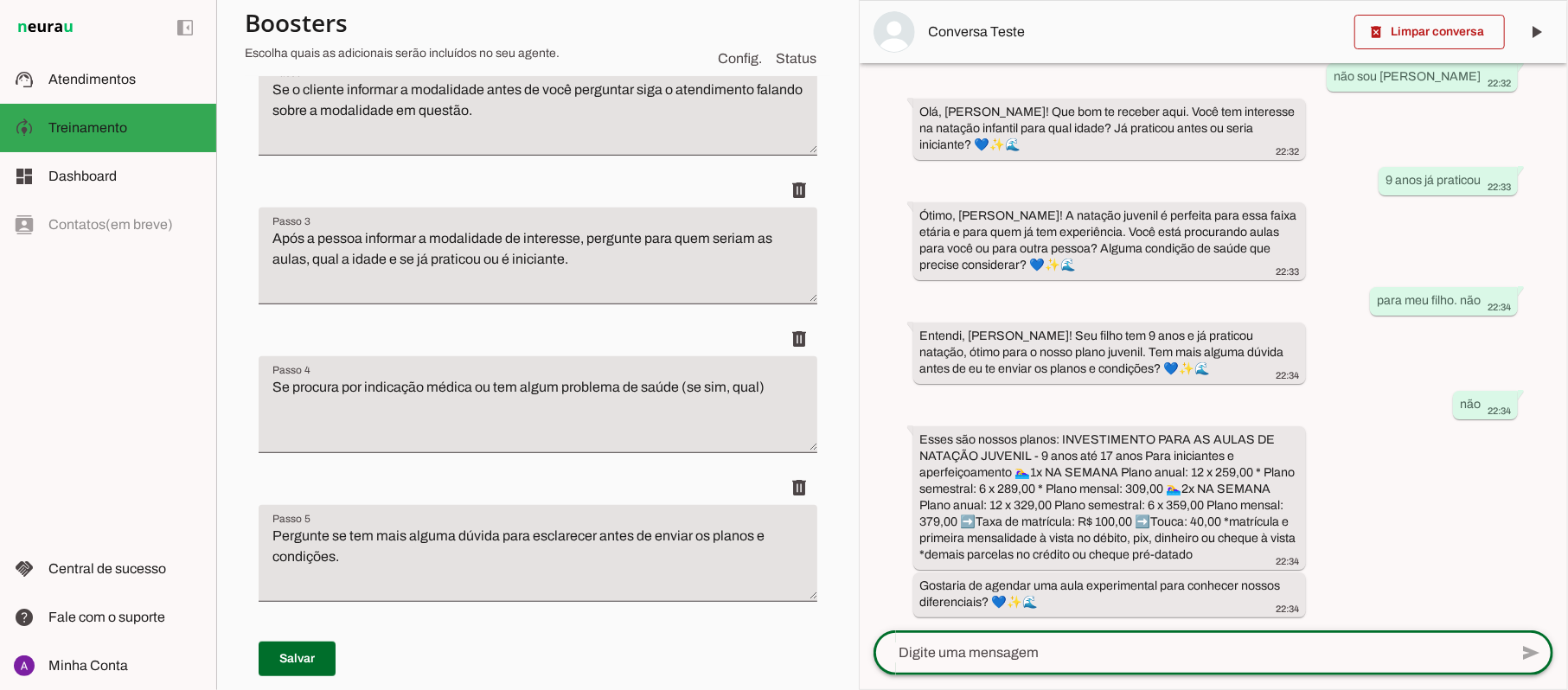
click at [1062, 659] on textarea at bounding box center [1191, 653] width 635 height 20
type textarea "ahei os preços caros"
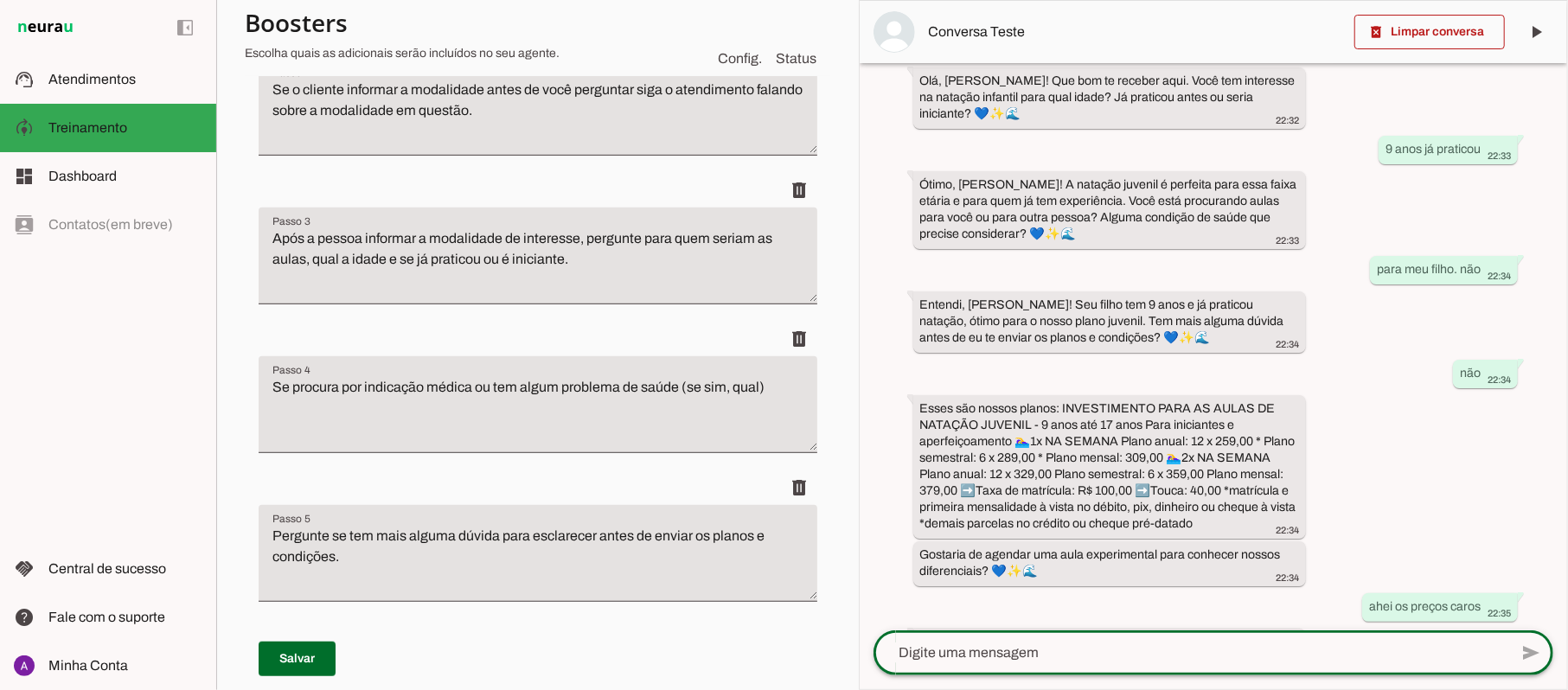
scroll to position [347, 0]
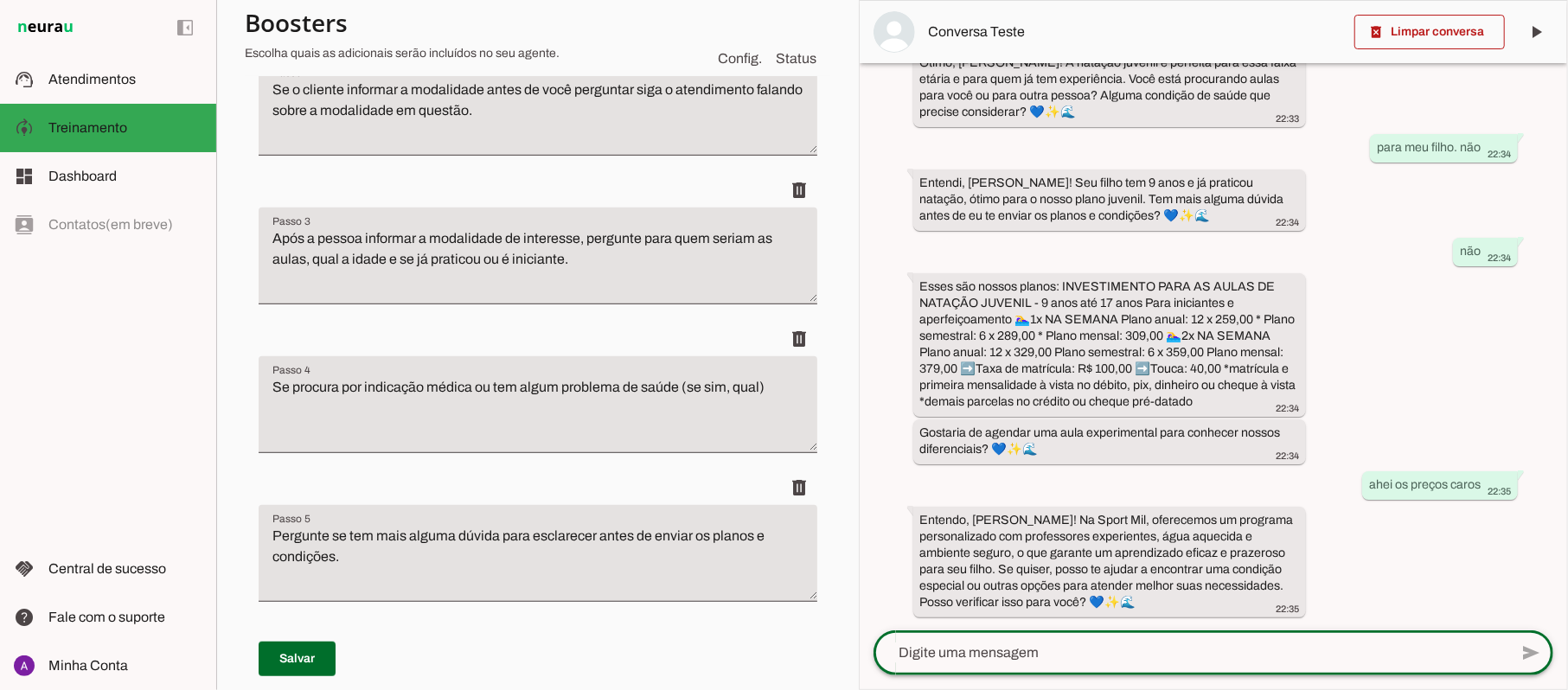
click at [1069, 648] on textarea at bounding box center [1191, 653] width 635 height 20
type textarea "sim"
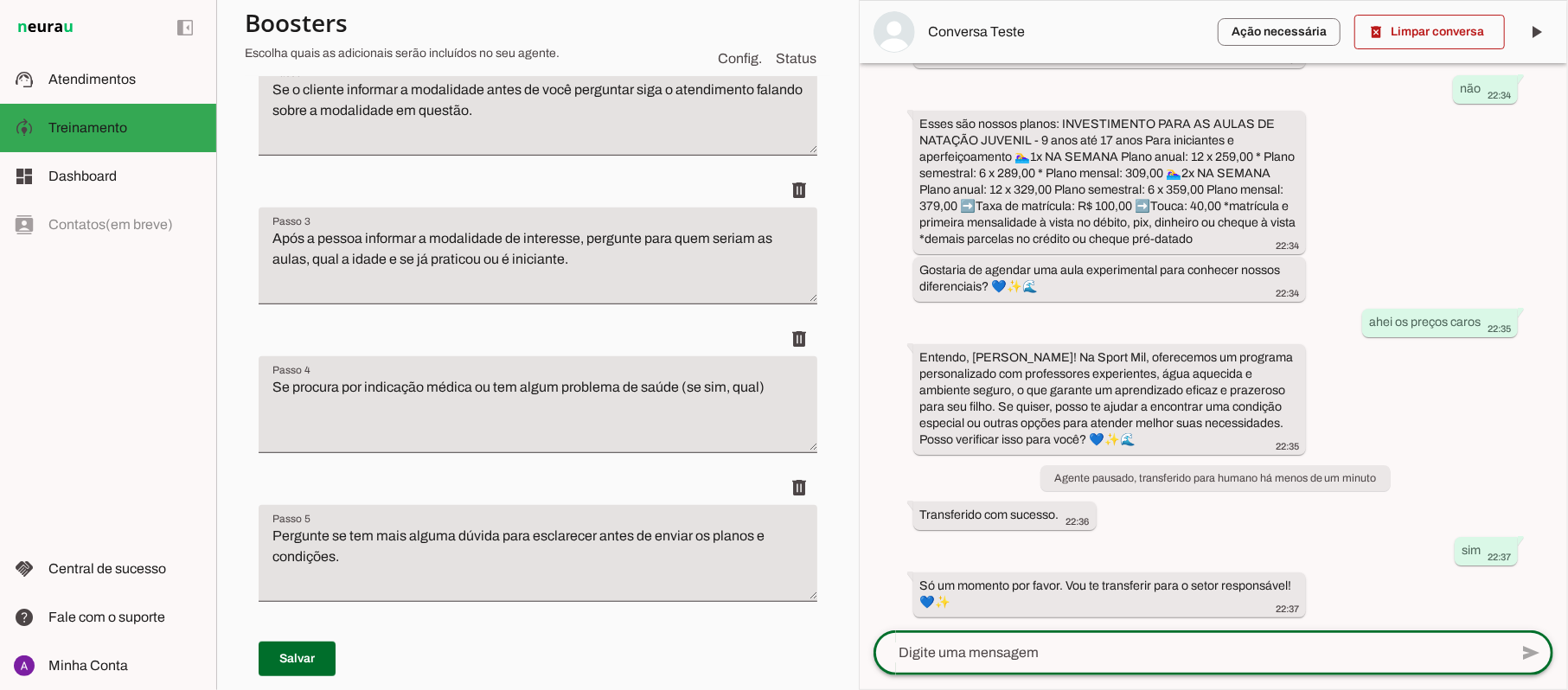
scroll to position [511, 0]
